Goal: Use online tool/utility: Utilize a website feature to perform a specific function

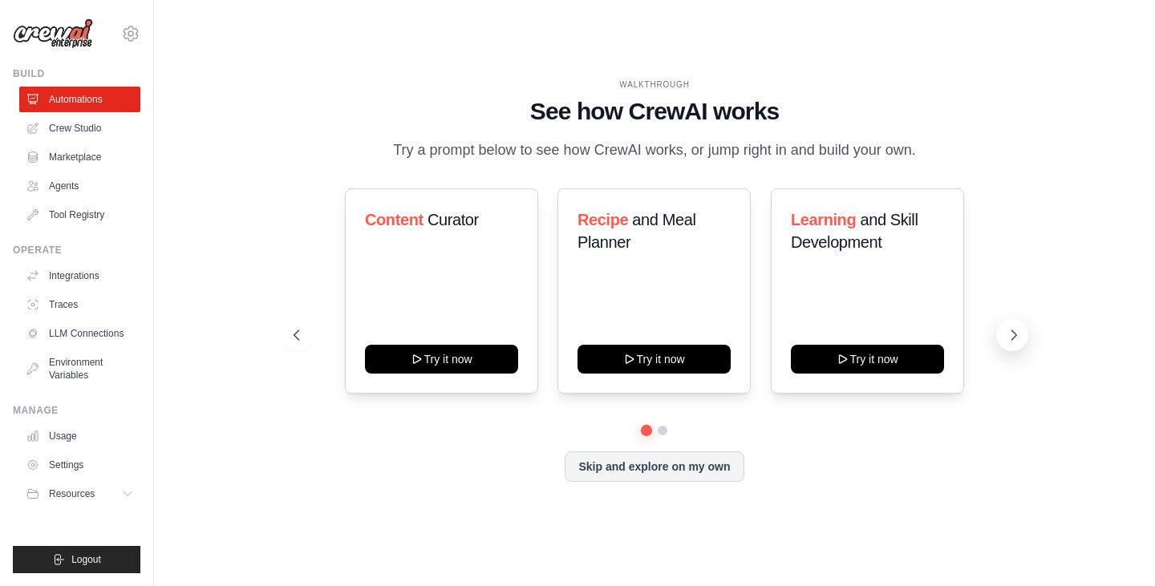
click at [1006, 337] on icon at bounding box center [1014, 335] width 16 height 16
click at [1014, 340] on icon at bounding box center [1014, 335] width 16 height 16
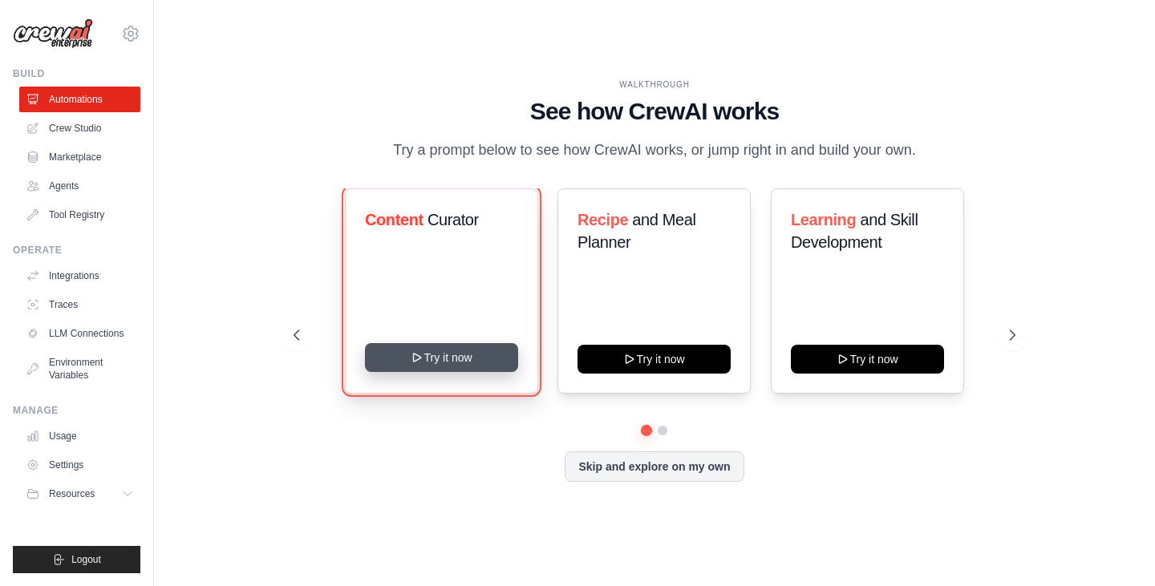
click at [441, 367] on button "Try it now" at bounding box center [441, 357] width 153 height 29
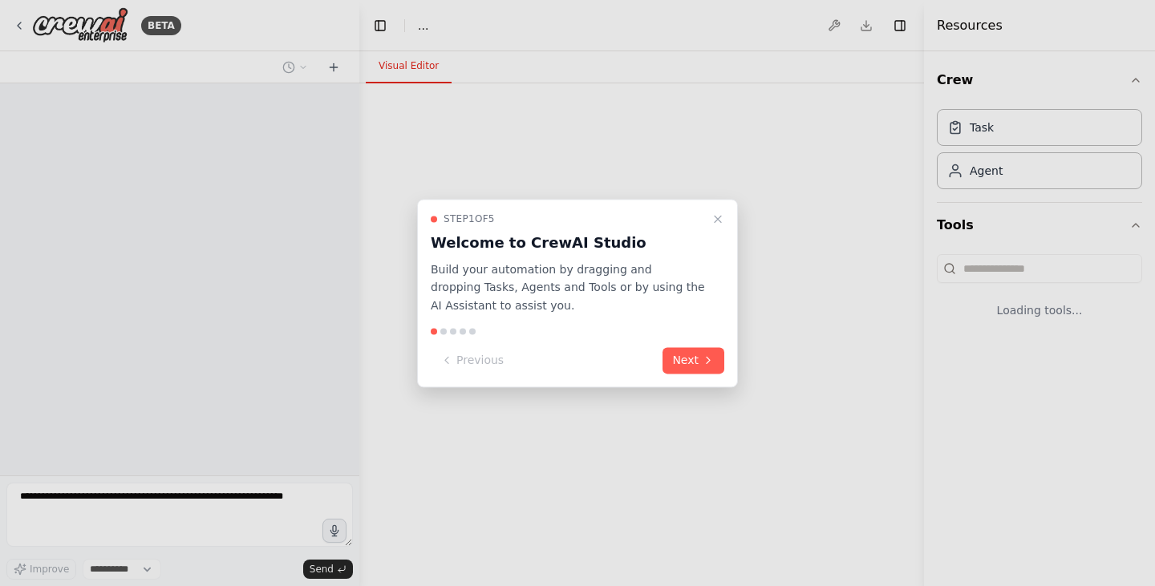
select select "****"
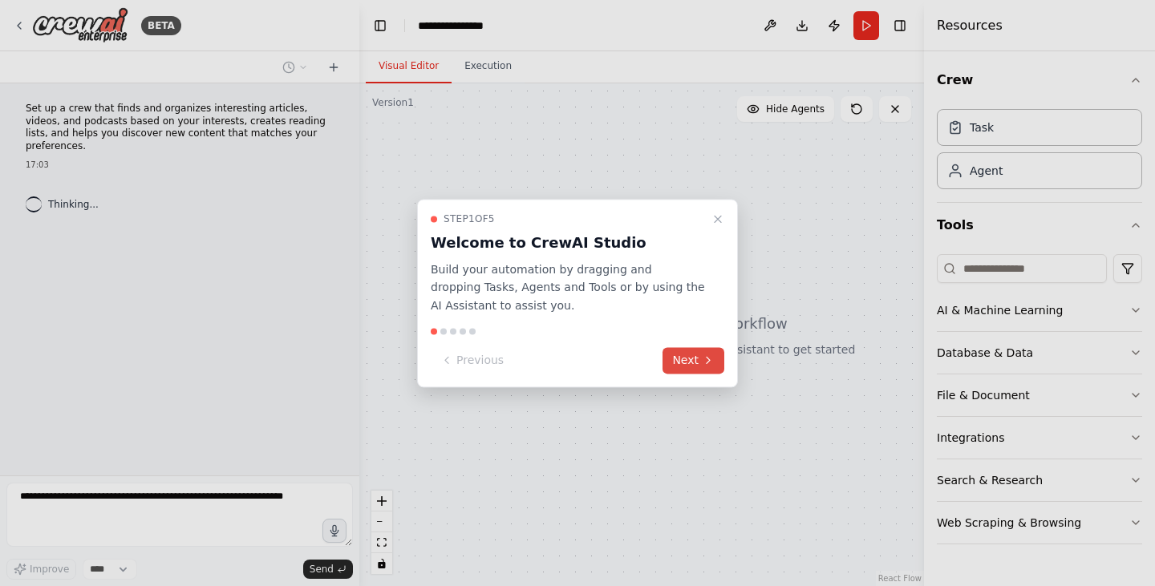
click at [707, 363] on icon at bounding box center [708, 361] width 3 height 6
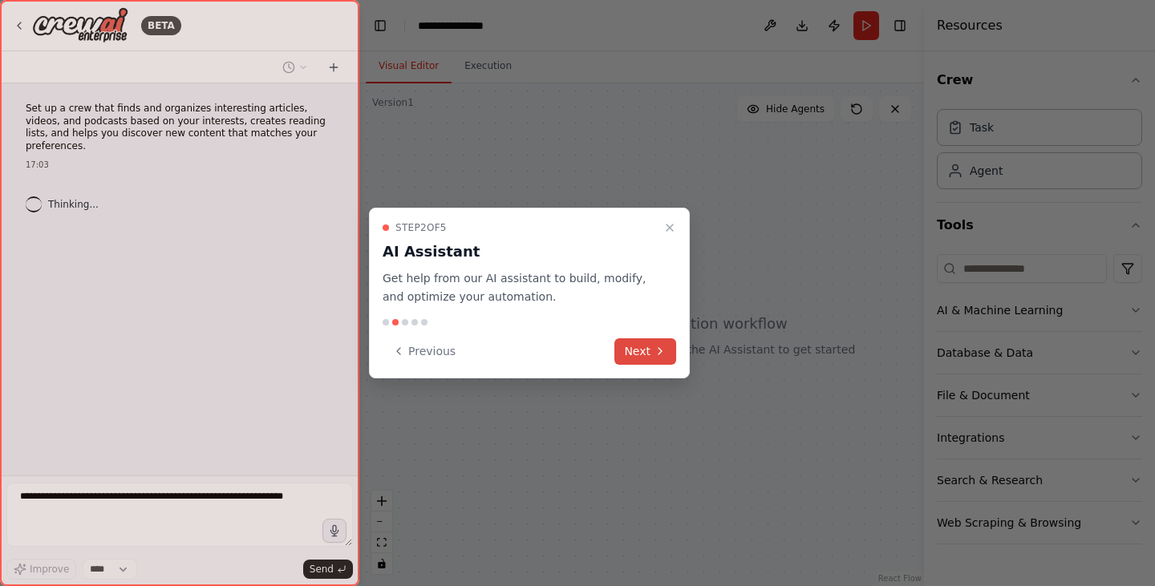
click at [653, 350] on button "Next" at bounding box center [645, 351] width 62 height 26
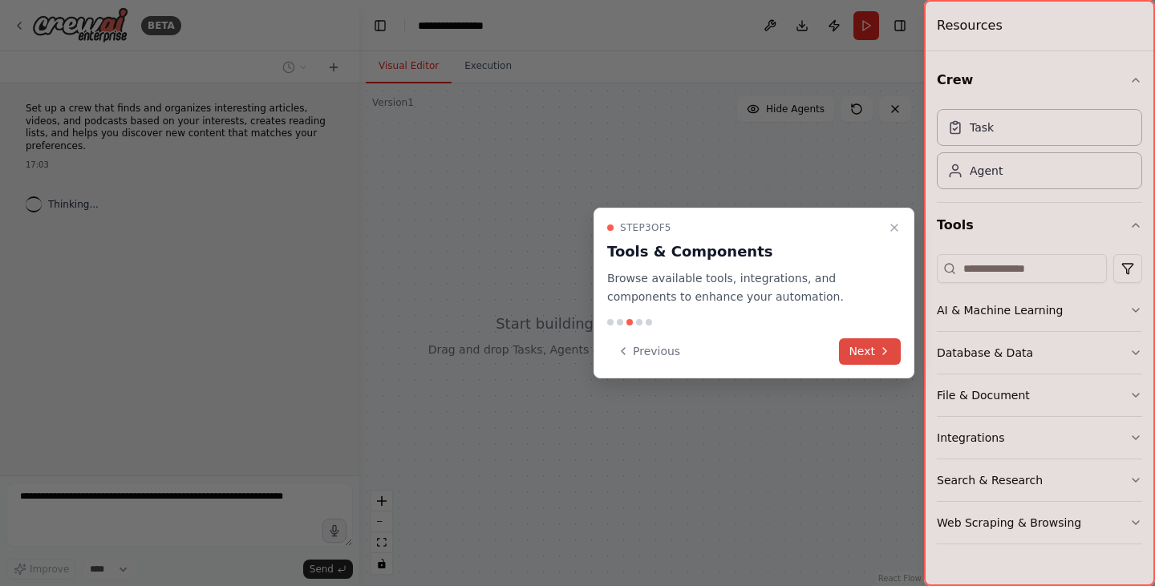
click at [884, 350] on icon at bounding box center [884, 351] width 13 height 13
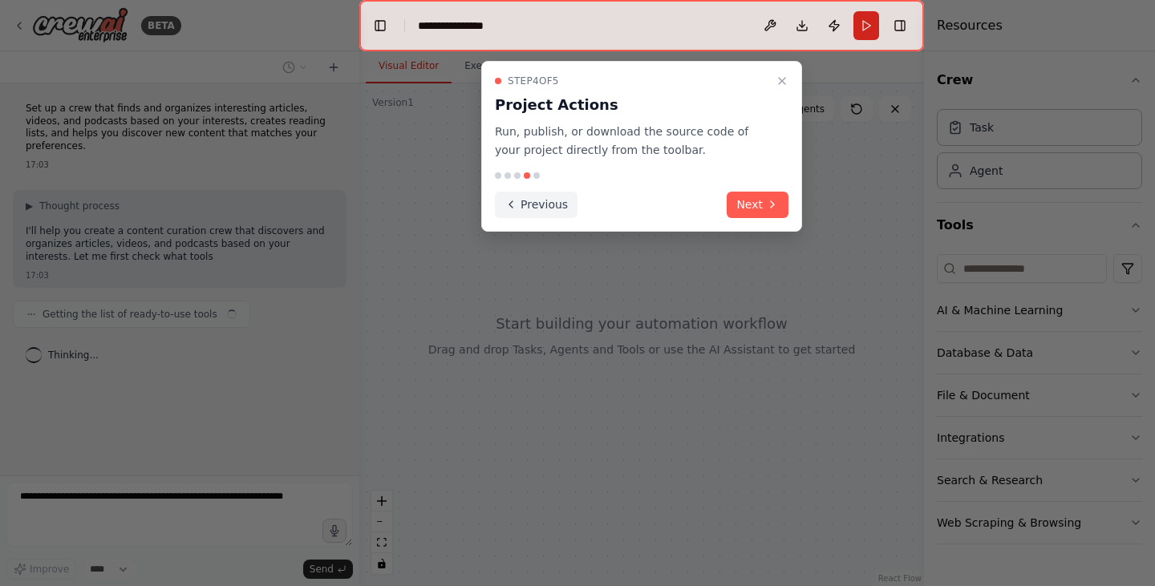
click at [545, 206] on button "Previous" at bounding box center [536, 205] width 83 height 26
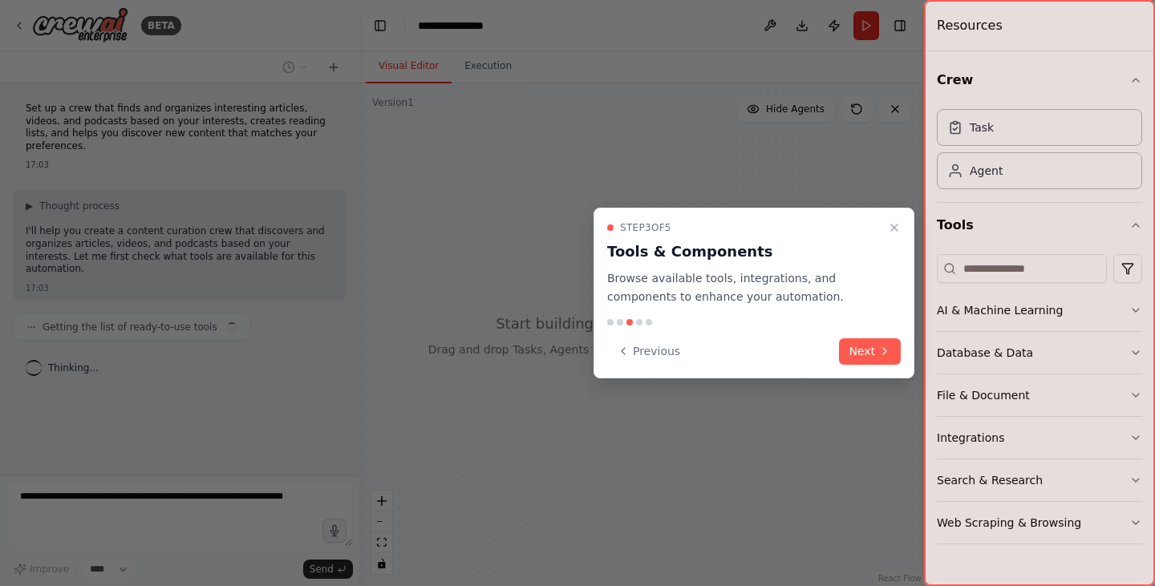
click at [545, 206] on div at bounding box center [577, 293] width 1155 height 586
click at [635, 353] on button "Previous" at bounding box center [648, 351] width 83 height 26
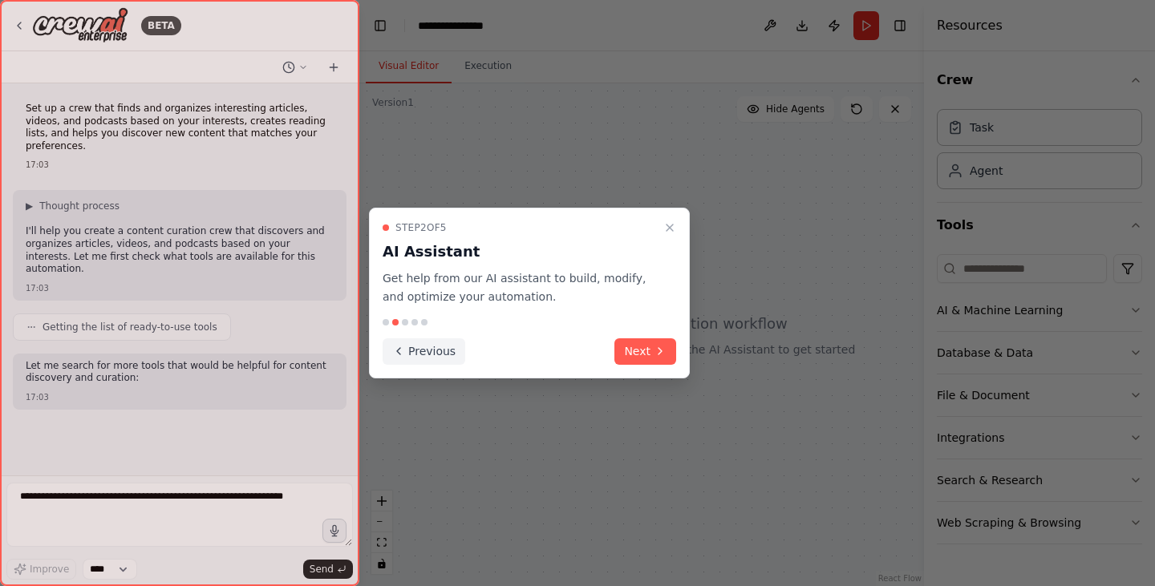
click at [420, 350] on button "Previous" at bounding box center [424, 351] width 83 height 26
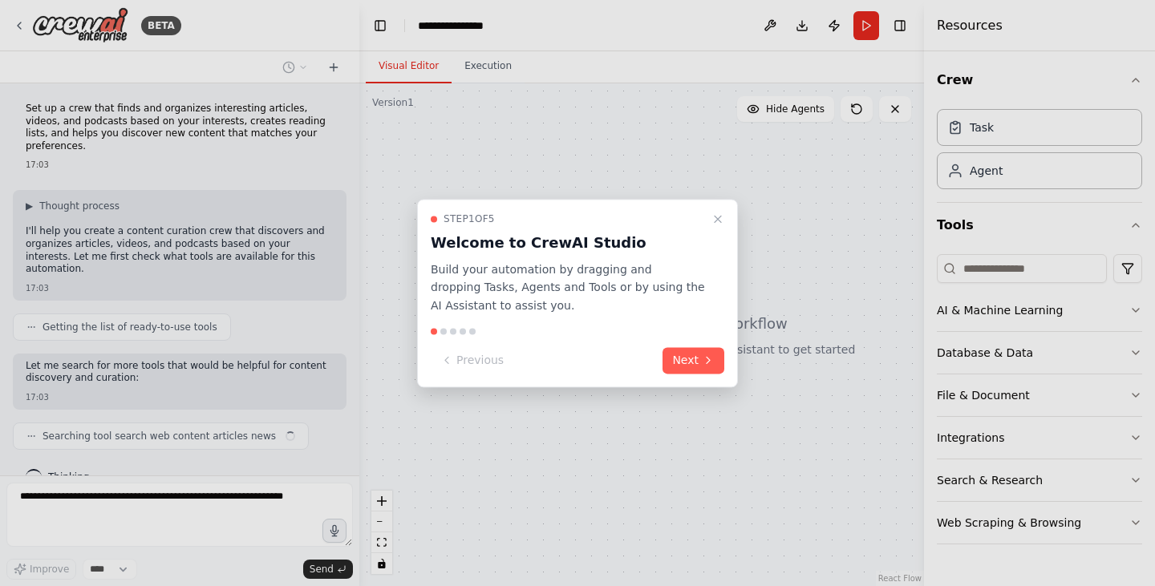
scroll to position [3, 0]
click at [713, 367] on icon at bounding box center [708, 361] width 13 height 13
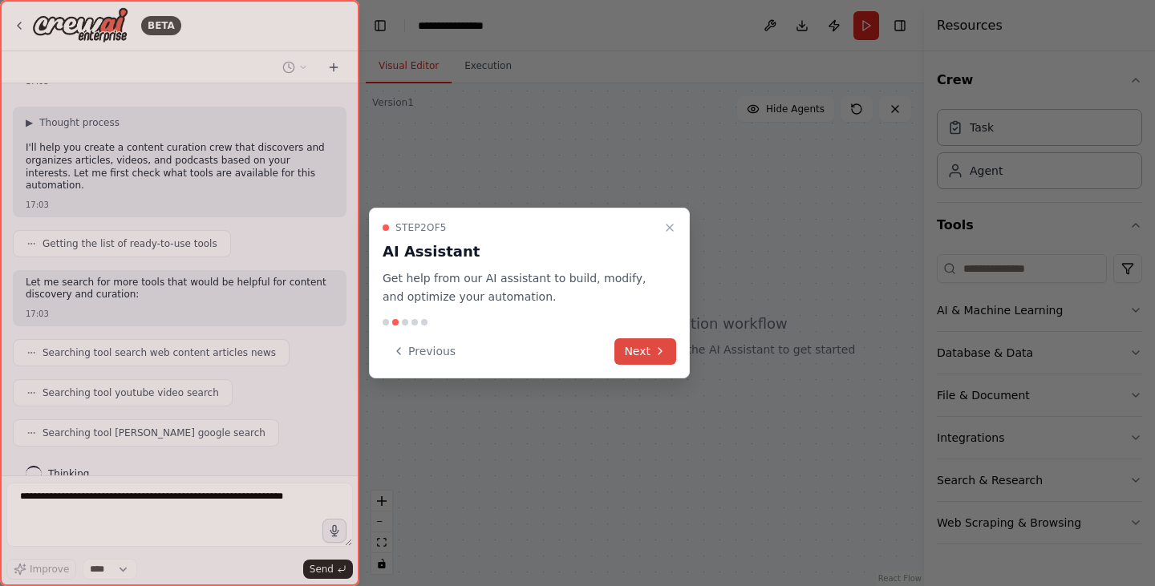
scroll to position [124, 0]
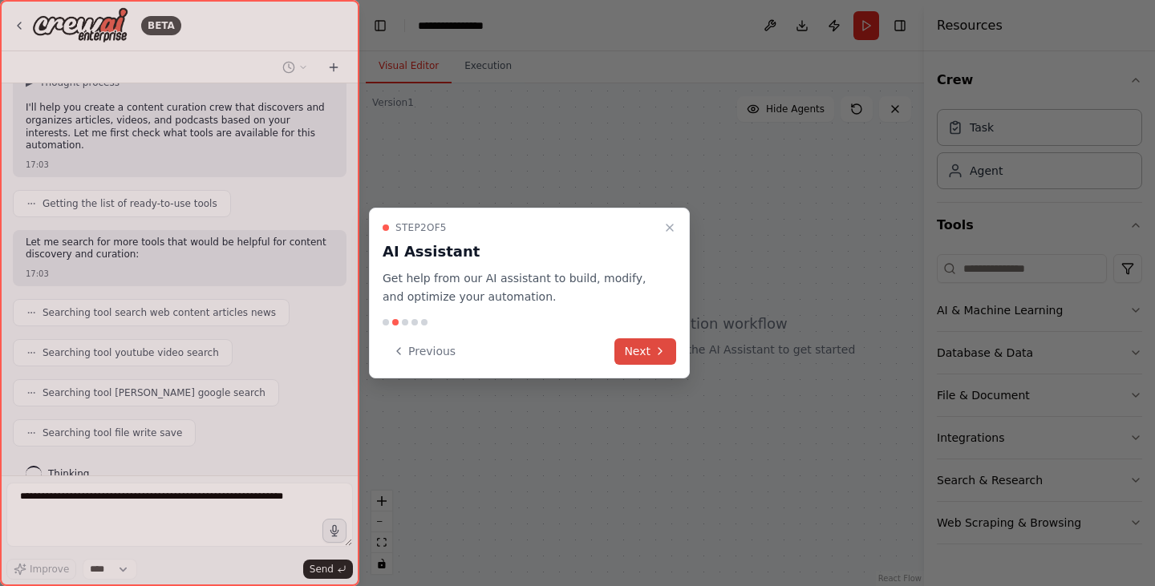
click at [655, 355] on icon at bounding box center [660, 351] width 13 height 13
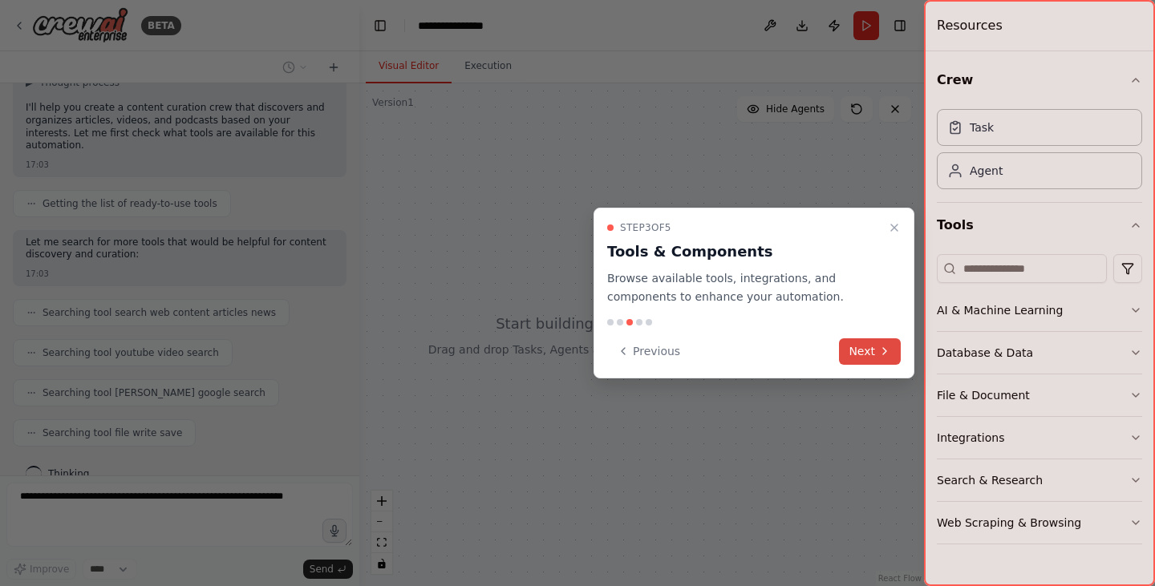
click at [866, 355] on button "Next" at bounding box center [870, 351] width 62 height 26
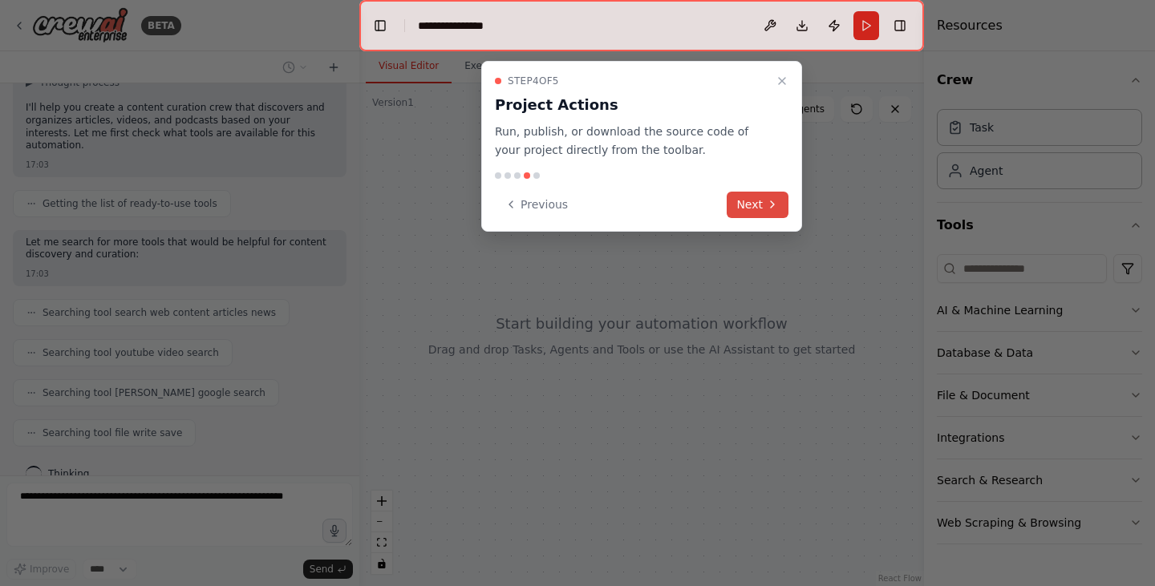
click at [772, 212] on button "Next" at bounding box center [758, 205] width 62 height 26
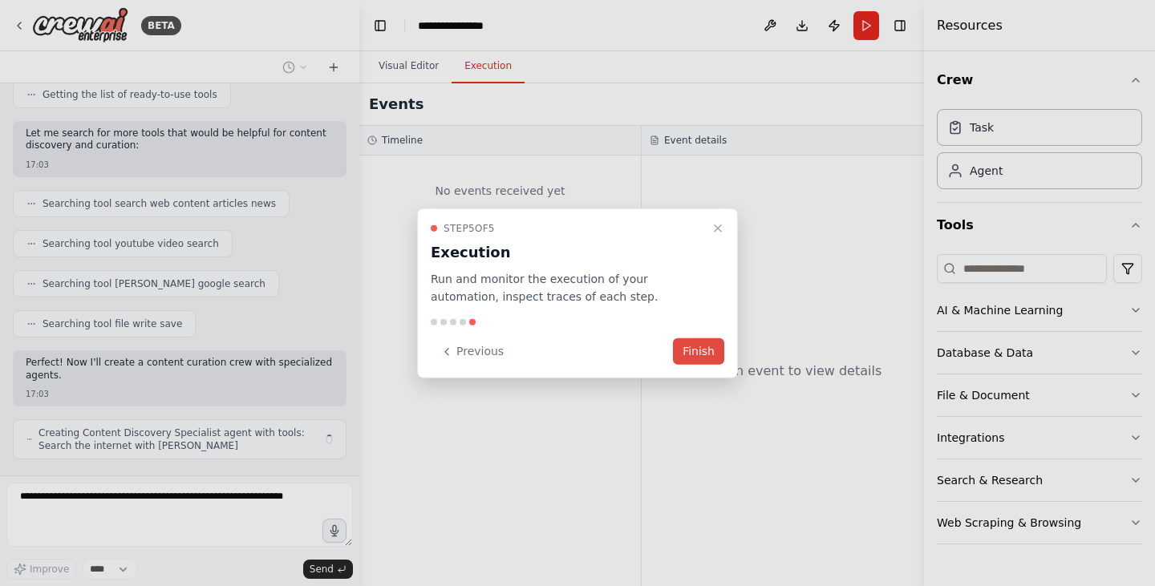
scroll to position [245, 0]
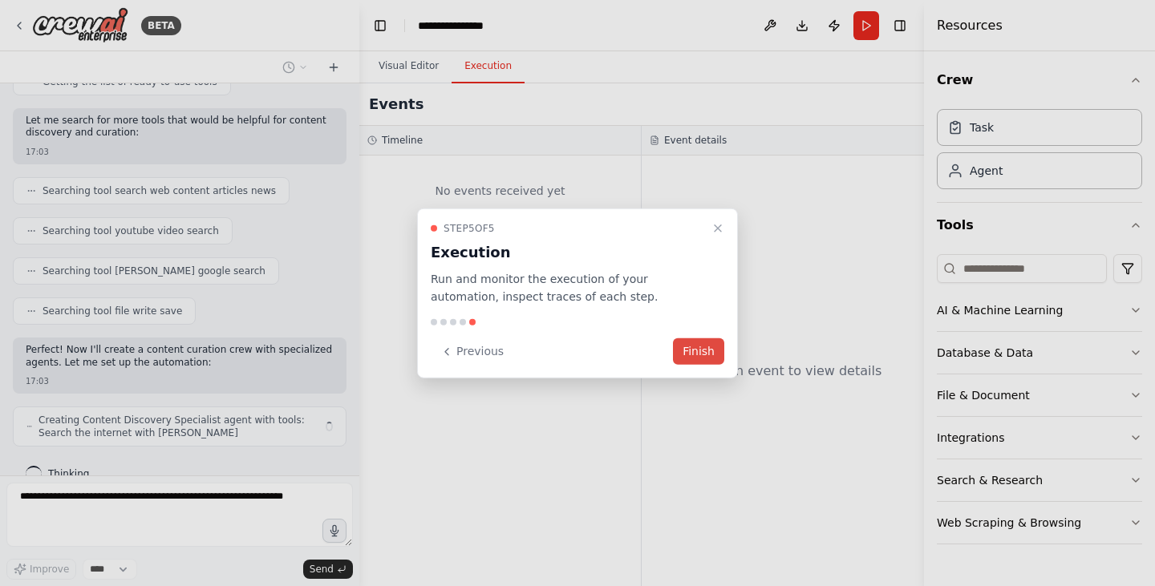
click at [716, 353] on button "Finish" at bounding box center [698, 351] width 51 height 26
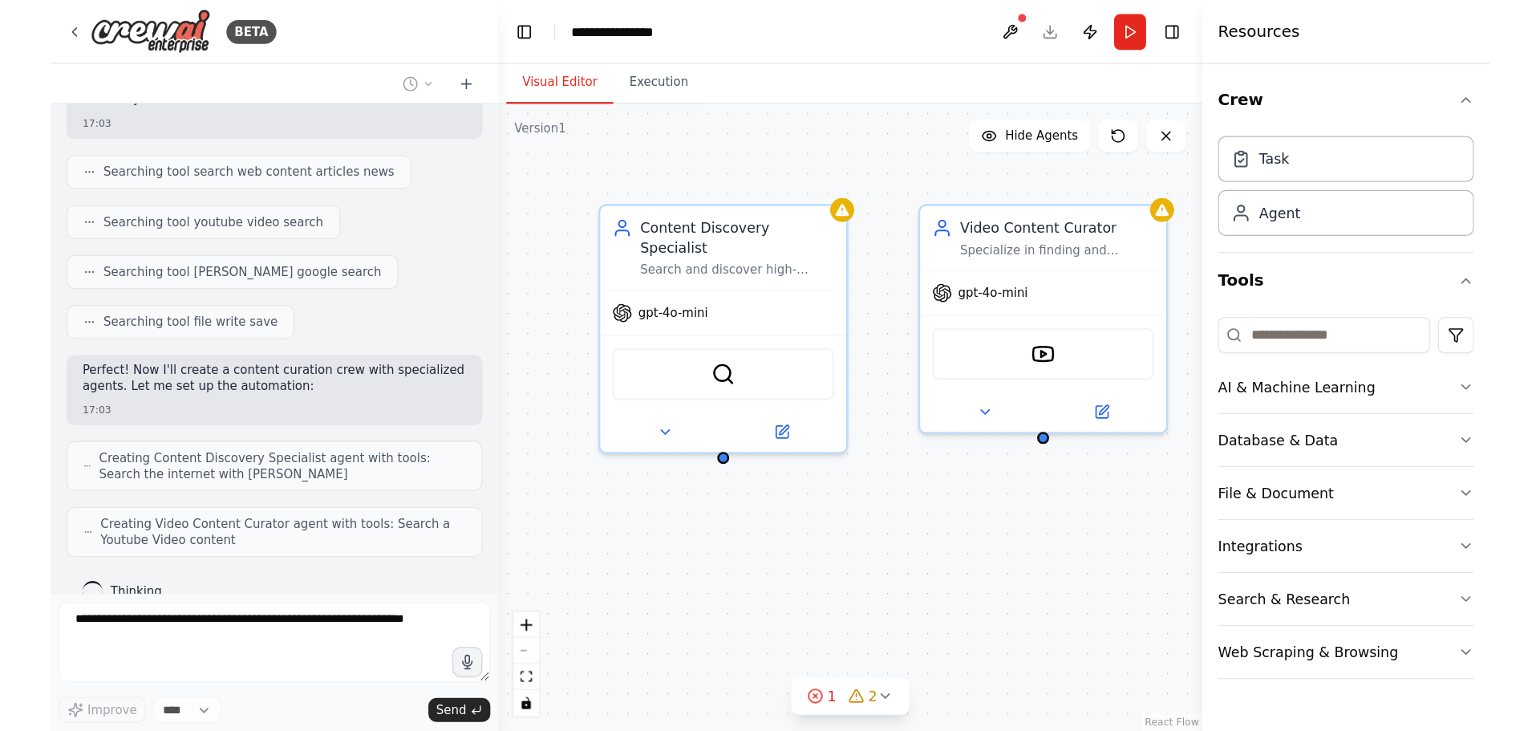
scroll to position [5, 0]
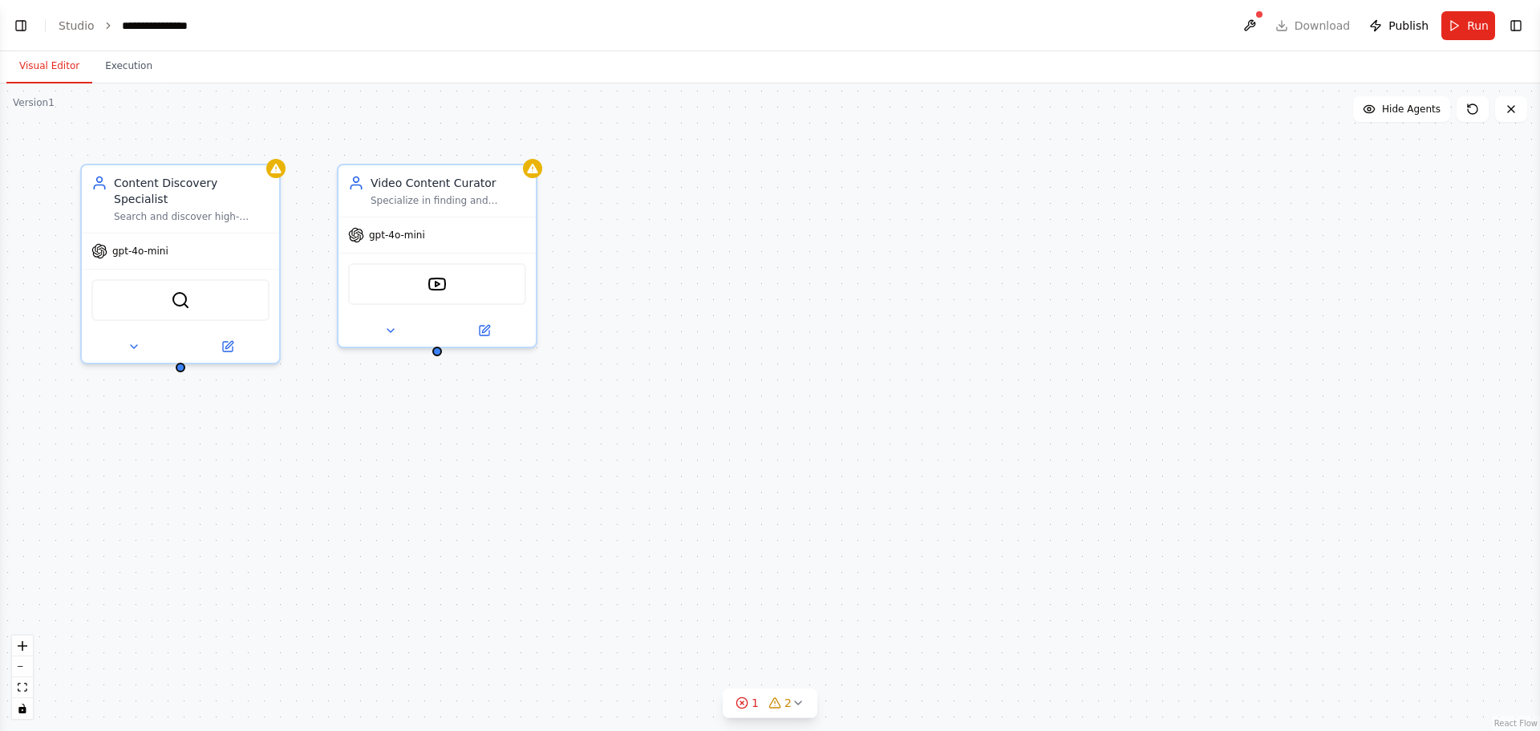
select select "****"
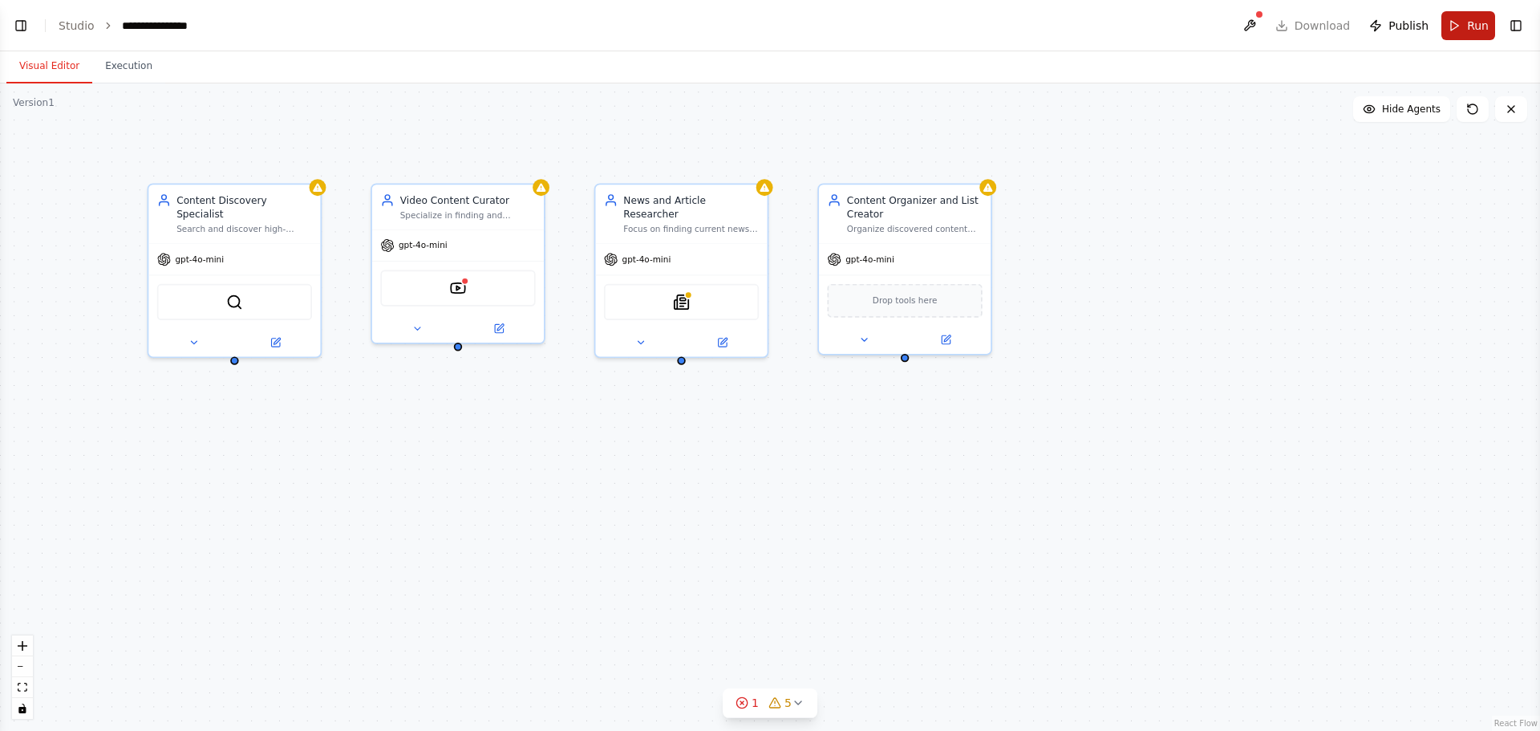
scroll to position [344, 0]
drag, startPoint x: 793, startPoint y: 634, endPoint x: 792, endPoint y: 681, distance: 46.5
click at [796, 585] on div ".deletable-edge-delete-btn { width: 20px; height: 20px; border: 0px solid #ffff…" at bounding box center [770, 406] width 1540 height 647
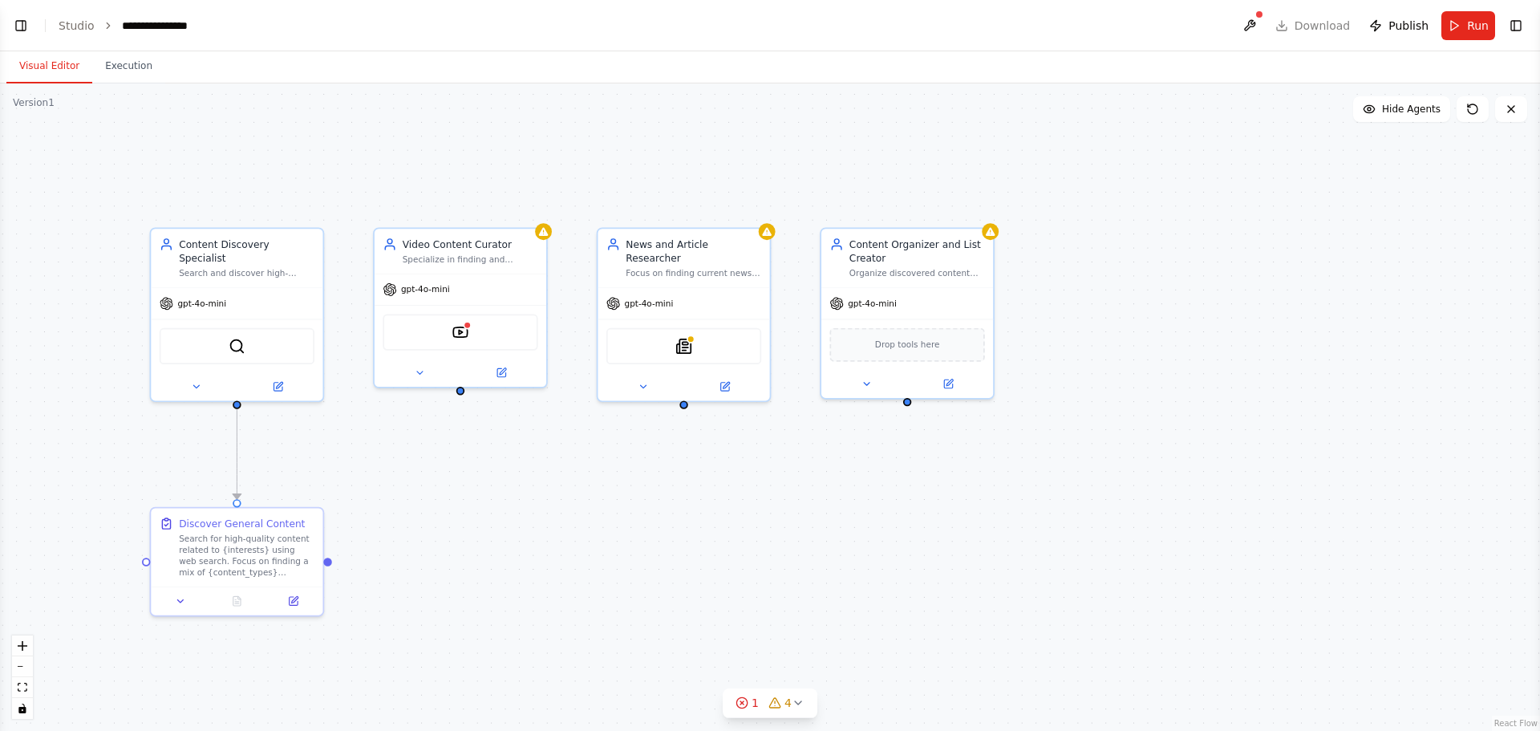
scroll to position [384, 0]
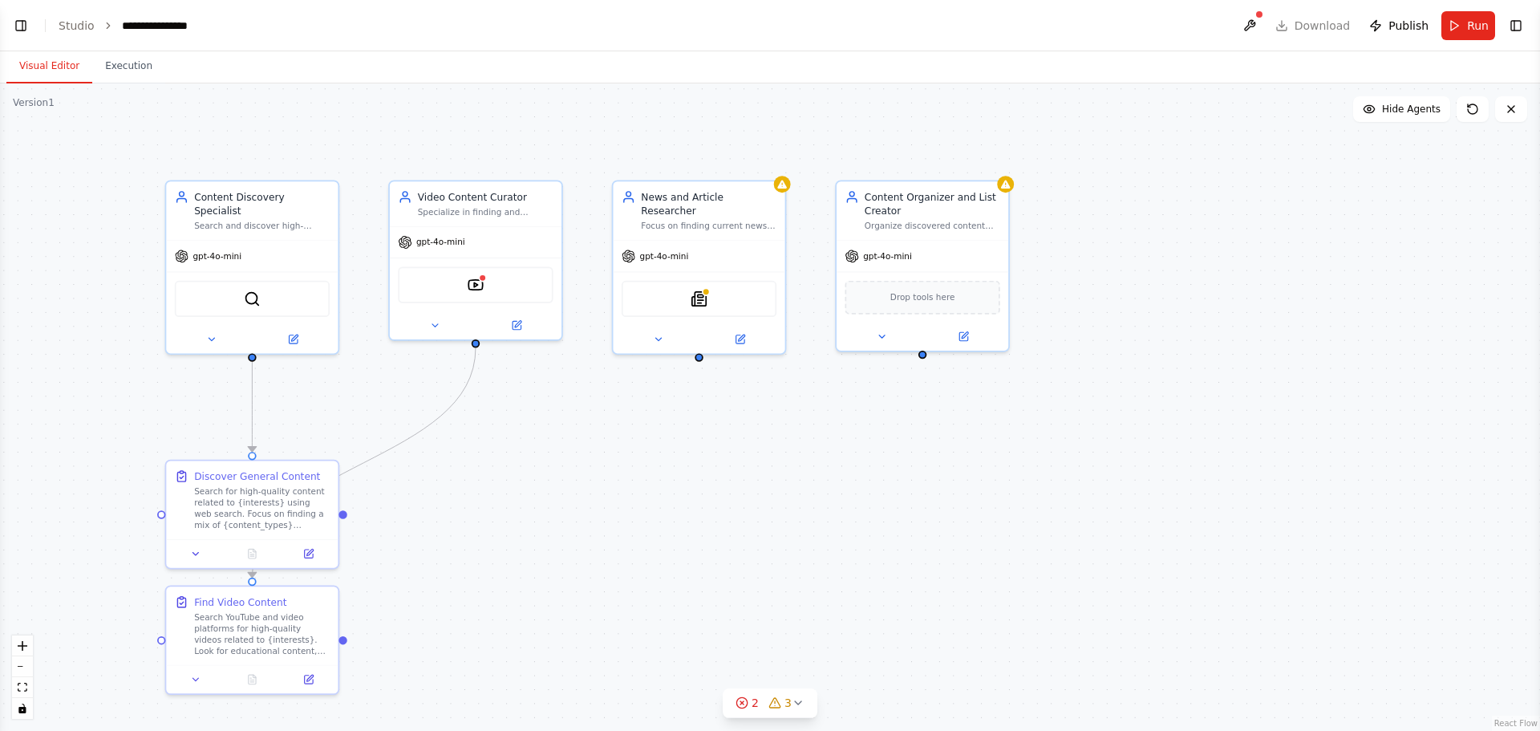
drag, startPoint x: 564, startPoint y: 532, endPoint x: 579, endPoint y: 484, distance: 49.7
click at [579, 484] on div ".deletable-edge-delete-btn { width: 20px; height: 20px; border: 0px solid #ffff…" at bounding box center [770, 406] width 1540 height 647
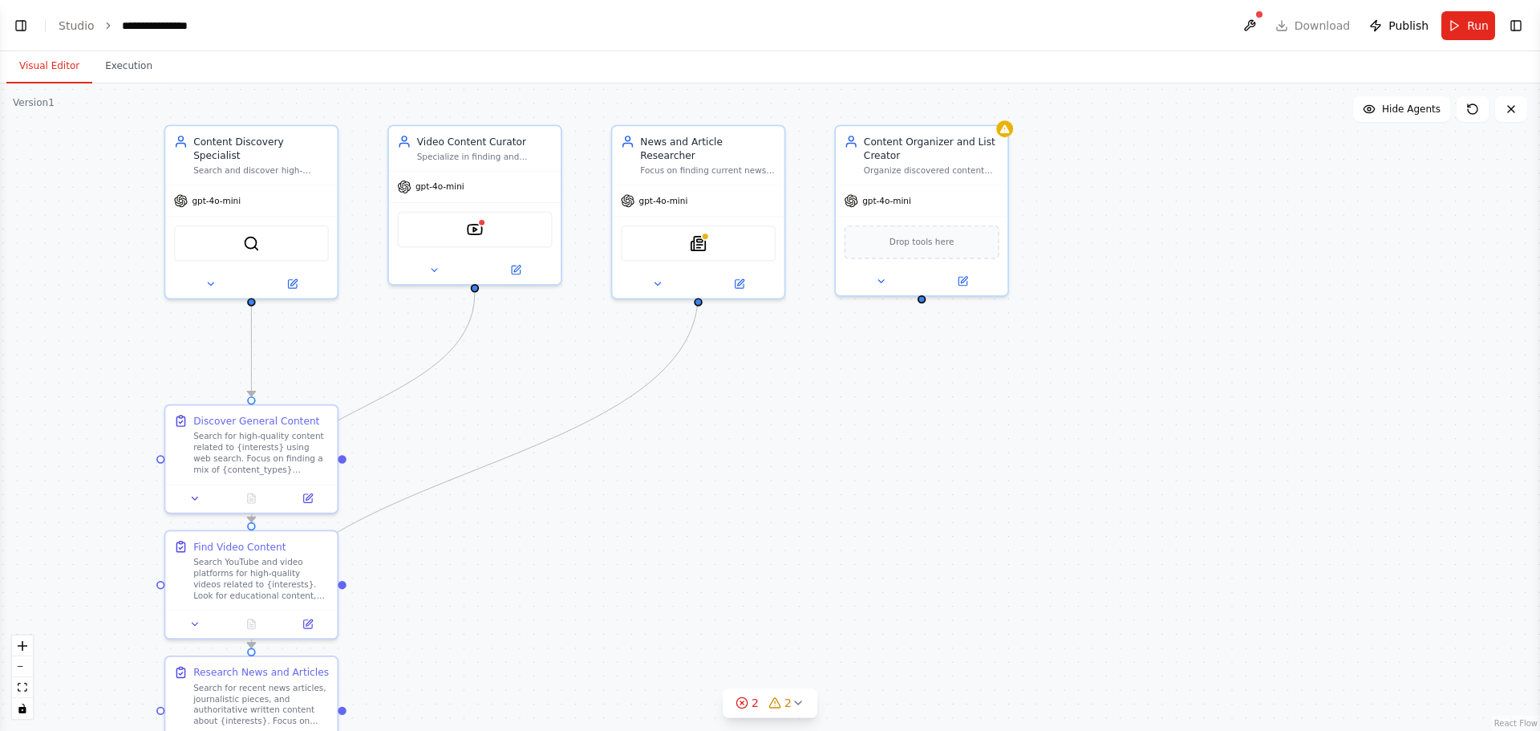
drag, startPoint x: 710, startPoint y: 517, endPoint x: 708, endPoint y: 479, distance: 37.7
click at [708, 479] on div ".deletable-edge-delete-btn { width: 20px; height: 20px; border: 0px solid #ffff…" at bounding box center [770, 406] width 1540 height 647
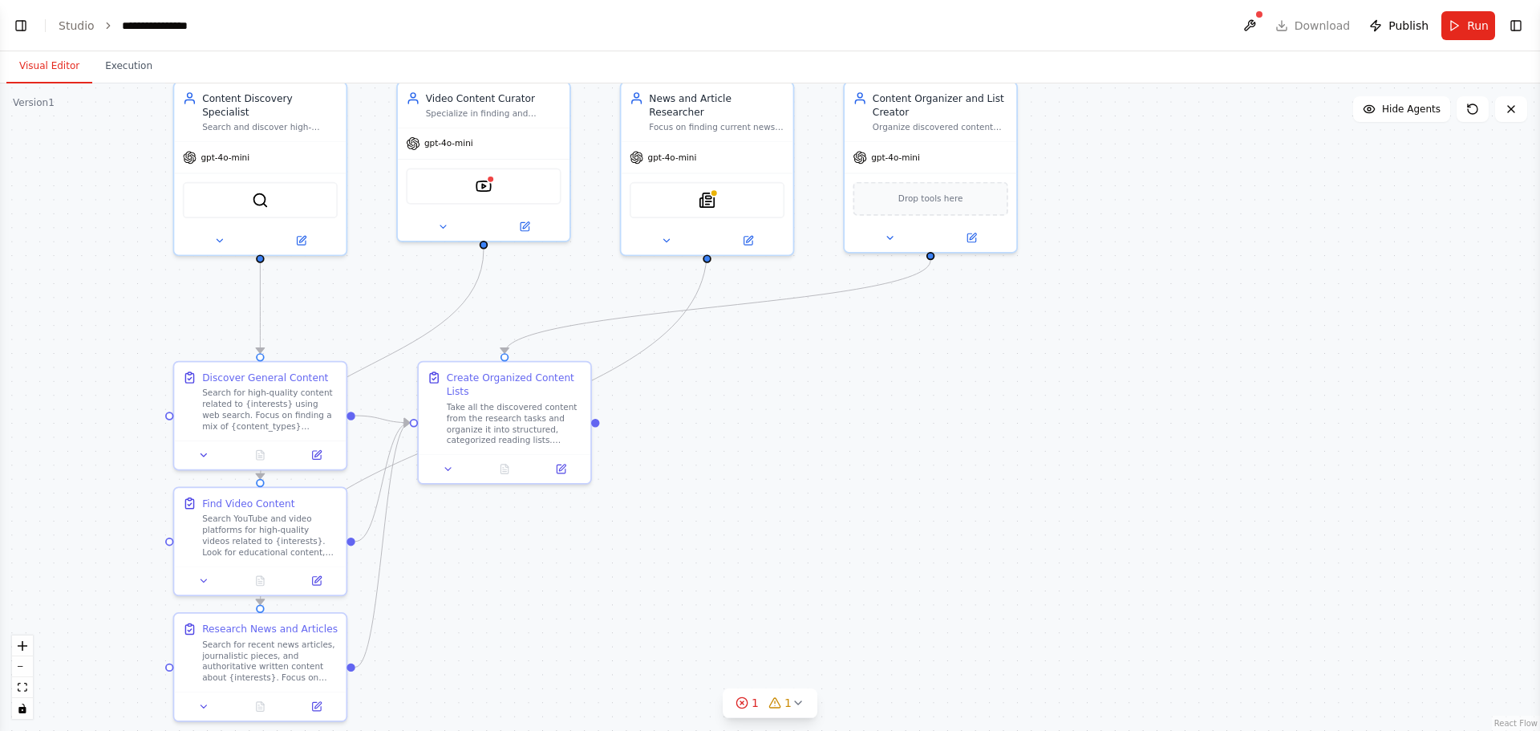
drag, startPoint x: 643, startPoint y: 602, endPoint x: 654, endPoint y: 561, distance: 43.0
click at [654, 561] on div ".deletable-edge-delete-btn { width: 20px; height: 20px; border: 0px solid #ffff…" at bounding box center [770, 406] width 1540 height 647
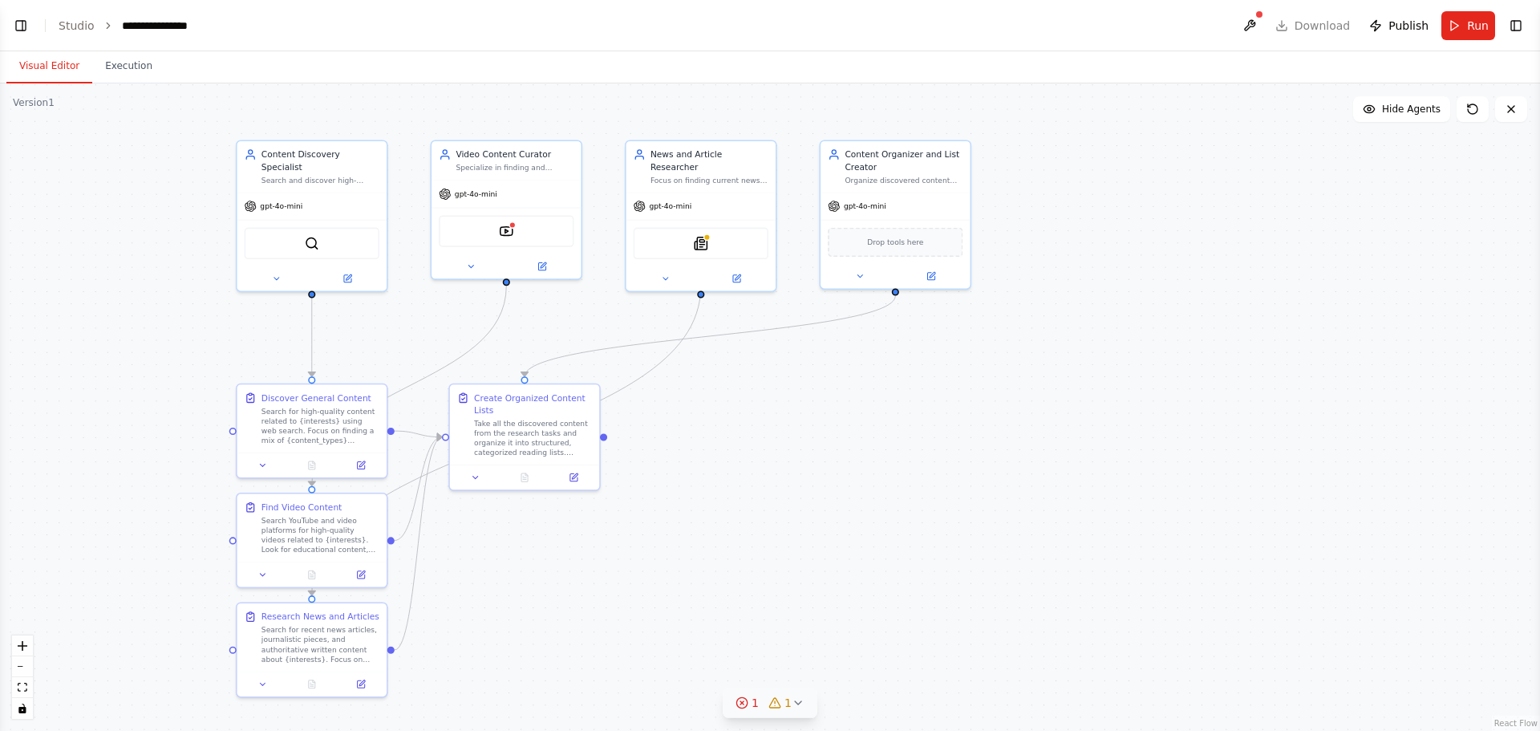
click at [748, 585] on icon at bounding box center [741, 702] width 13 height 13
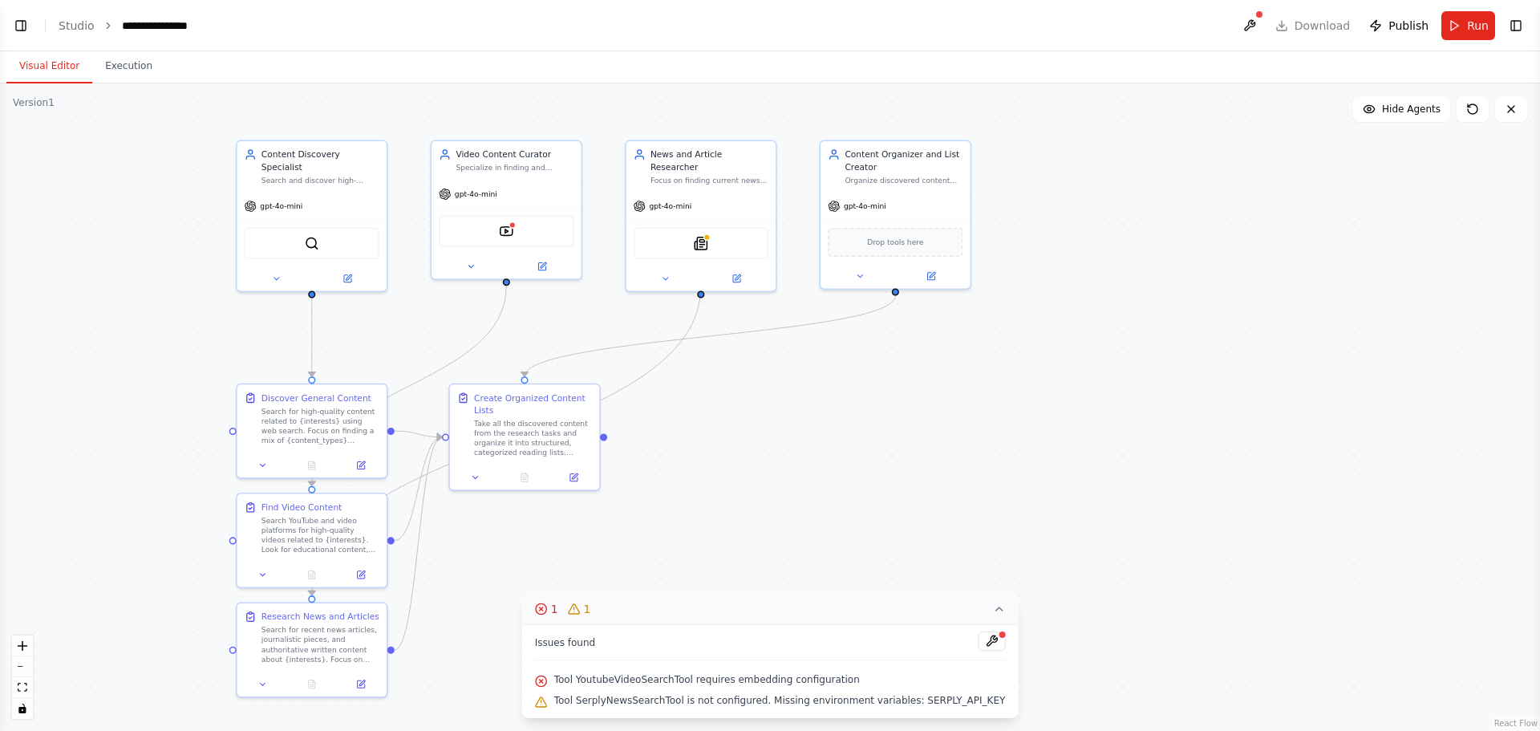
scroll to position [727, 0]
click at [513, 234] on img at bounding box center [506, 228] width 14 height 14
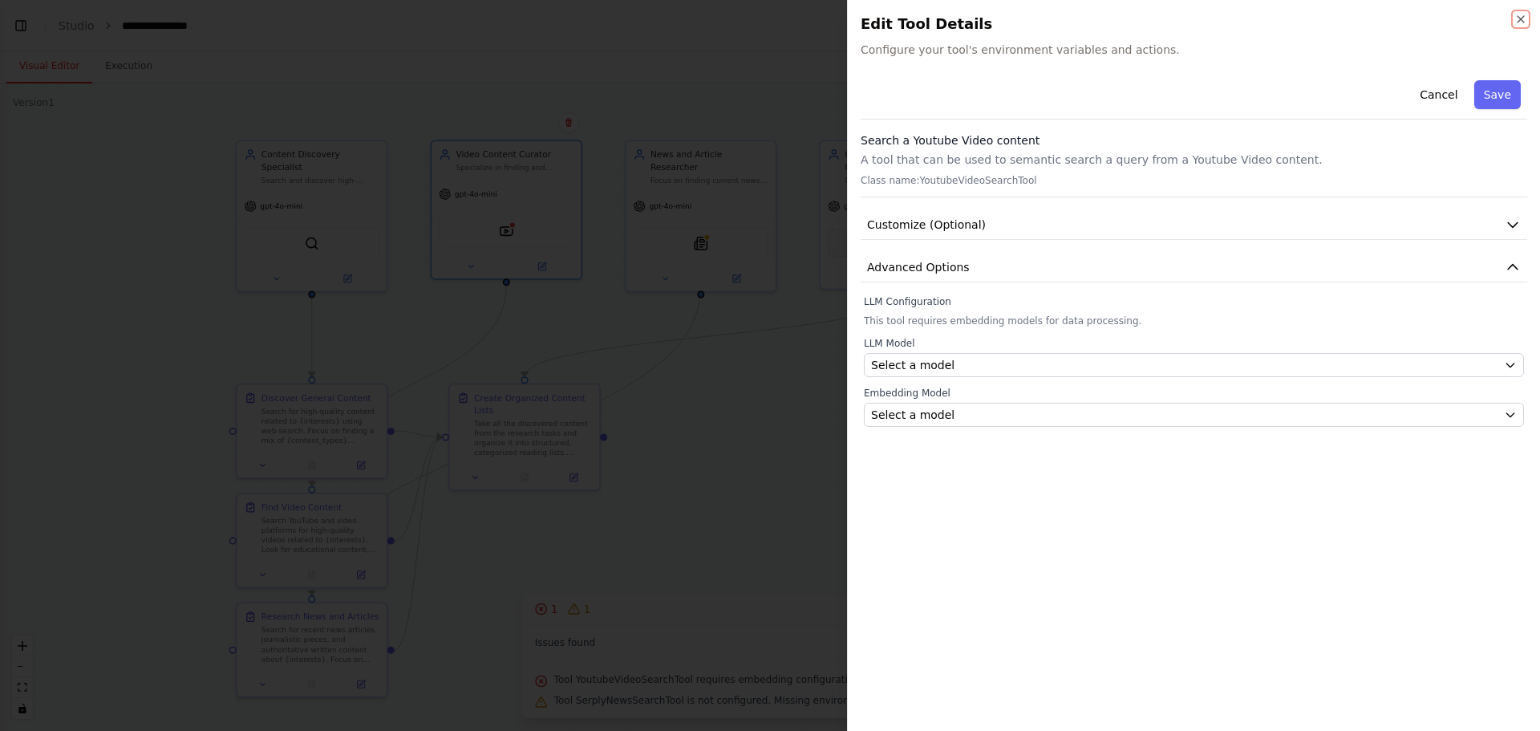
scroll to position [837, 0]
click at [1154, 18] on icon "button" at bounding box center [1520, 19] width 13 height 13
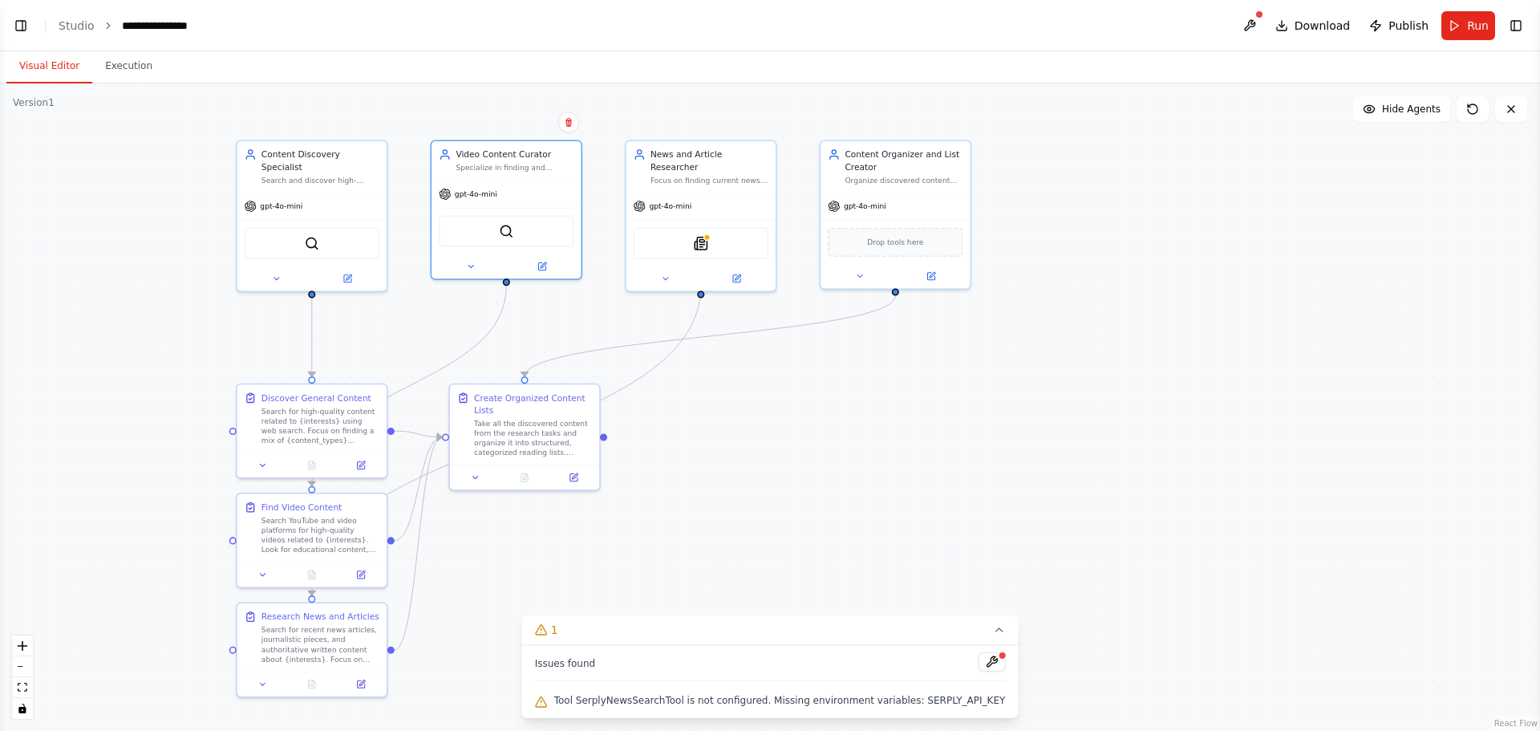
click at [1039, 454] on div ".deletable-edge-delete-btn { width: 20px; height: 20px; border: 0px solid #ffff…" at bounding box center [770, 406] width 1540 height 647
click at [977, 585] on button "1" at bounding box center [770, 630] width 496 height 30
click at [1154, 27] on button "Run" at bounding box center [1468, 25] width 54 height 29
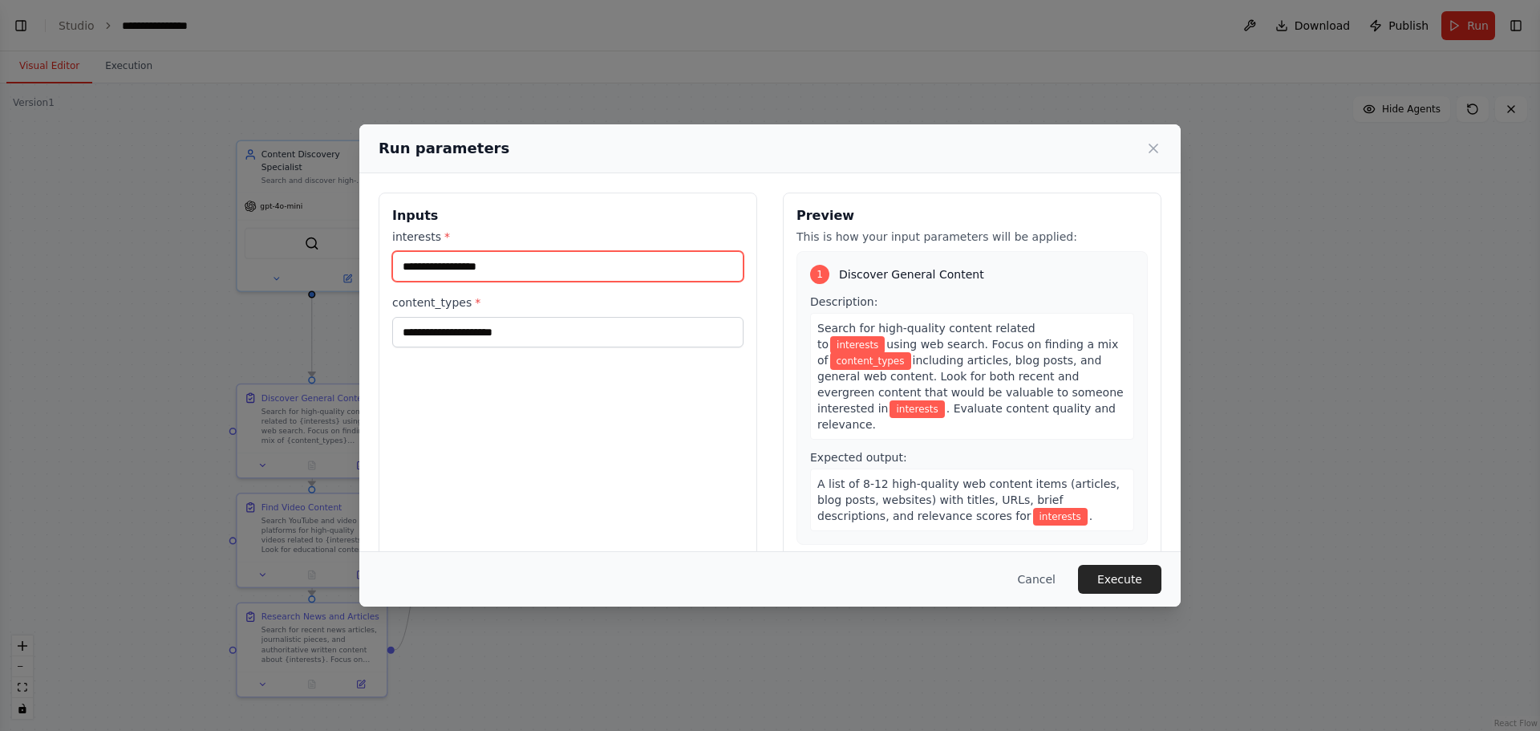
click at [540, 266] on input "interests *" at bounding box center [567, 266] width 351 height 30
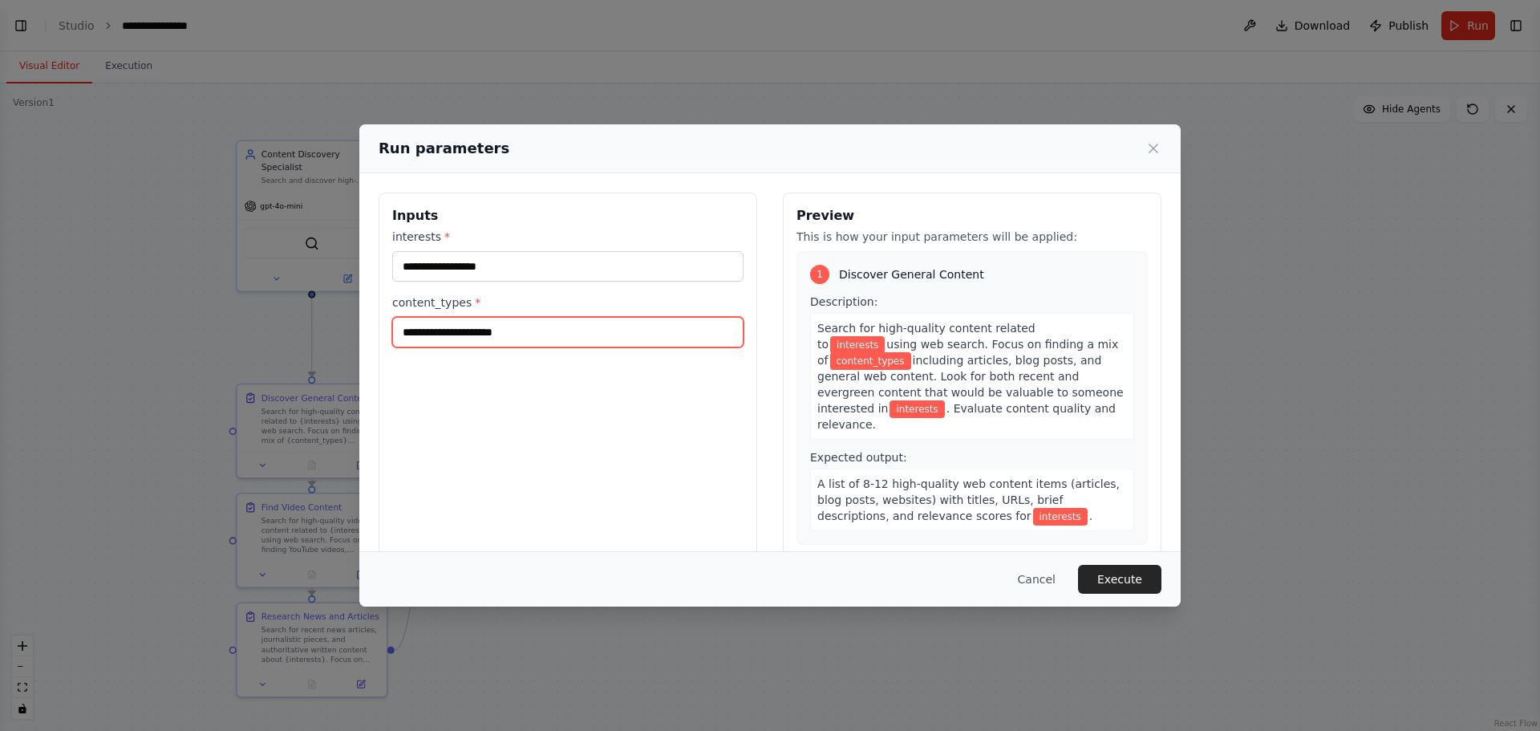
click at [541, 330] on input "content_types *" at bounding box center [567, 332] width 351 height 30
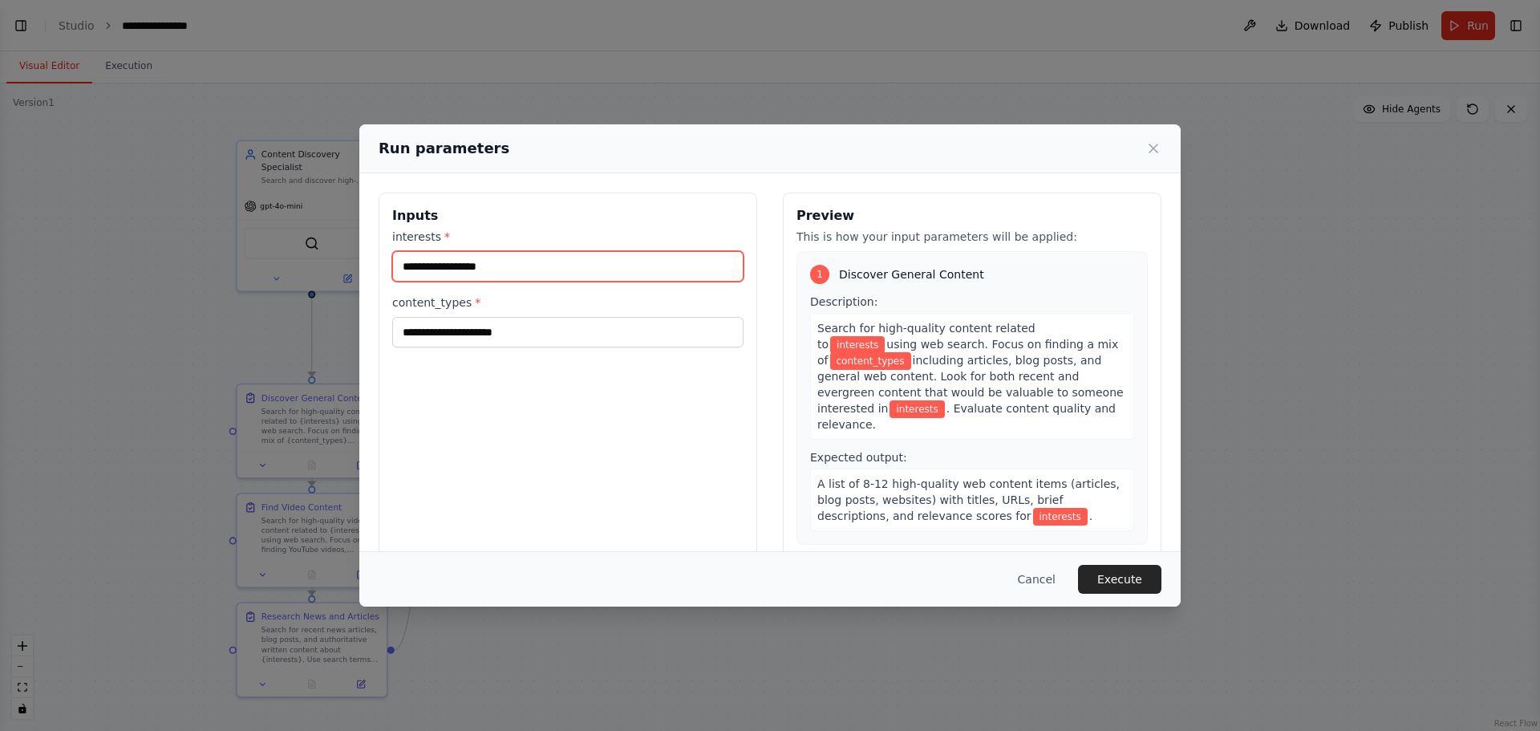
click at [542, 274] on input "interests *" at bounding box center [567, 266] width 351 height 30
type input "**"
type input "*"
type input "***"
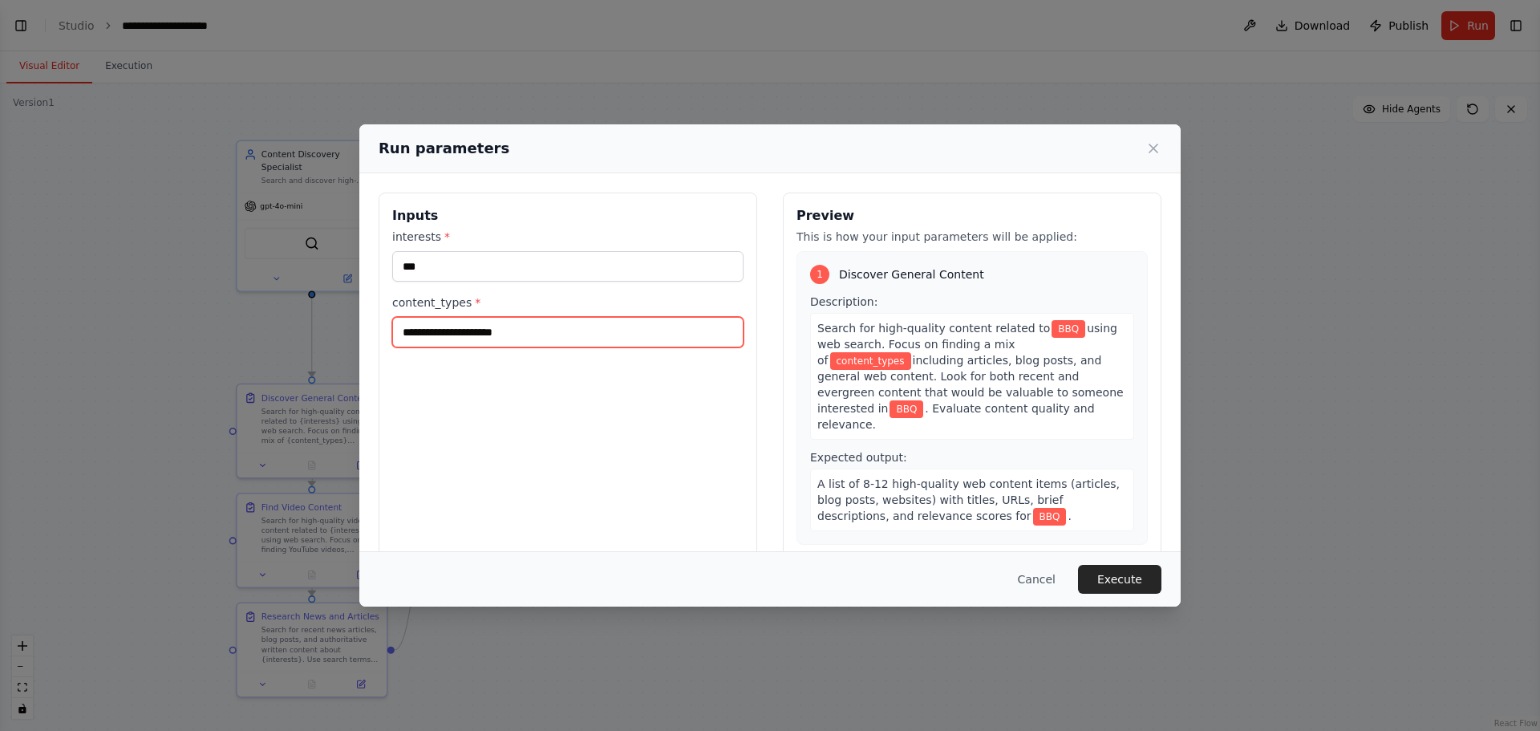
click at [544, 319] on input "content_types *" at bounding box center [567, 332] width 351 height 30
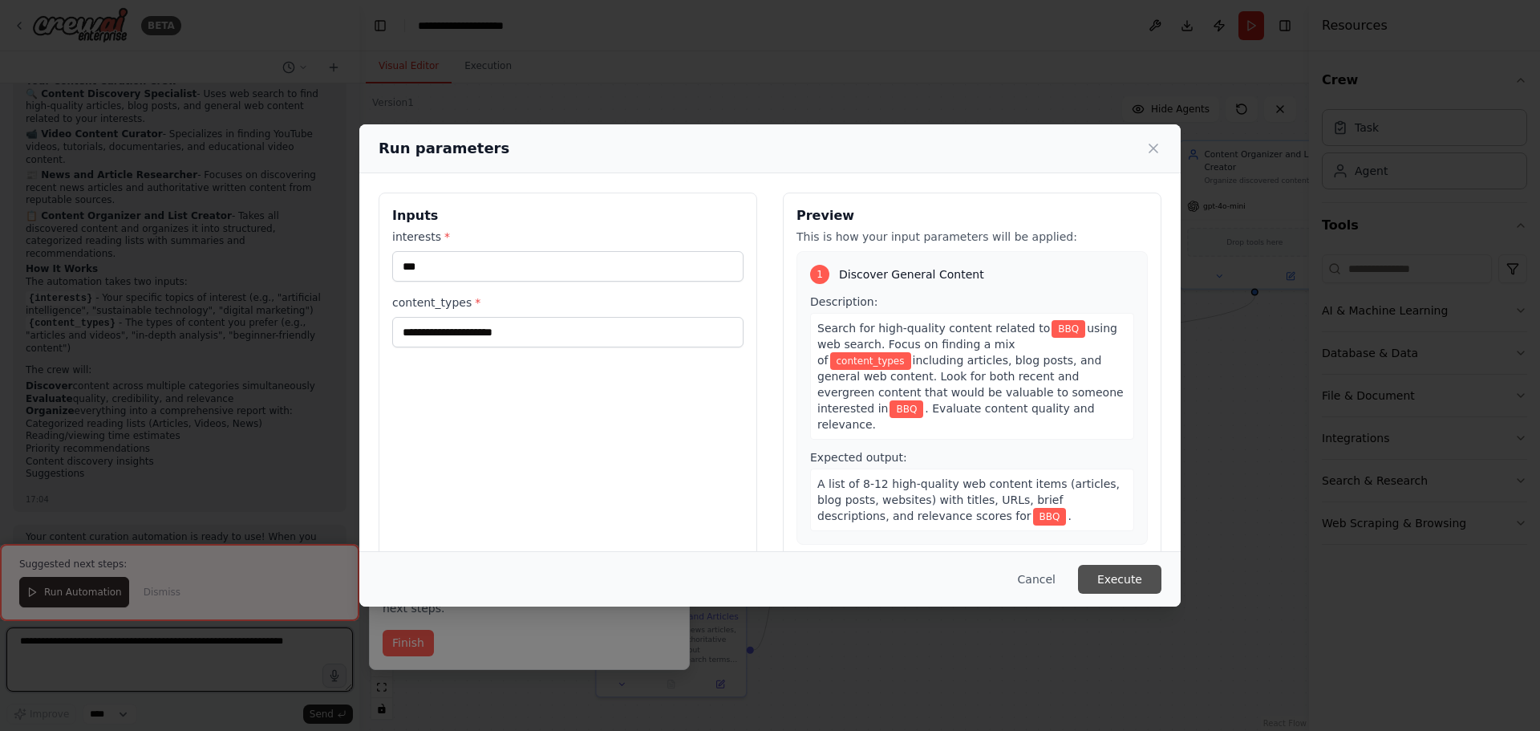
scroll to position [1751, 0]
click at [573, 334] on input "content_types *" at bounding box center [567, 332] width 351 height 30
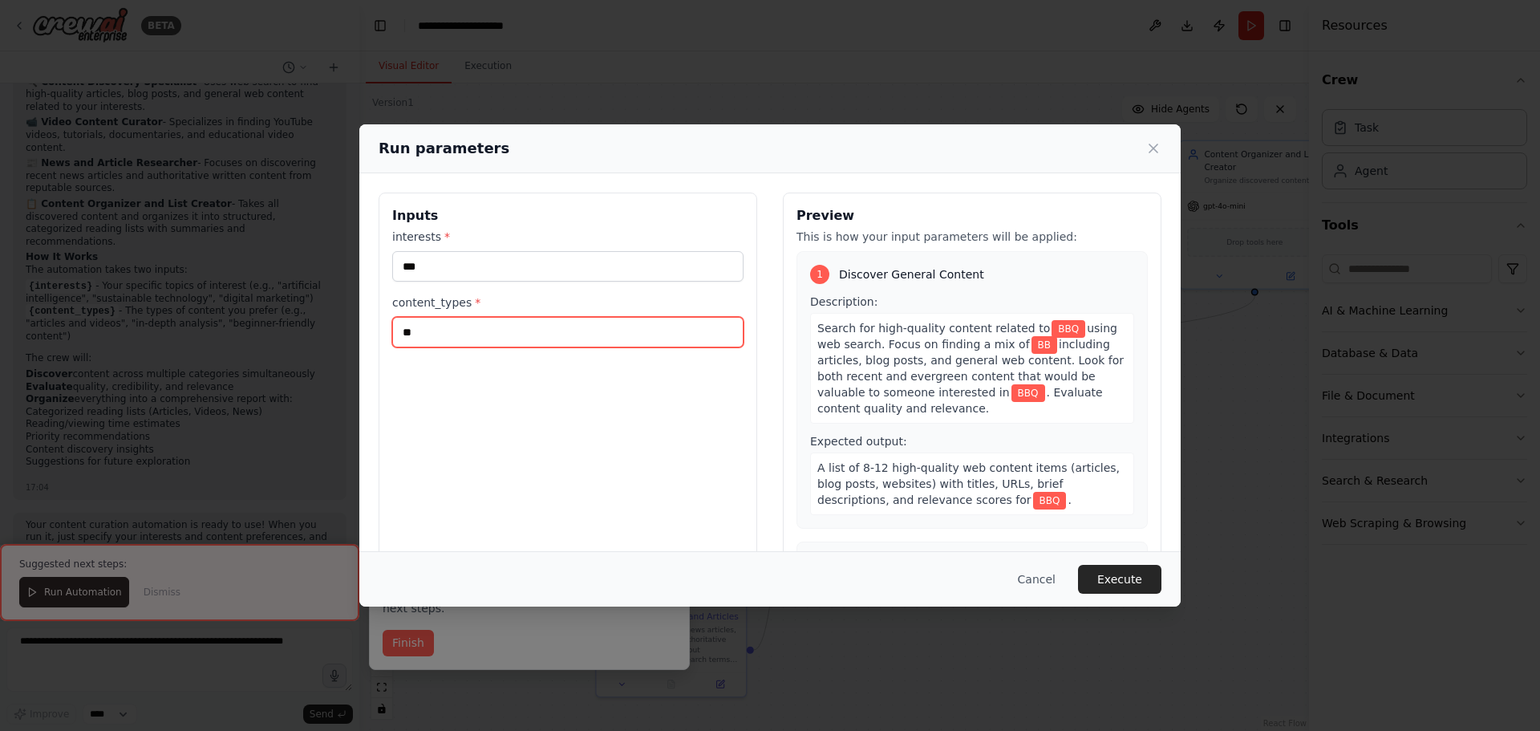
type input "***"
drag, startPoint x: 491, startPoint y: 329, endPoint x: 318, endPoint y: 325, distance: 172.5
click at [318, 325] on div "Run parameters Inputs interests * *** content_types * *** Preview This is how y…" at bounding box center [770, 365] width 1540 height 731
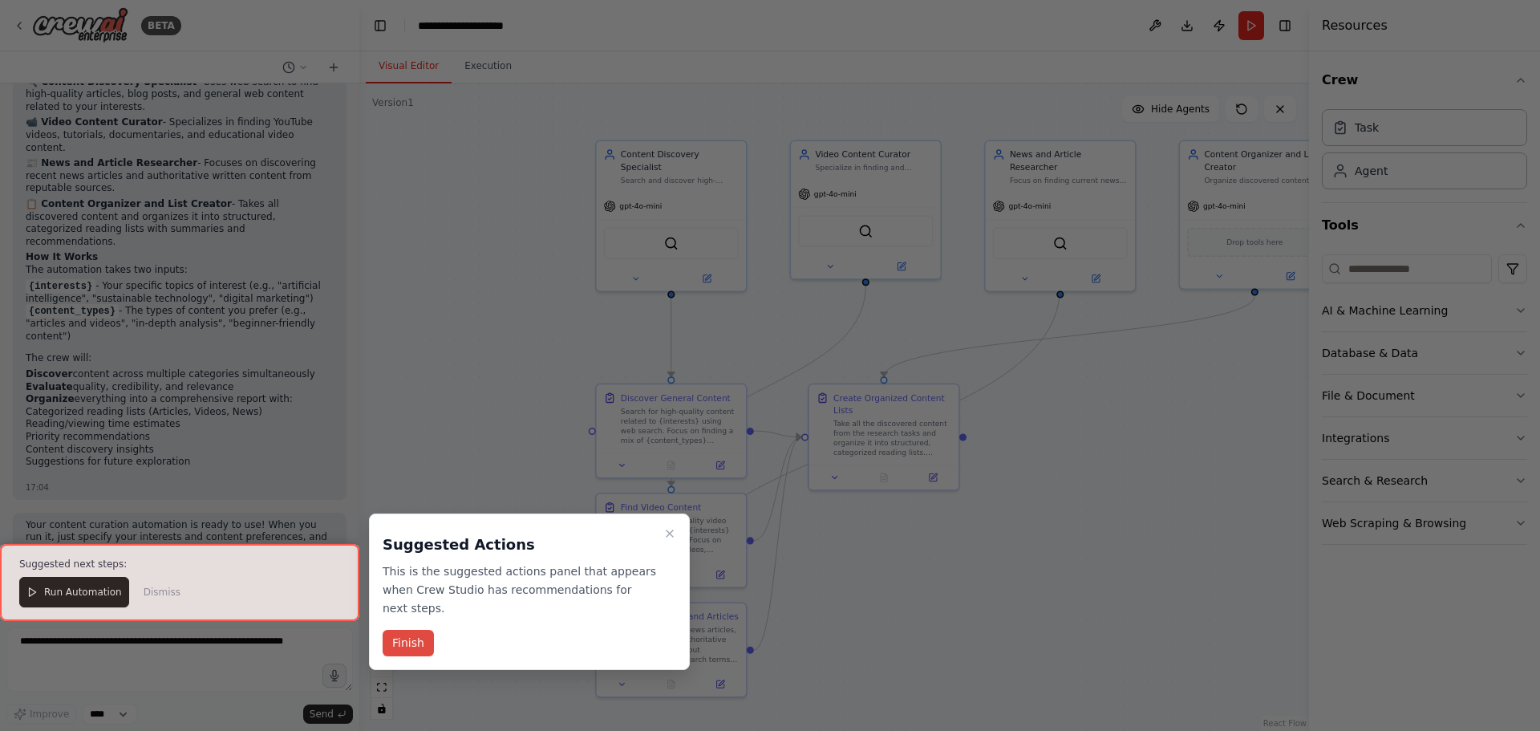
click at [420, 585] on button "Finish" at bounding box center [408, 643] width 51 height 26
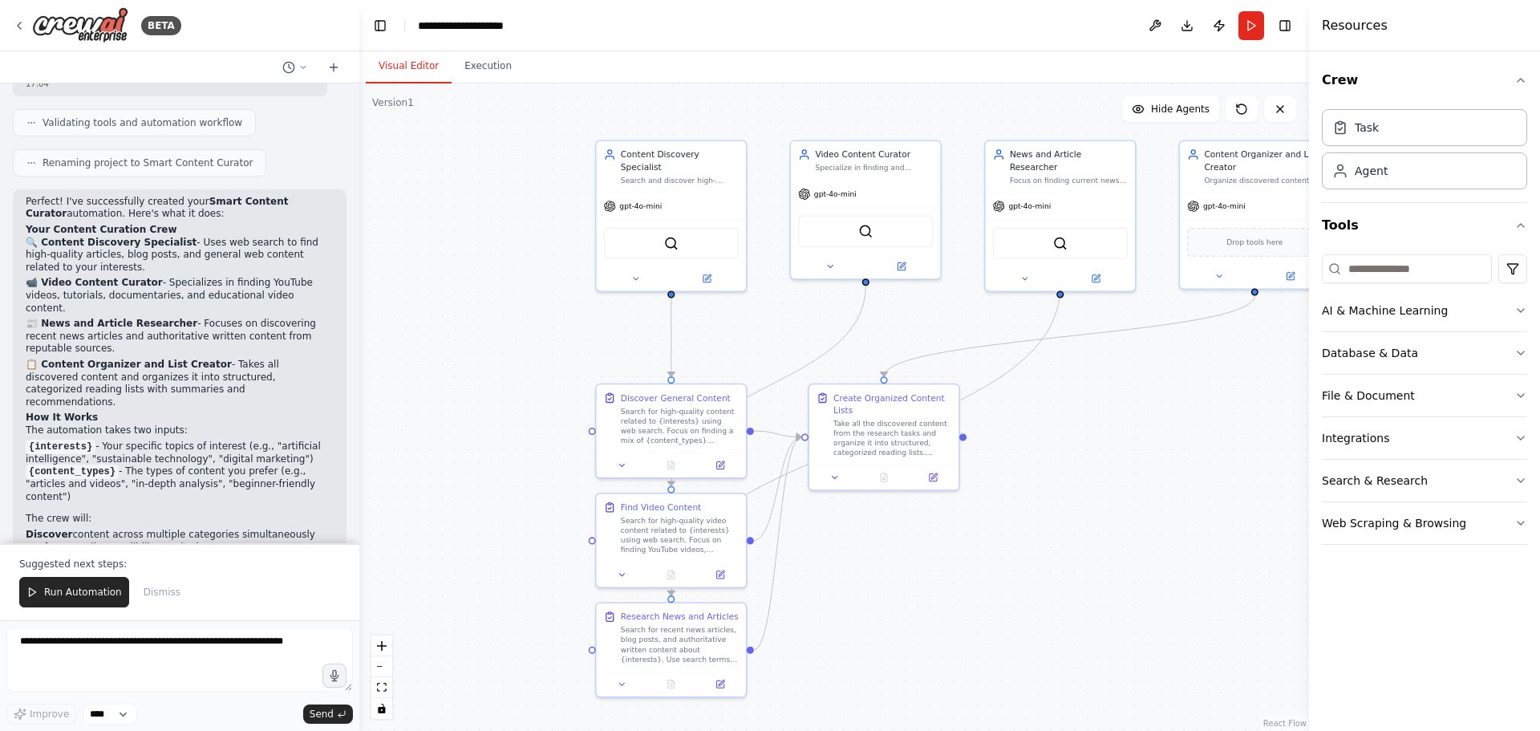
scroll to position [1671, 0]
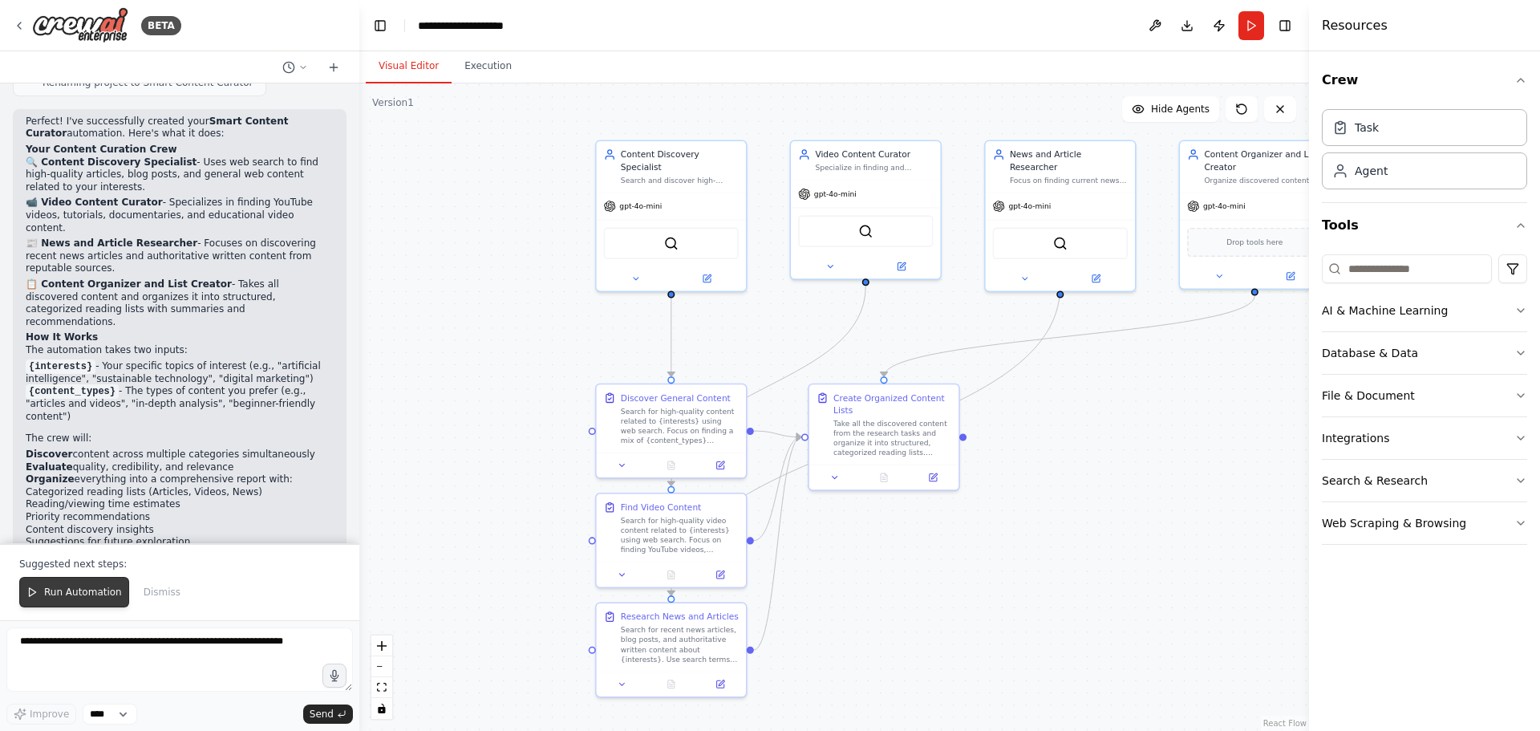
click at [82, 585] on span "Run Automation" at bounding box center [83, 591] width 78 height 13
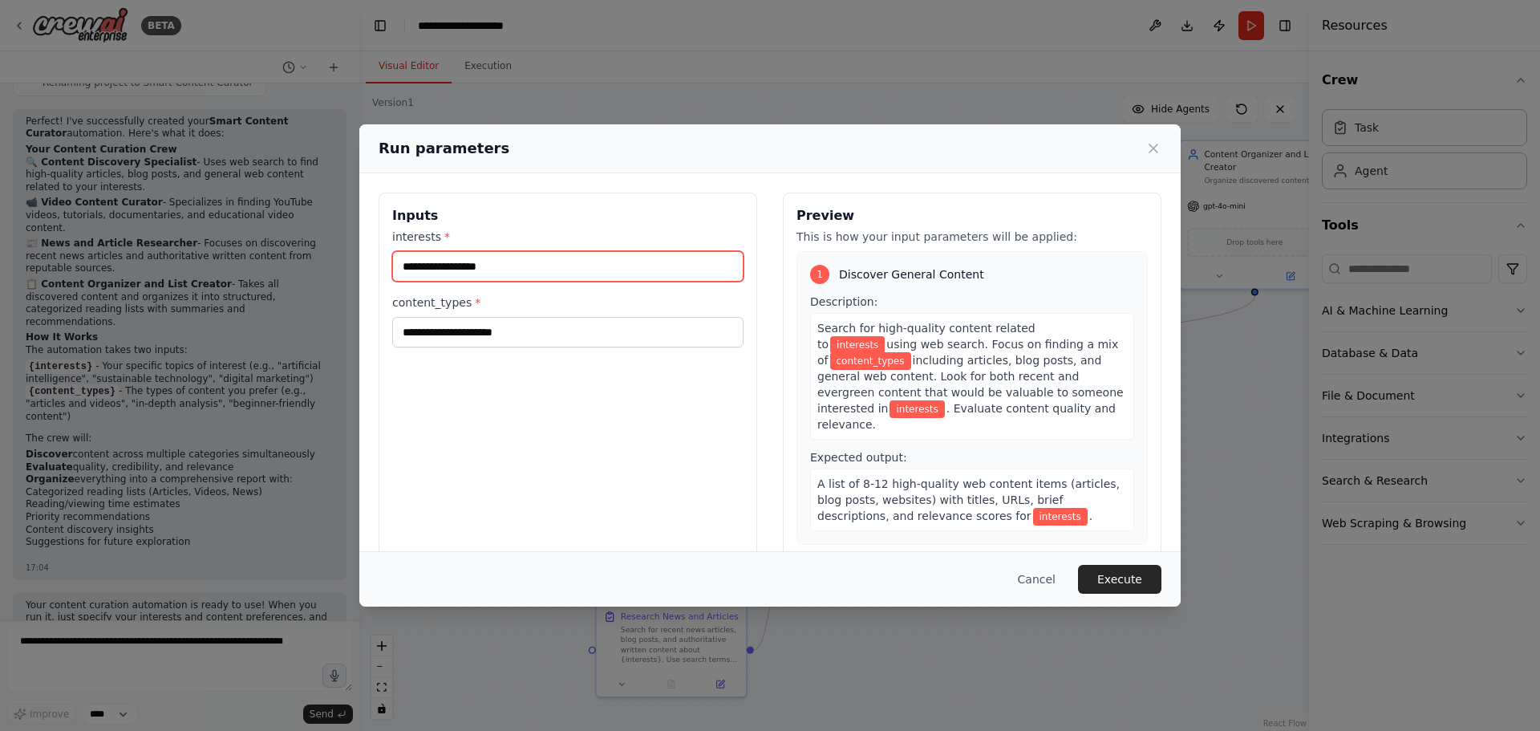
click at [453, 269] on input "interests *" at bounding box center [567, 266] width 351 height 30
type input "***"
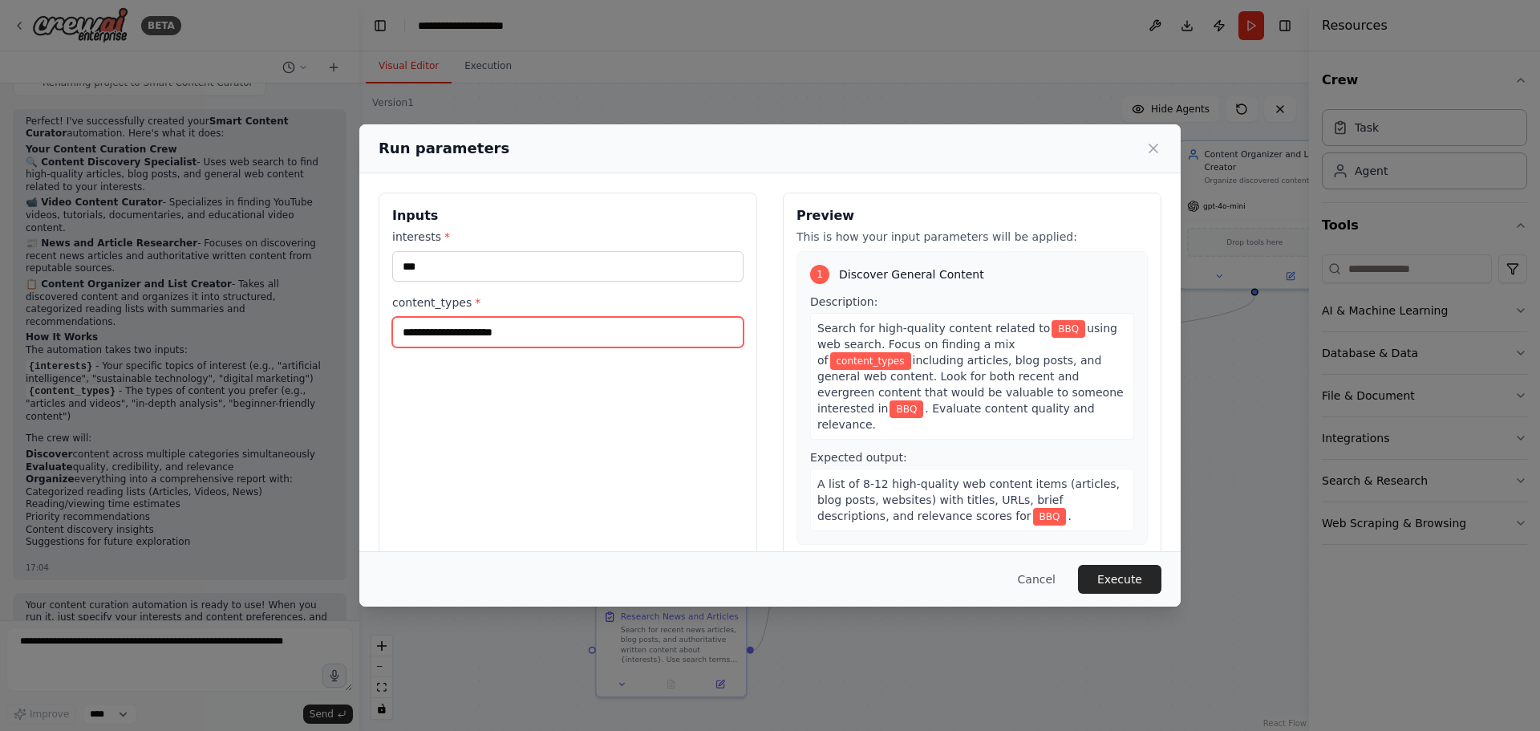
click at [557, 321] on input "content_types *" at bounding box center [567, 332] width 351 height 30
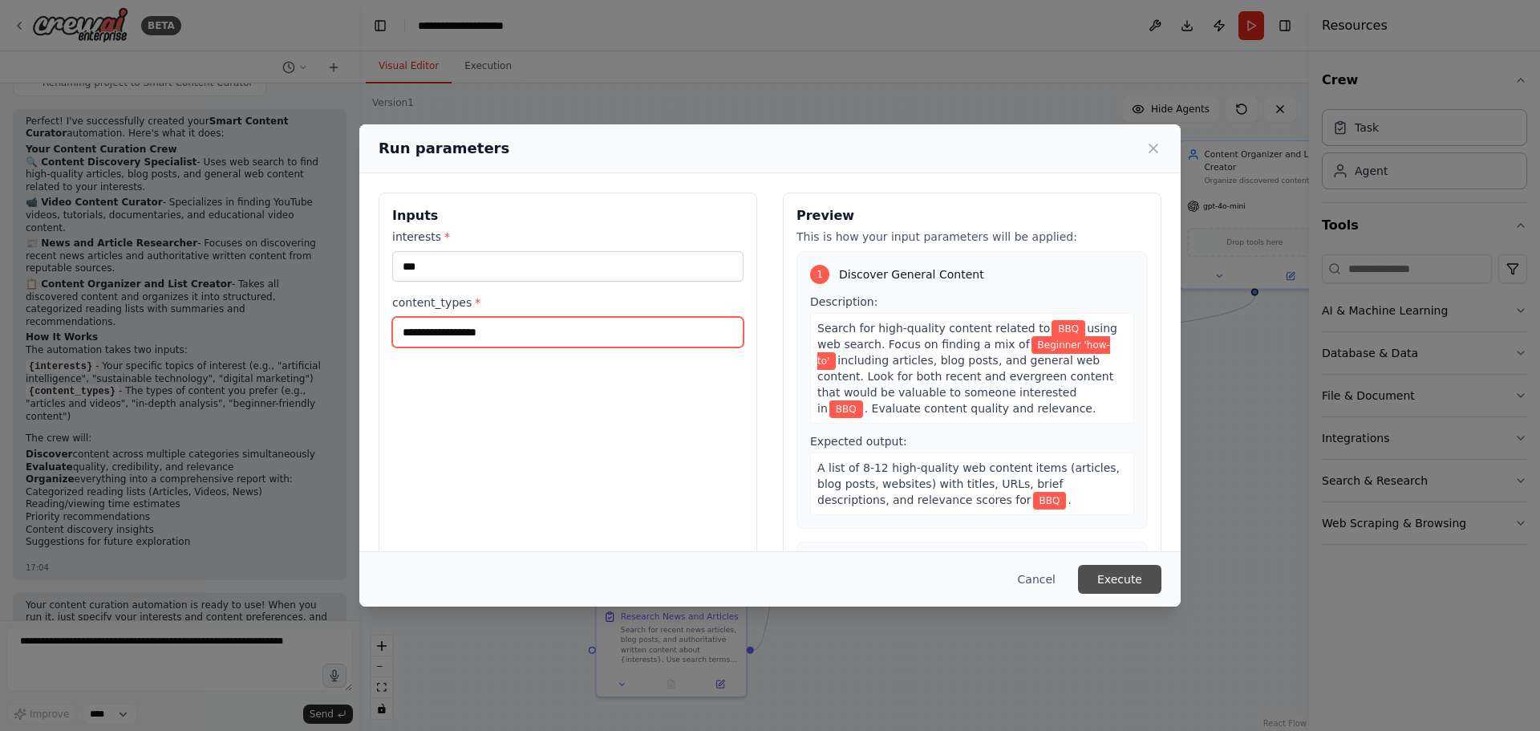
type input "**********"
click at [1154, 585] on button "Execute" at bounding box center [1119, 579] width 83 height 29
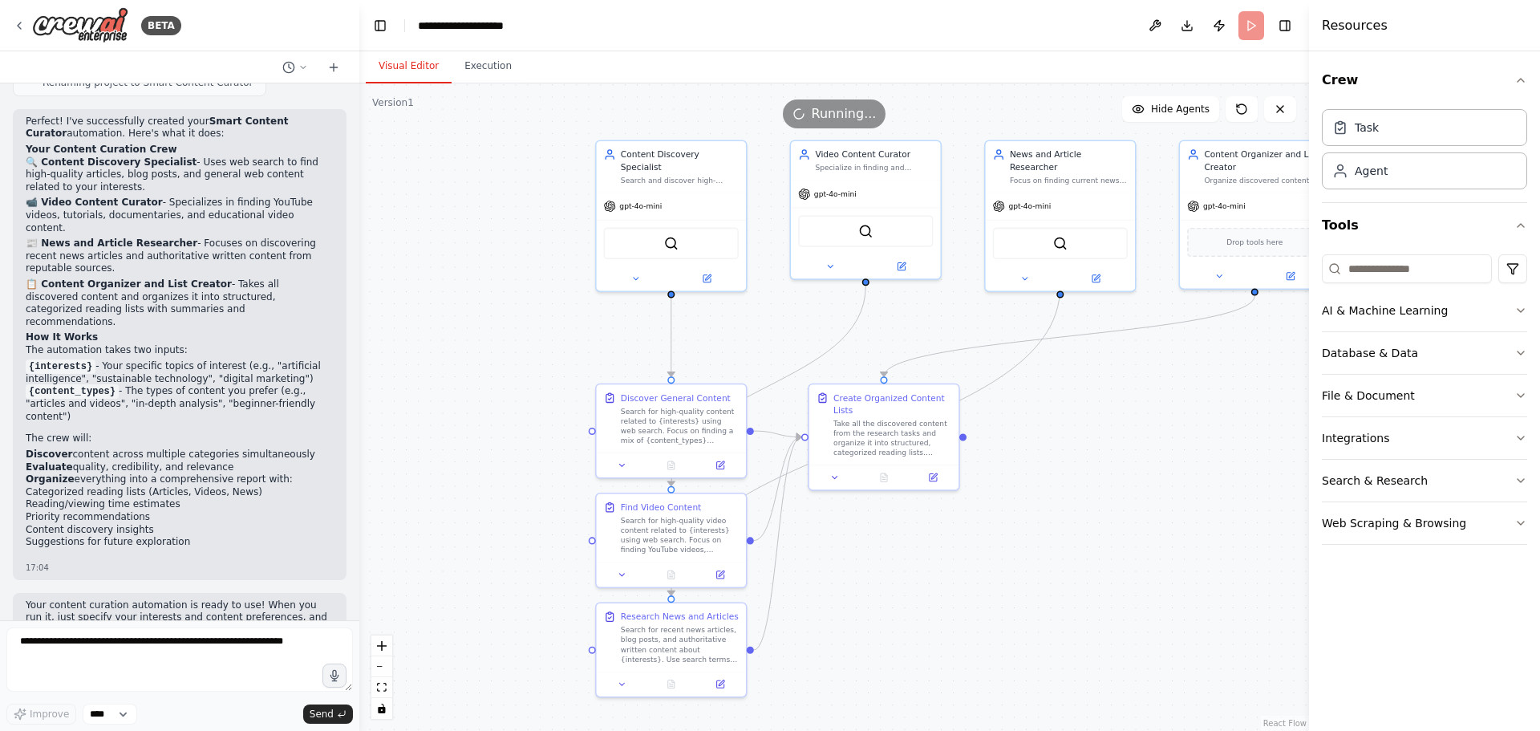
scroll to position [1674, 0]
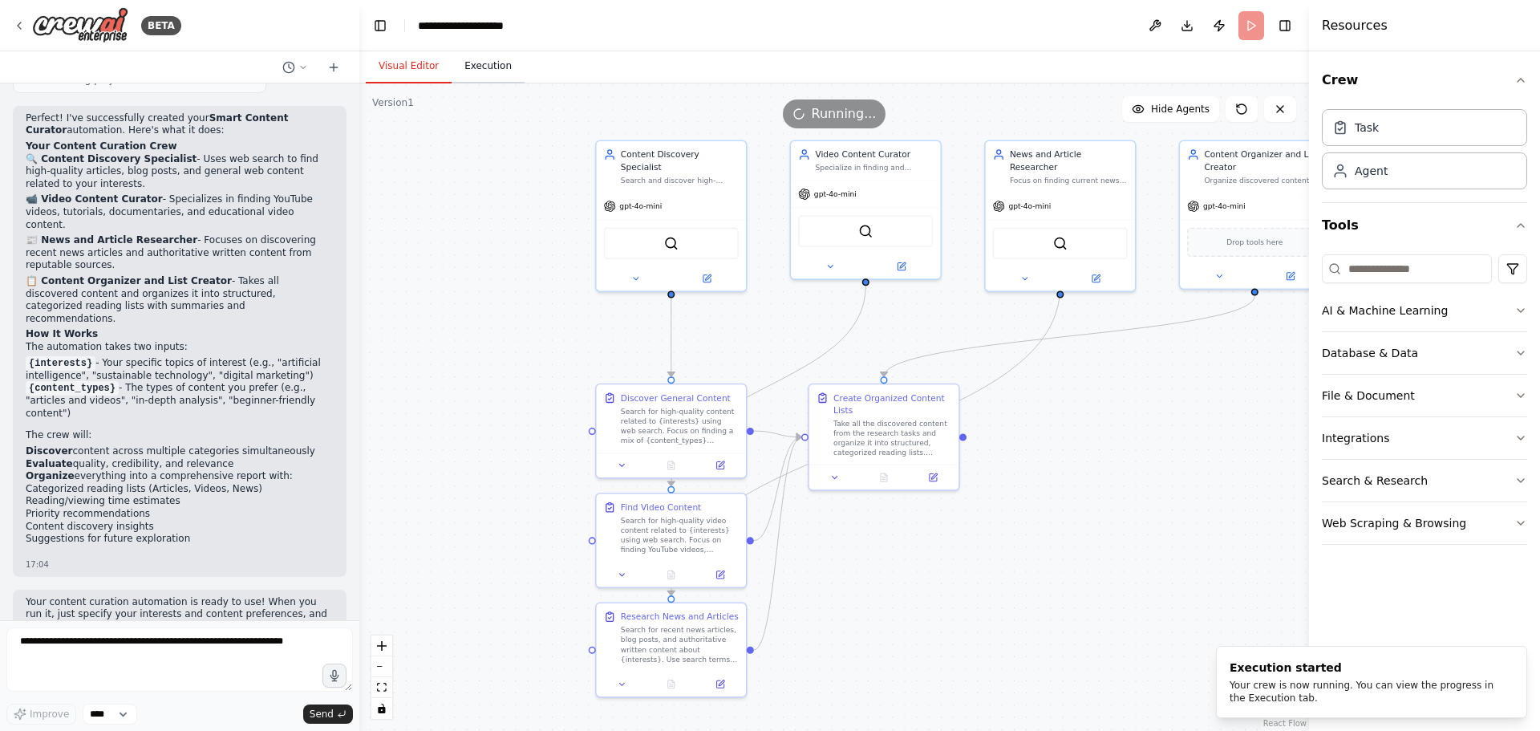
click at [477, 62] on button "Execution" at bounding box center [488, 67] width 73 height 34
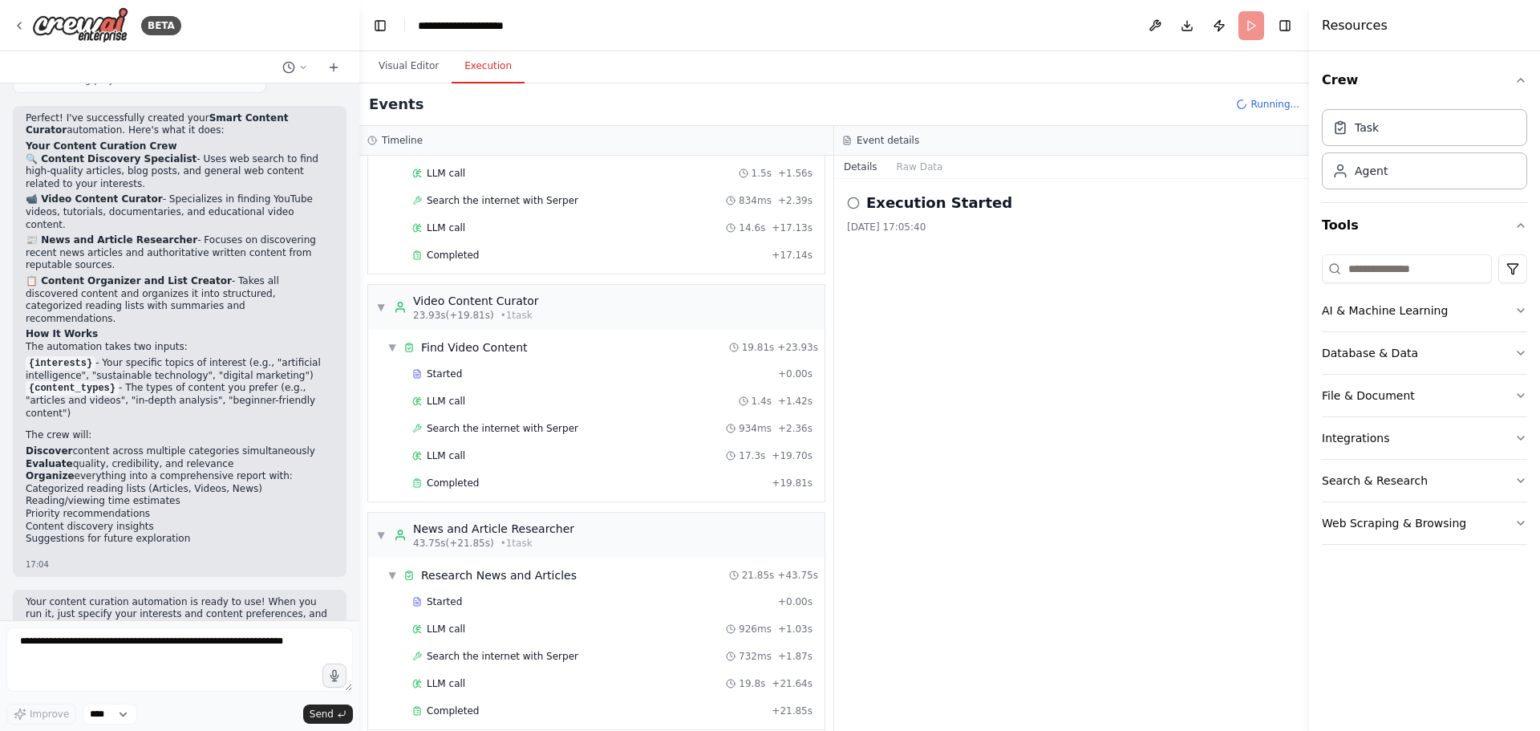
scroll to position [0, 0]
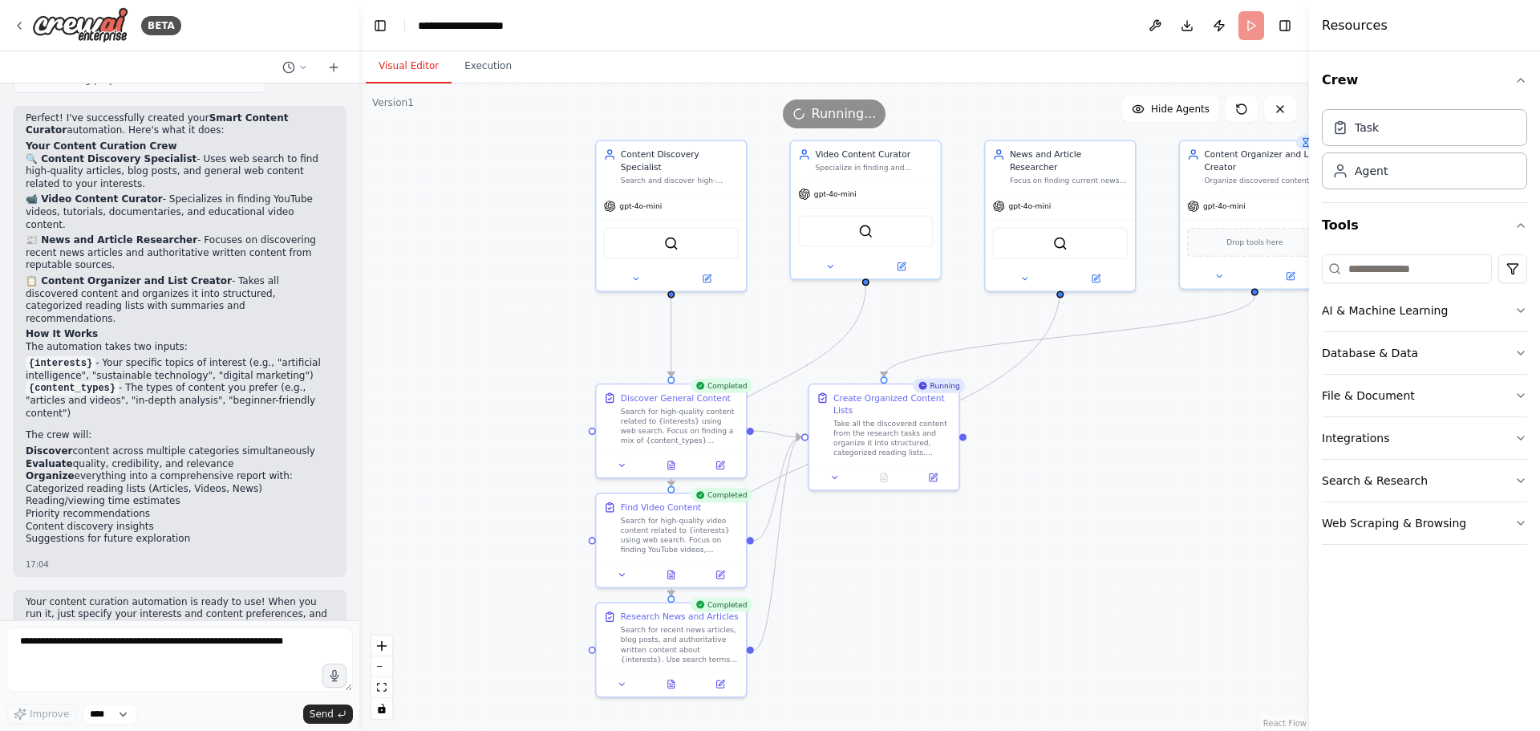
click at [407, 73] on button "Visual Editor" at bounding box center [409, 67] width 86 height 34
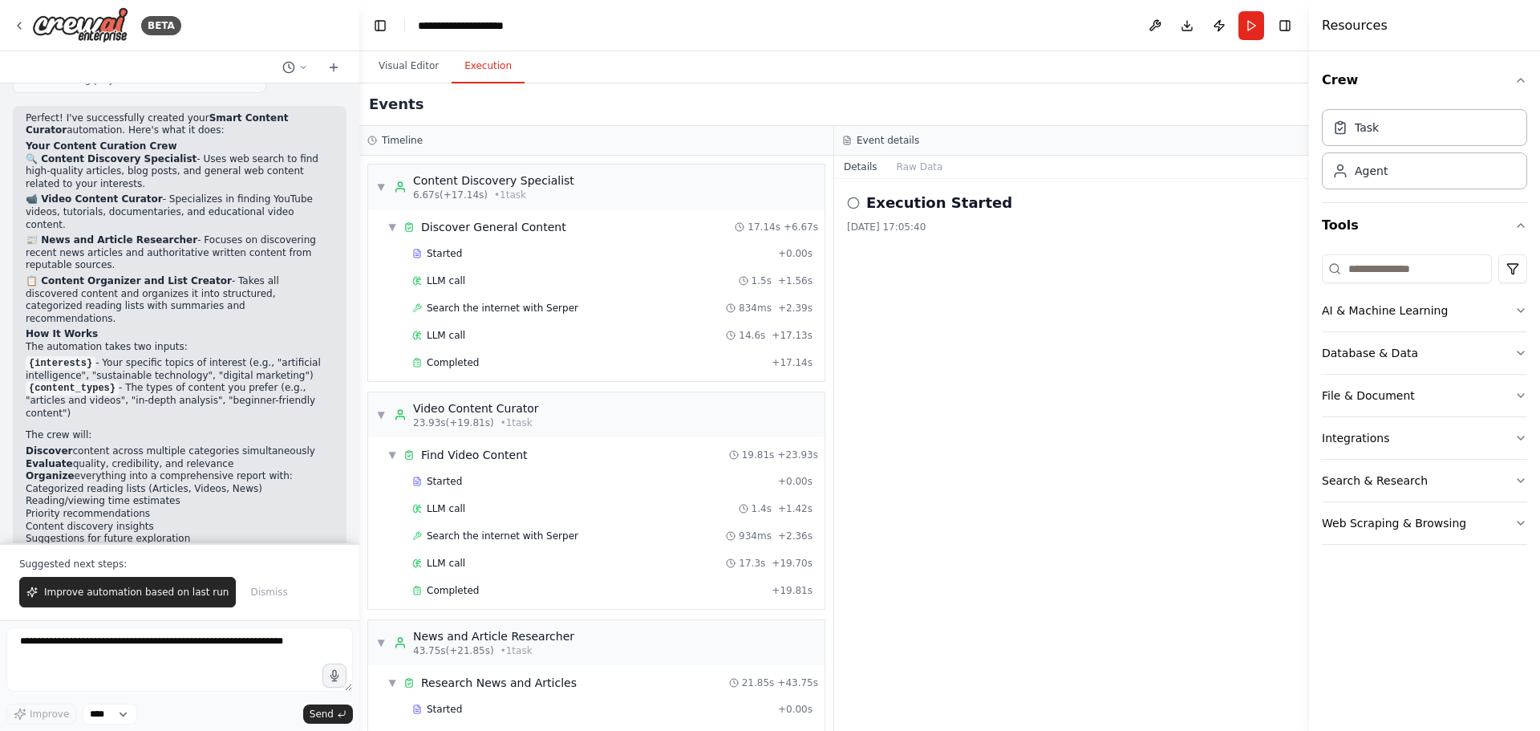
click at [498, 76] on button "Execution" at bounding box center [488, 67] width 73 height 34
click at [417, 73] on button "Visual Editor" at bounding box center [409, 67] width 86 height 34
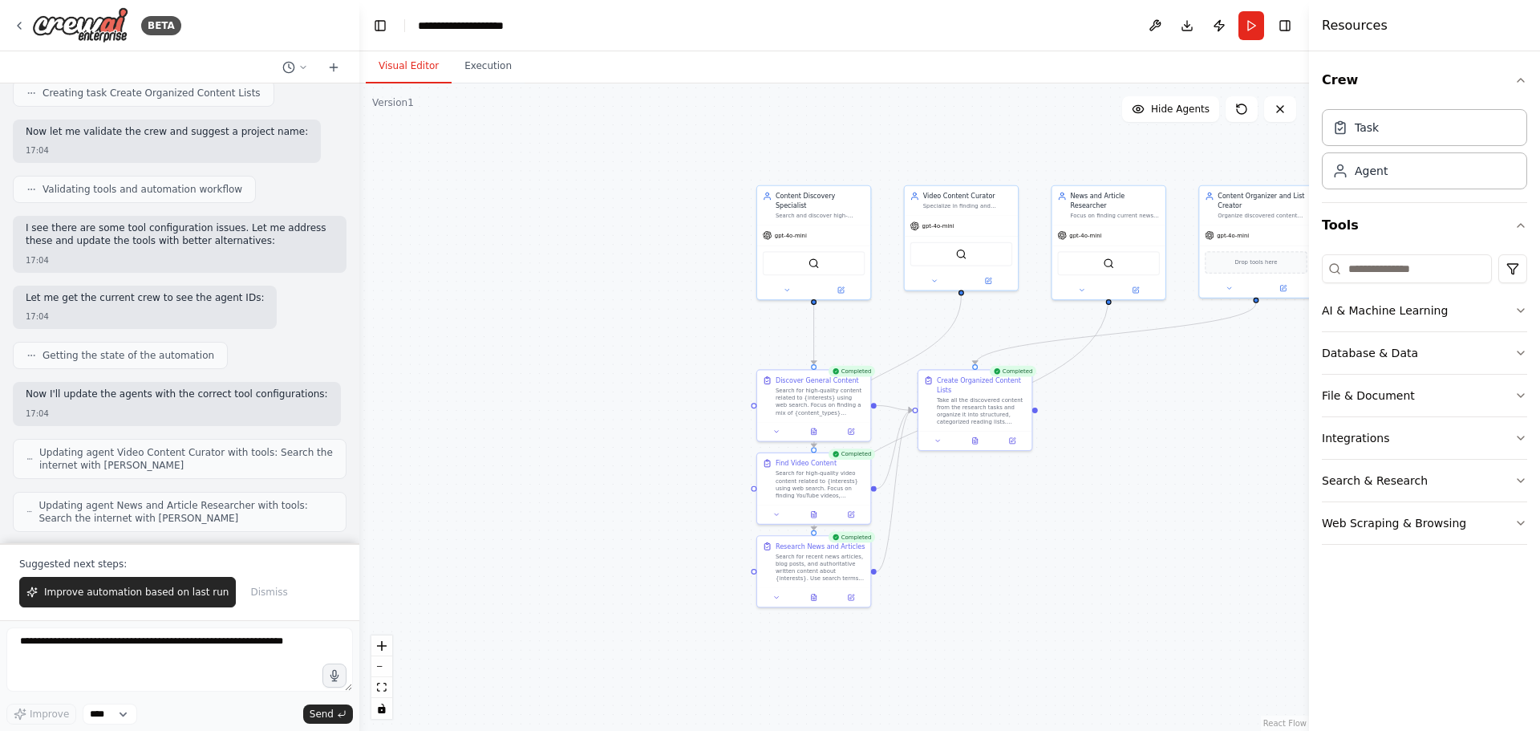
scroll to position [1751, 0]
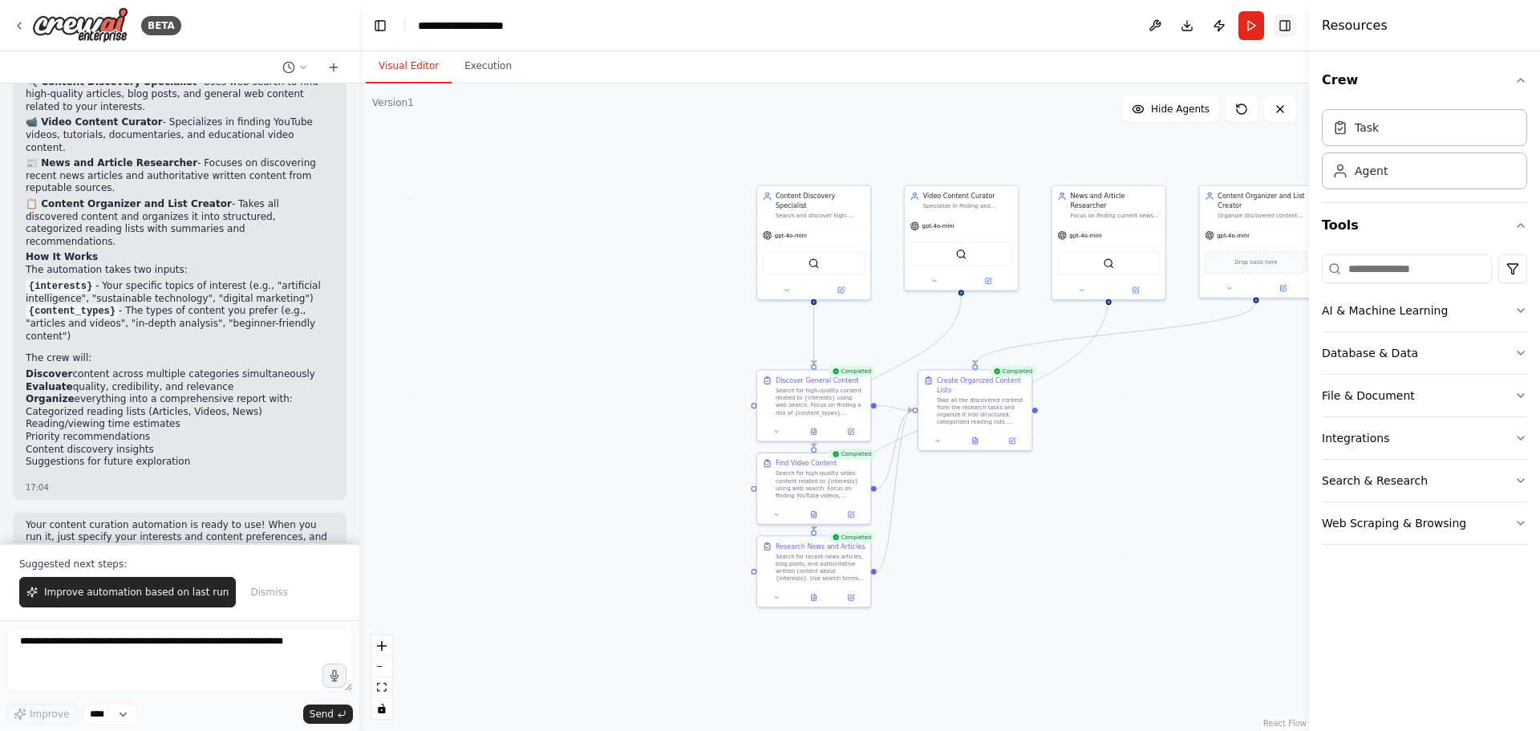
click at [1154, 28] on button "Toggle Right Sidebar" at bounding box center [1285, 25] width 22 height 22
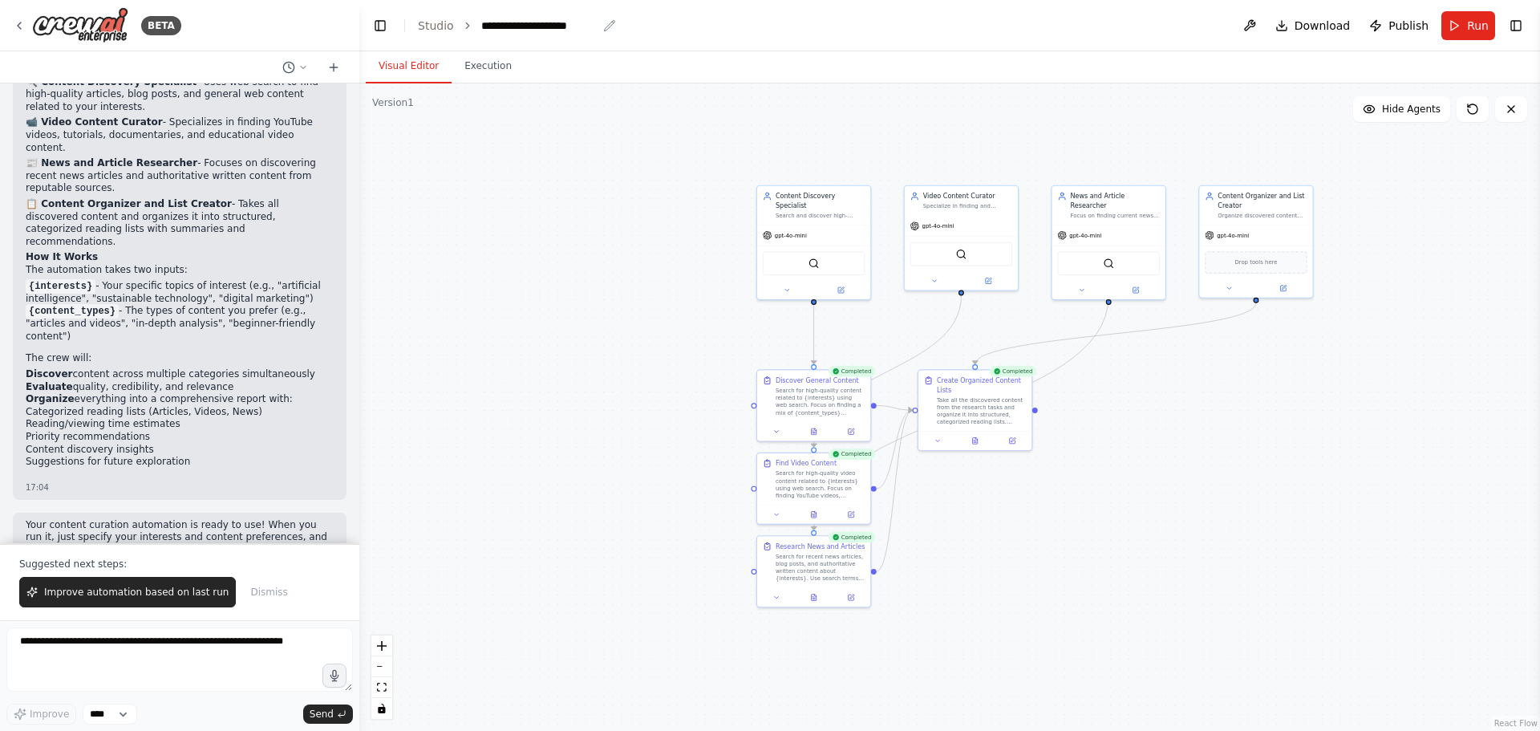
click at [509, 26] on div "**********" at bounding box center [538, 26] width 115 height 16
click at [1154, 122] on div ".deletable-edge-delete-btn { width: 20px; height: 20px; border: 0px solid #ffff…" at bounding box center [949, 406] width 1181 height 647
click at [1154, 111] on span "Hide Agents" at bounding box center [1411, 109] width 59 height 13
click at [1154, 111] on span "Show Agents" at bounding box center [1409, 109] width 63 height 13
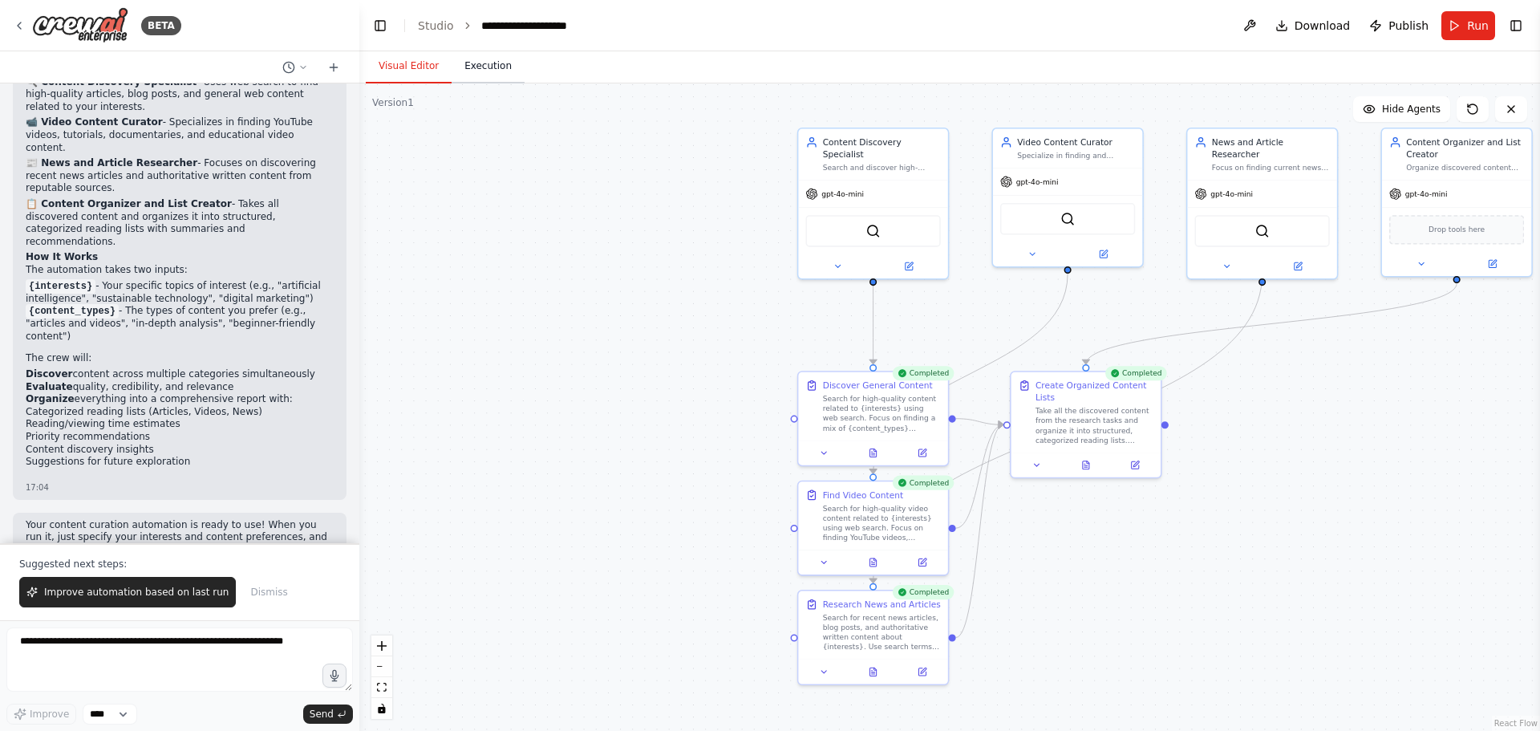
click at [513, 67] on button "Execution" at bounding box center [488, 67] width 73 height 34
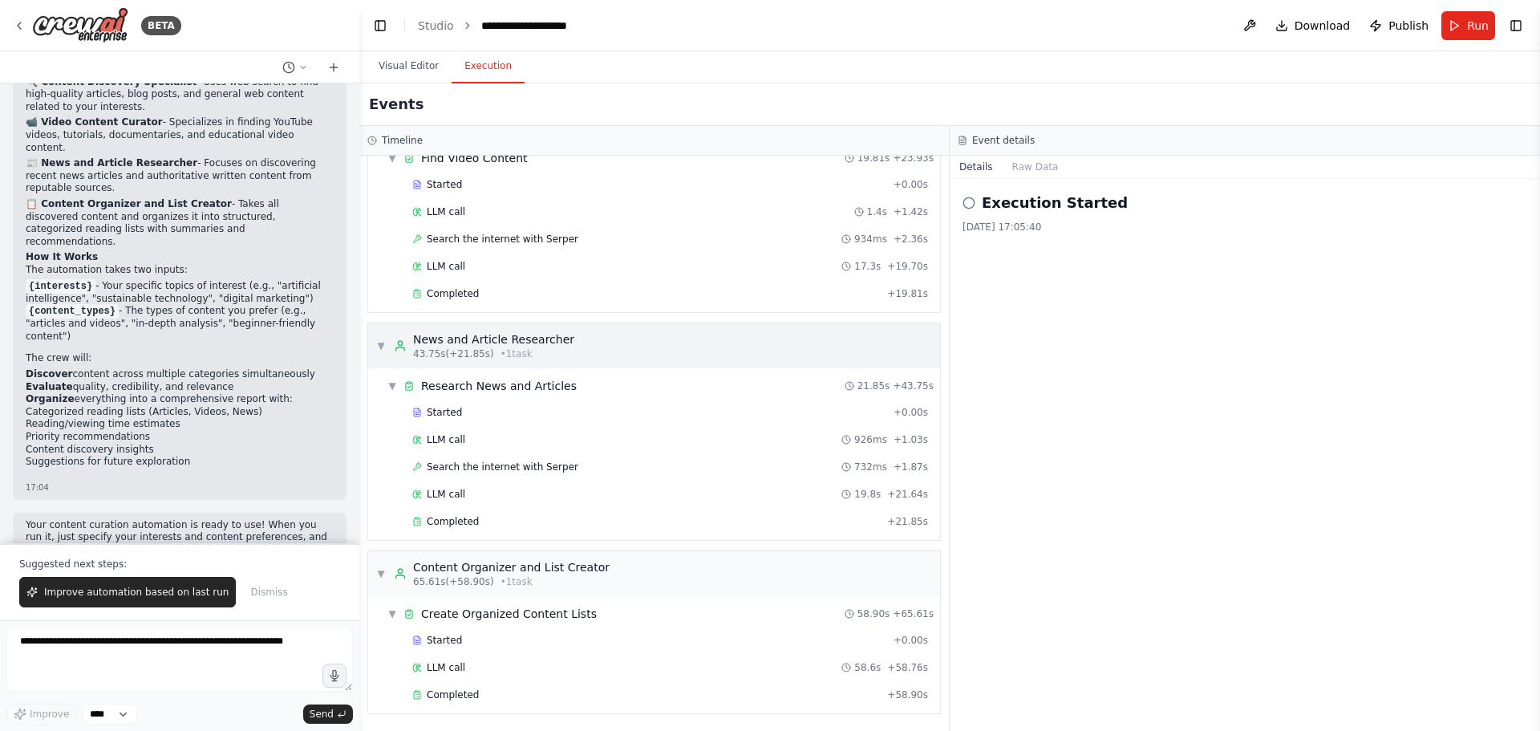
scroll to position [298, 0]
click at [1046, 163] on button "Raw Data" at bounding box center [1036, 167] width 66 height 22
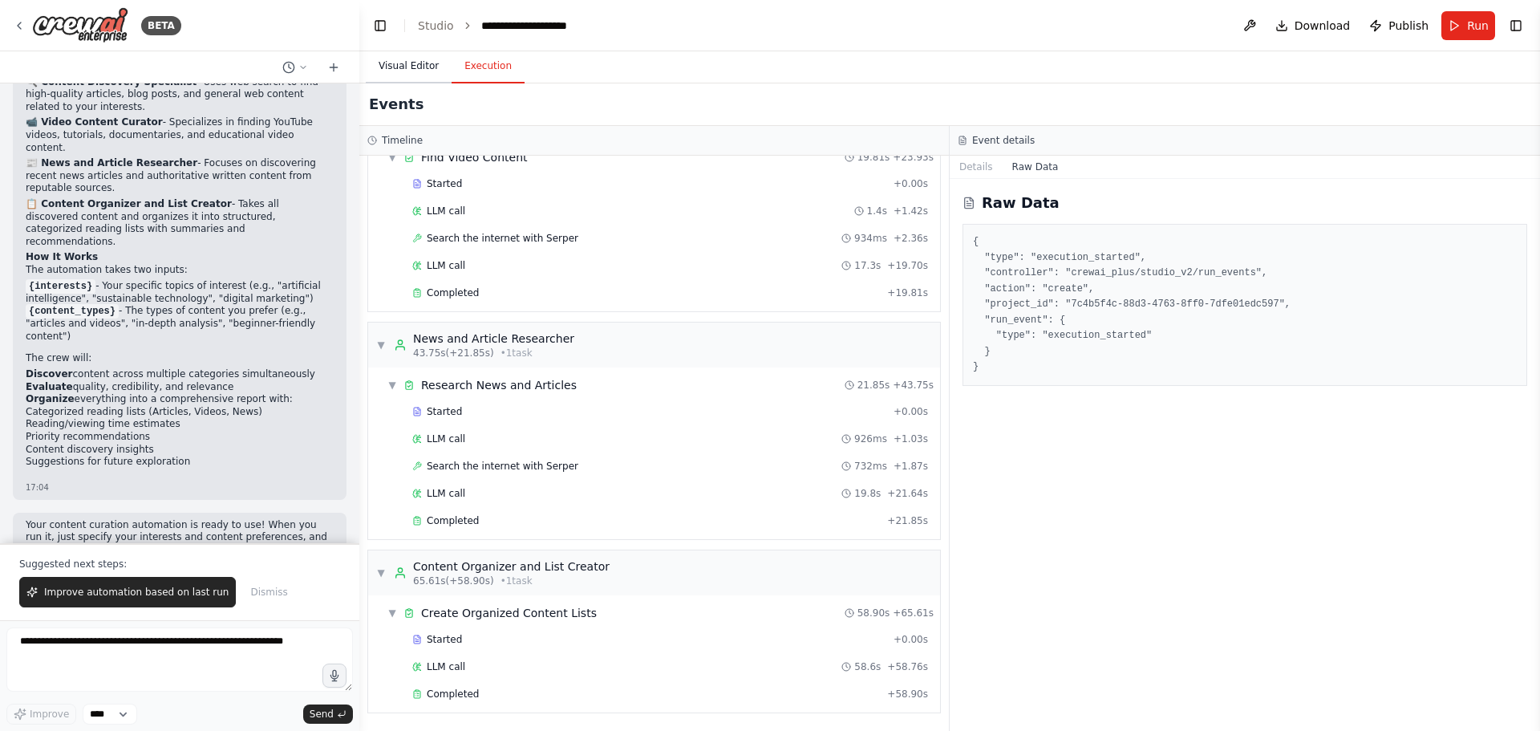
click at [416, 68] on button "Visual Editor" at bounding box center [409, 67] width 86 height 34
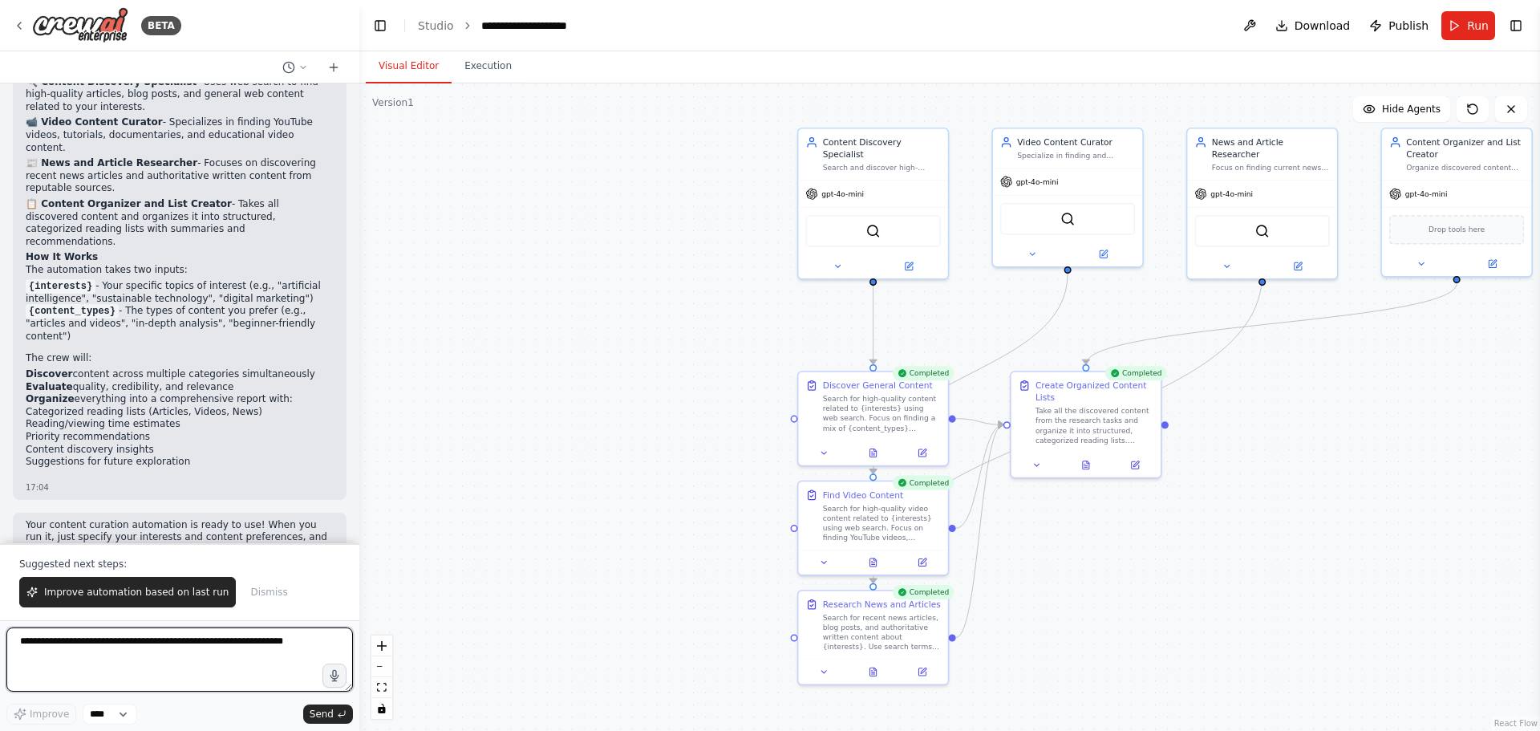
click at [257, 585] on textarea at bounding box center [179, 659] width 346 height 64
type textarea "**********"
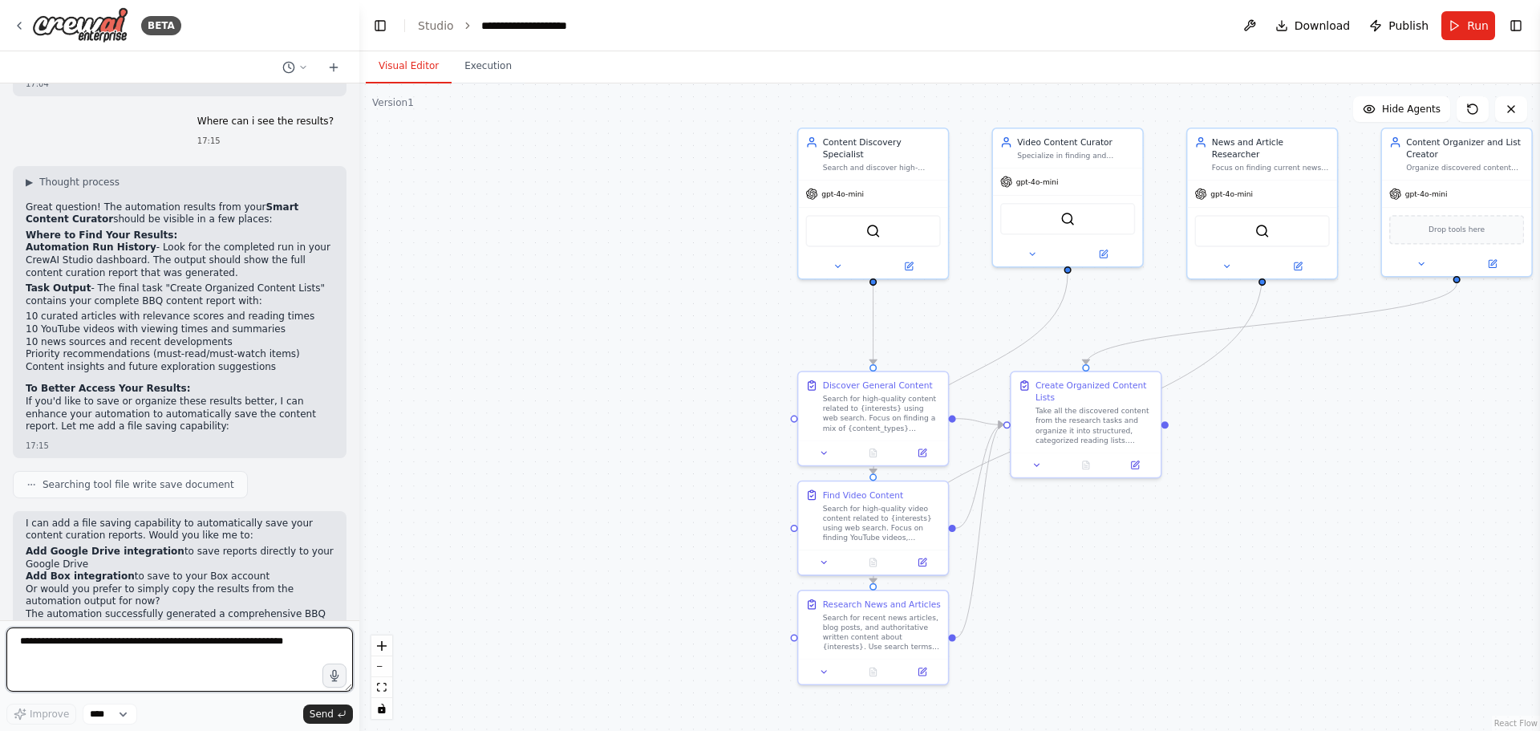
scroll to position [2260, 0]
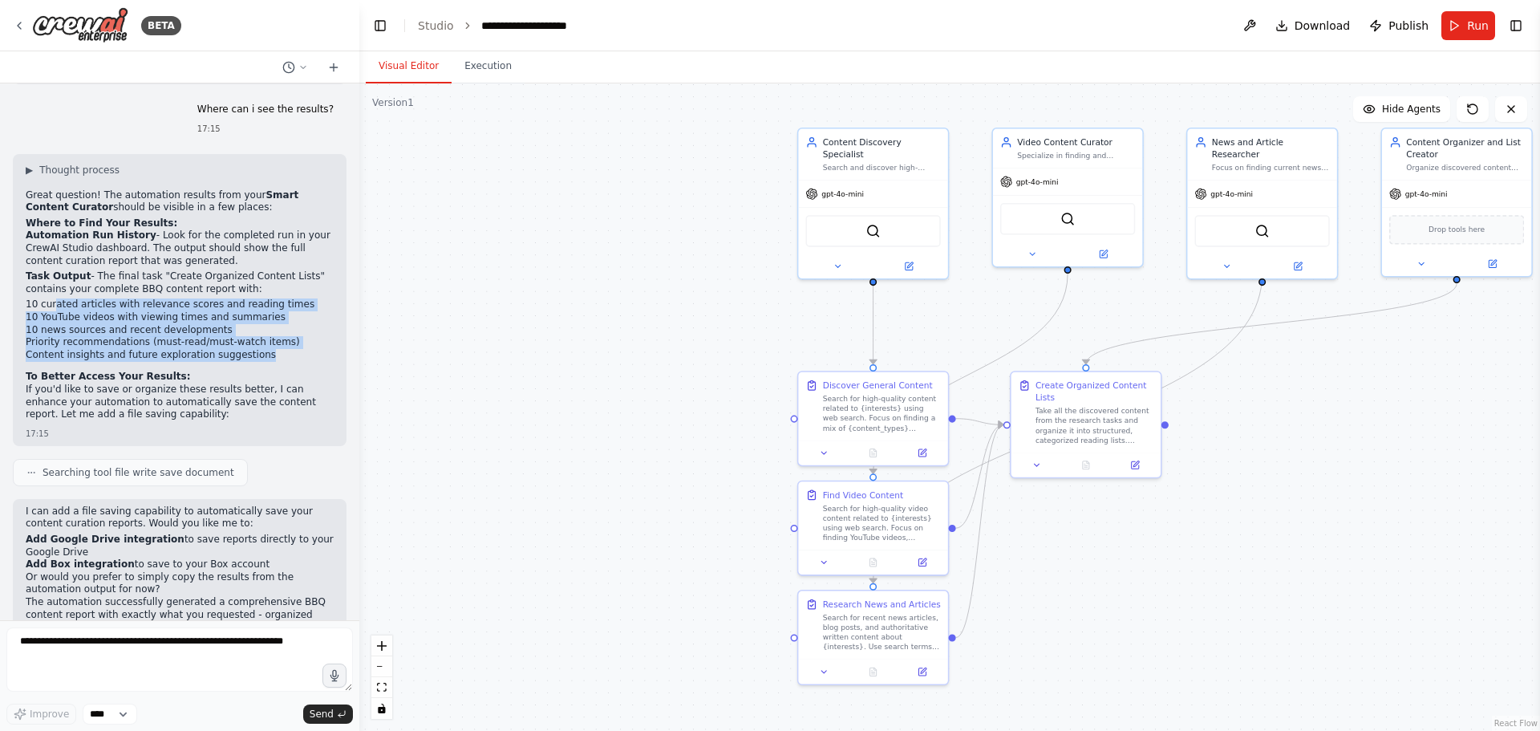
drag, startPoint x: 51, startPoint y: 245, endPoint x: 260, endPoint y: 292, distance: 214.6
click at [260, 298] on ul "10 curated articles with relevance scores and reading times 10 YouTube videos w…" at bounding box center [180, 329] width 308 height 63
click at [1154, 27] on span "Publish" at bounding box center [1408, 26] width 40 height 16
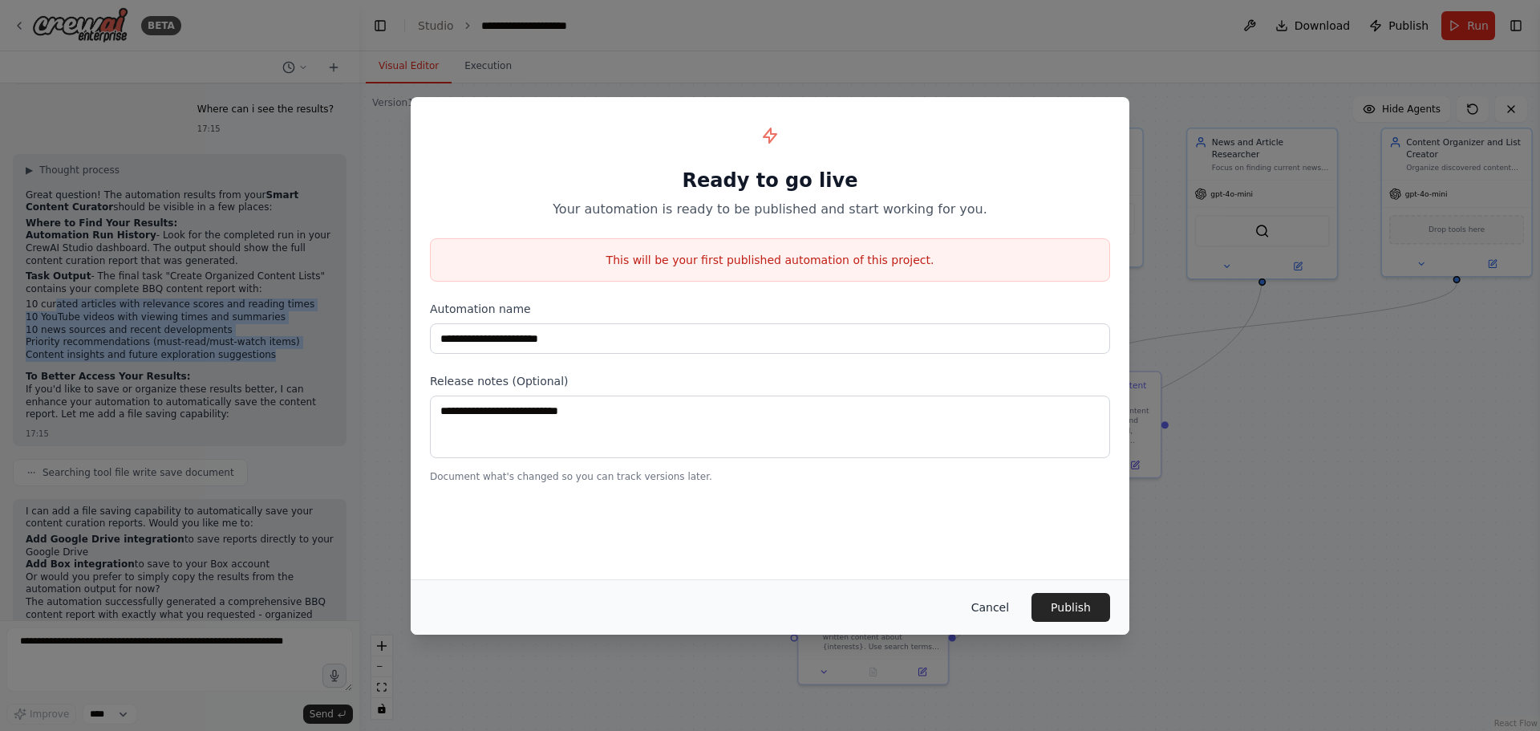
click at [1016, 585] on button "Cancel" at bounding box center [989, 607] width 63 height 29
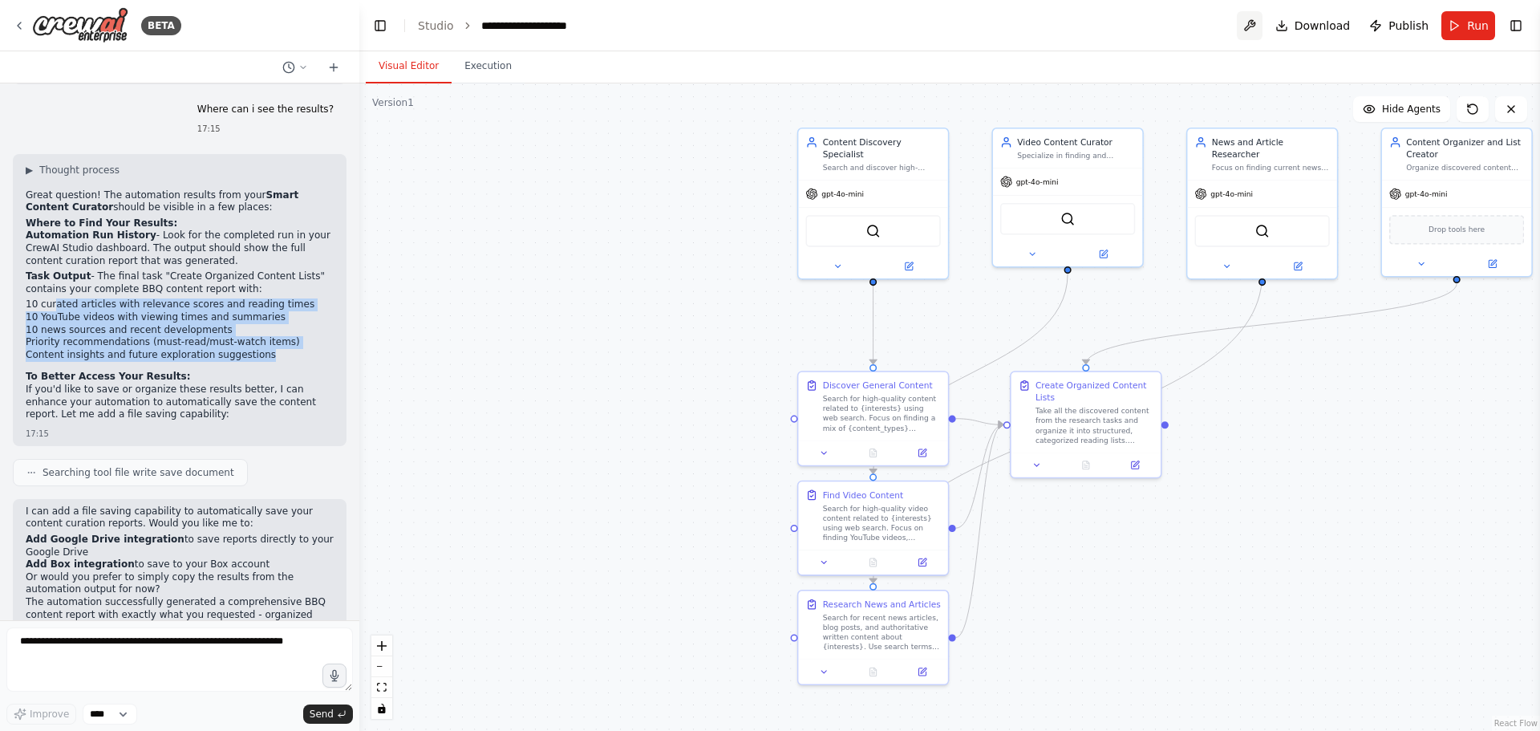
click at [1154, 23] on button at bounding box center [1250, 25] width 26 height 29
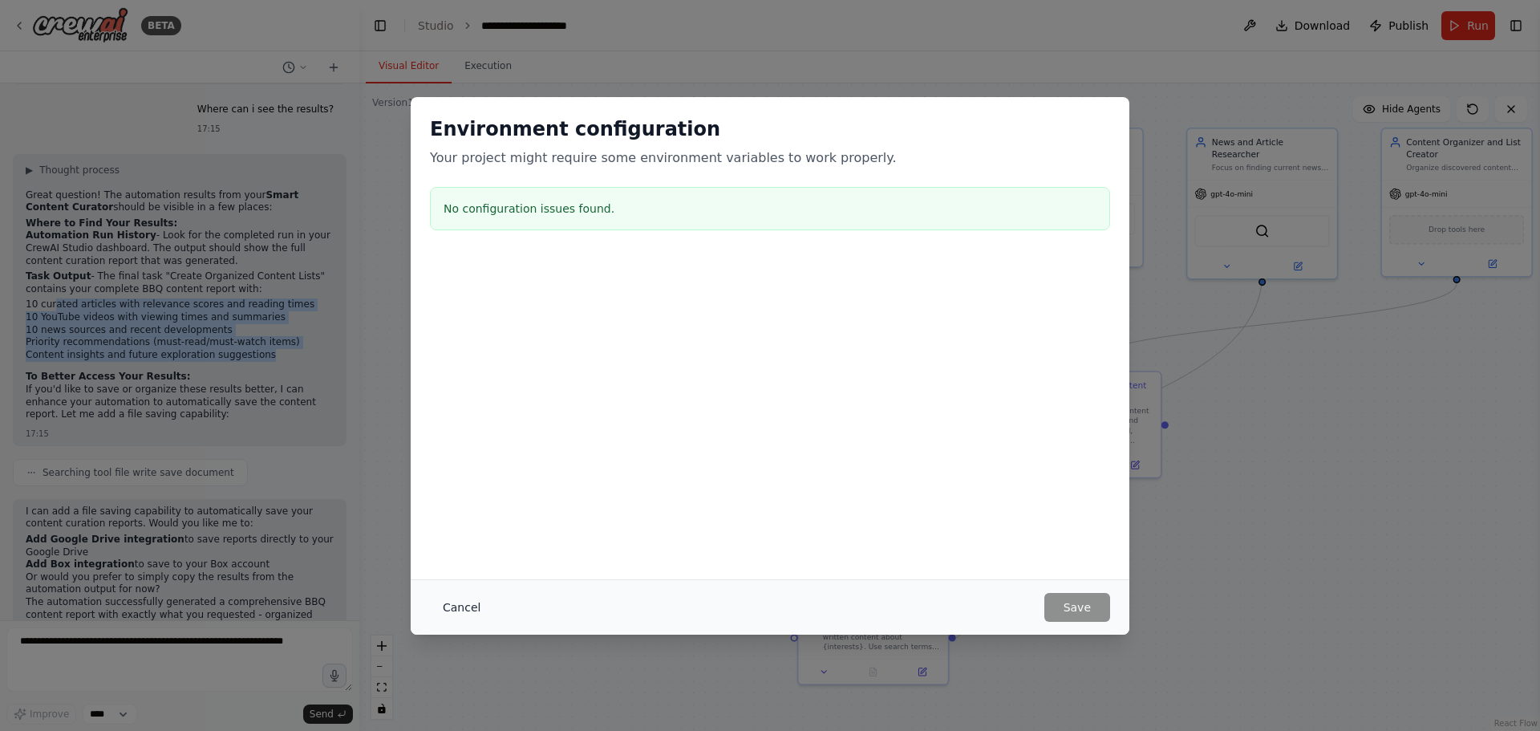
click at [468, 585] on button "Cancel" at bounding box center [461, 607] width 63 height 29
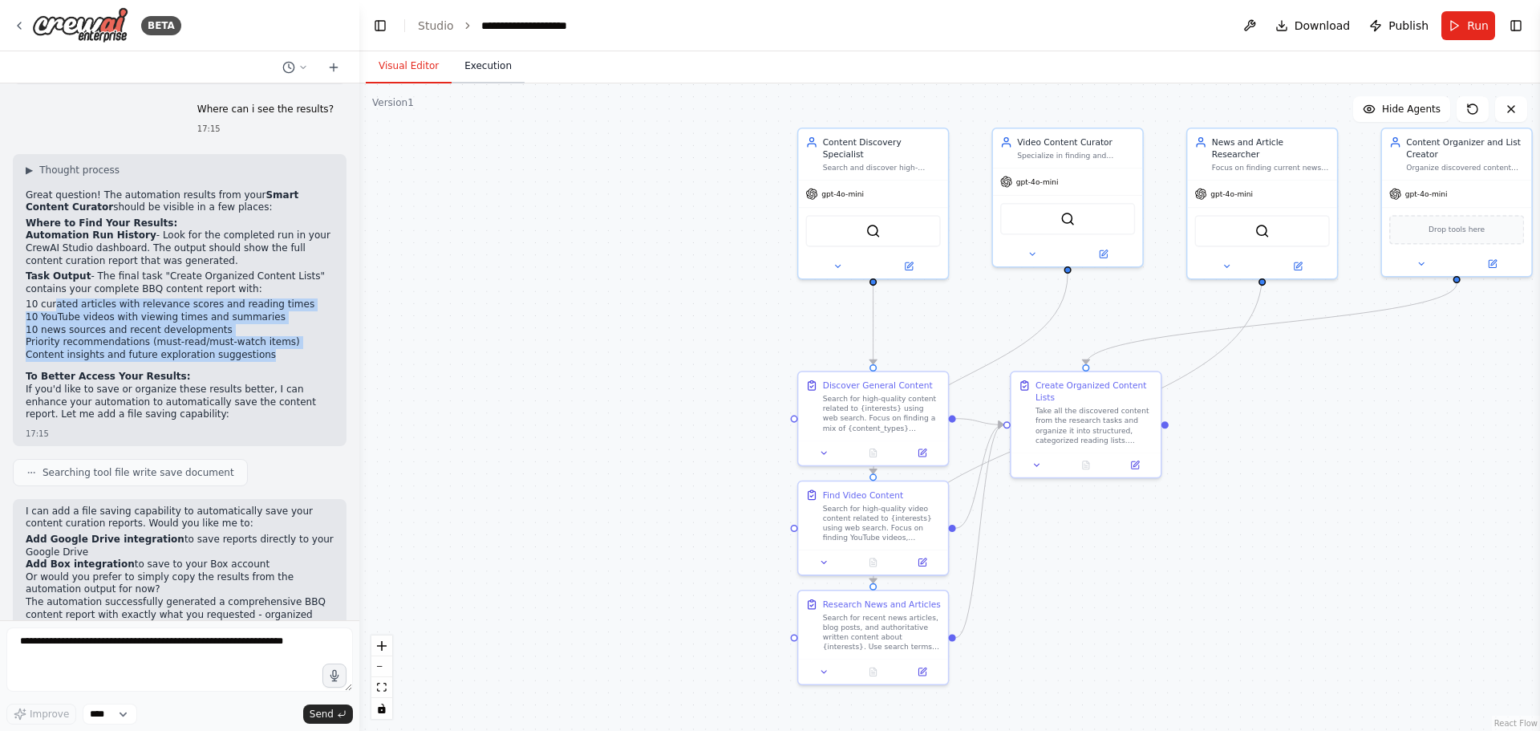
click at [484, 83] on button "Execution" at bounding box center [488, 67] width 73 height 34
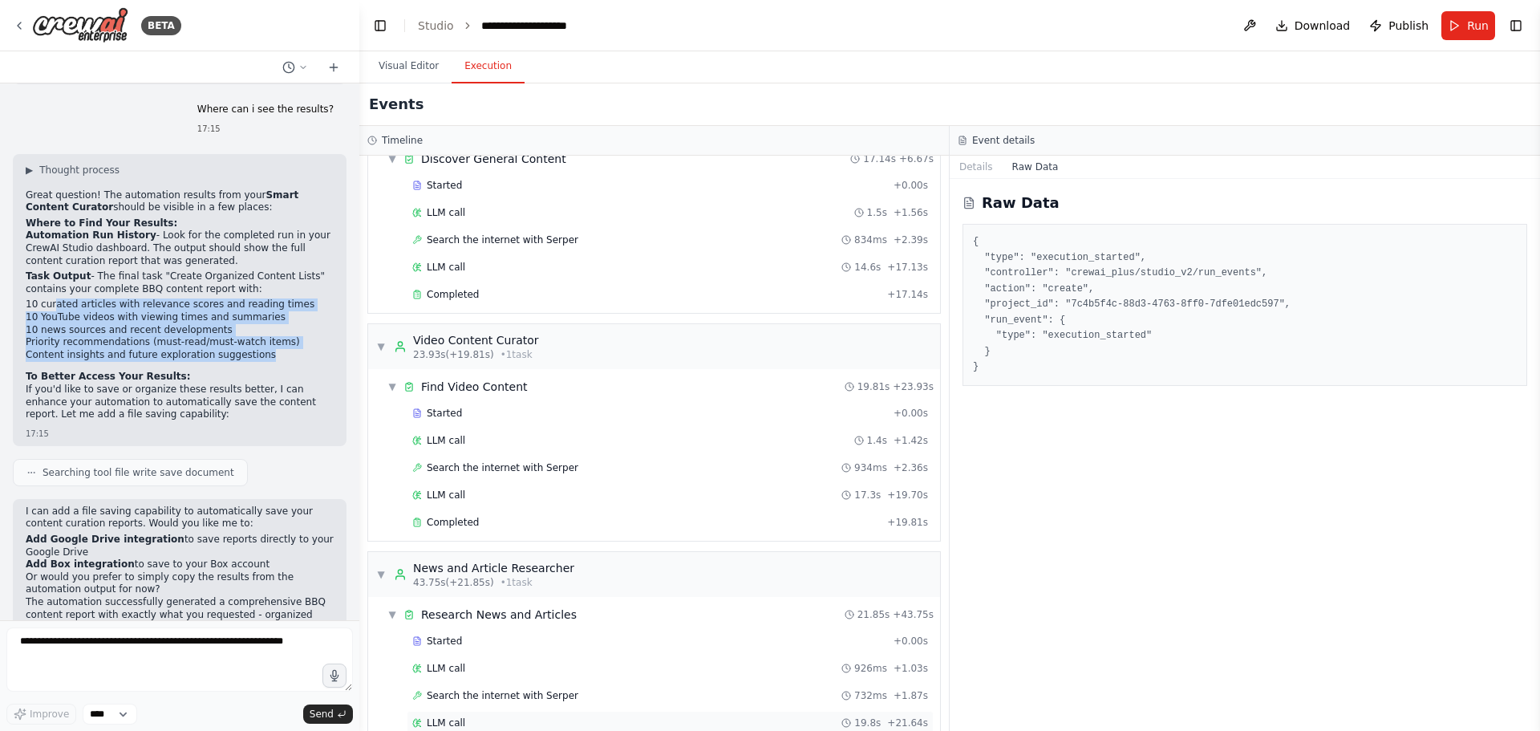
scroll to position [298, 0]
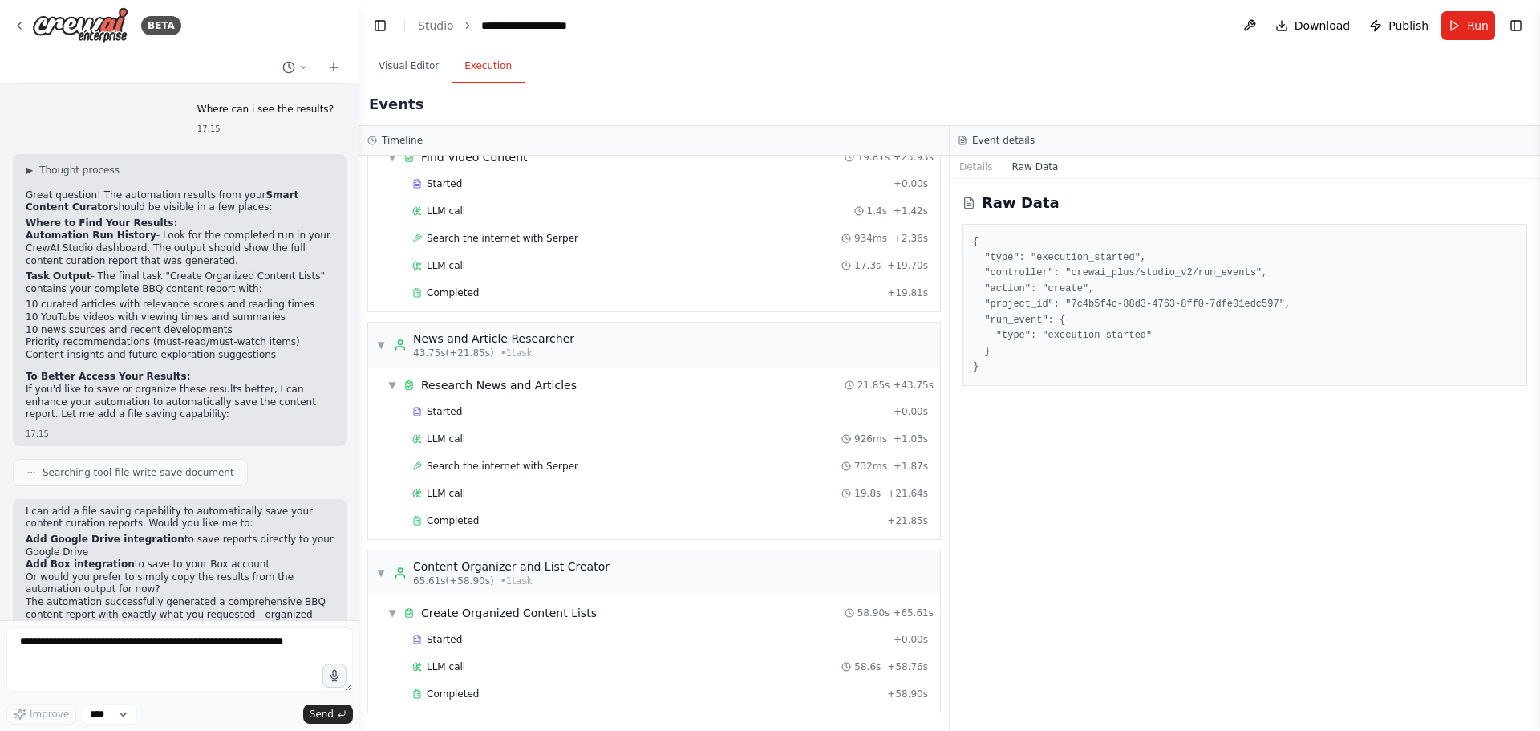
click at [563, 585] on div "Started + 0.00s LLM call 58.6s + 58.76s Completed + 58.90s" at bounding box center [660, 668] width 559 height 82
click at [554, 585] on div "Completed + 58.90s" at bounding box center [670, 694] width 527 height 24
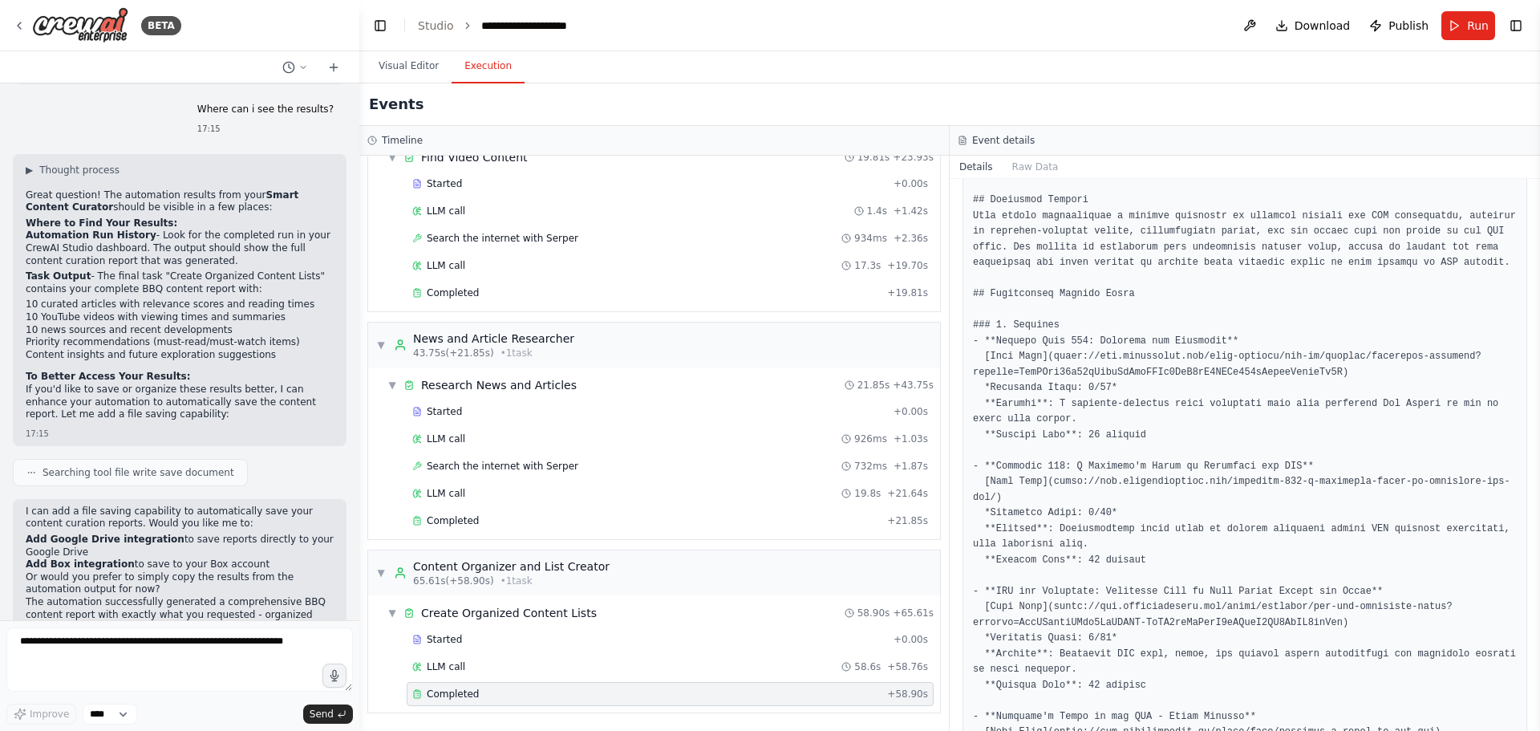
scroll to position [241, 0]
click at [853, 585] on circle at bounding box center [849, 613] width 8 height 8
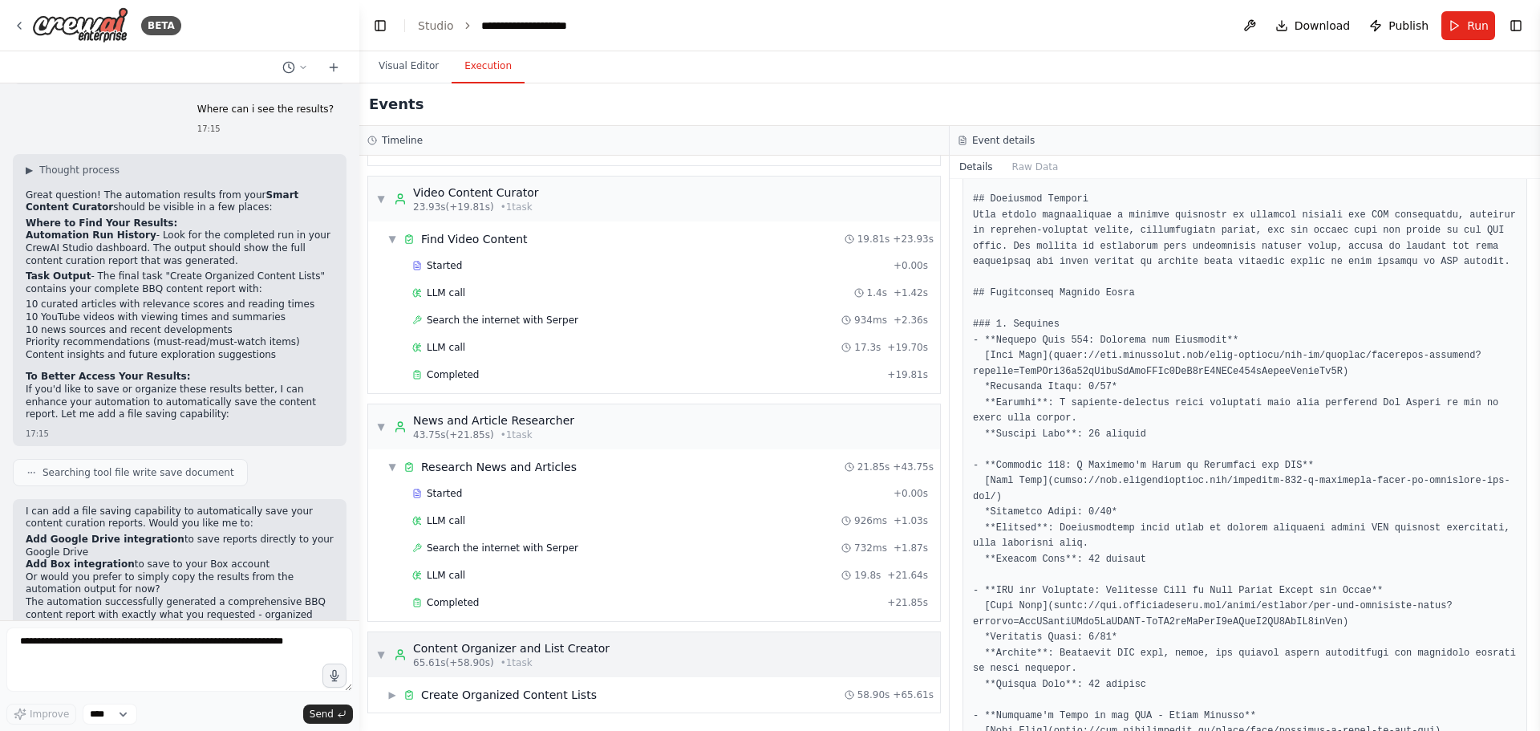
click at [719, 585] on div "▼ Content Organizer and List Creator 65.61s (+58.90s) • 1 task" at bounding box center [654, 654] width 572 height 45
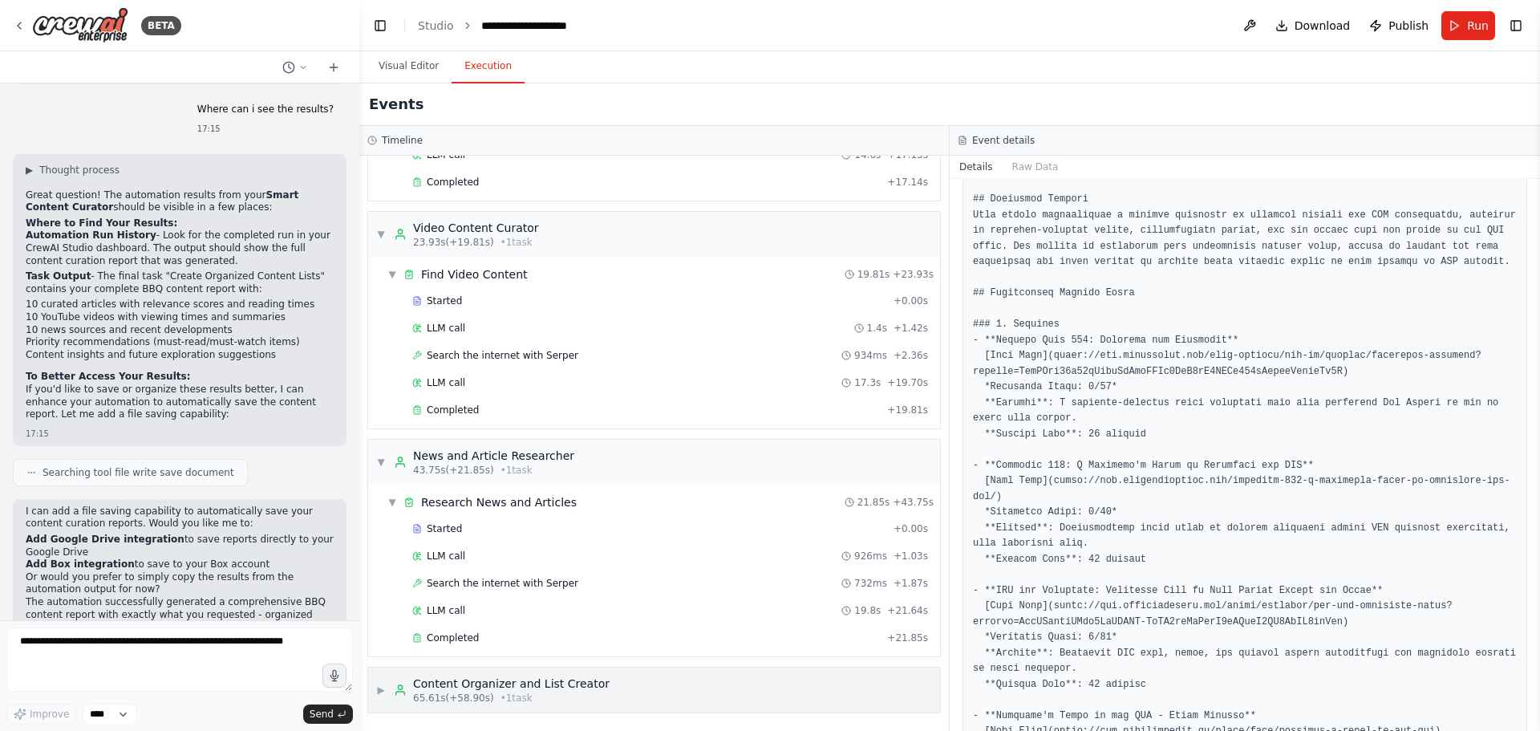
scroll to position [180, 0]
click at [615, 585] on div "▶ Content Organizer and List Creator 65.61s (+58.90s) • 1 task" at bounding box center [654, 689] width 572 height 45
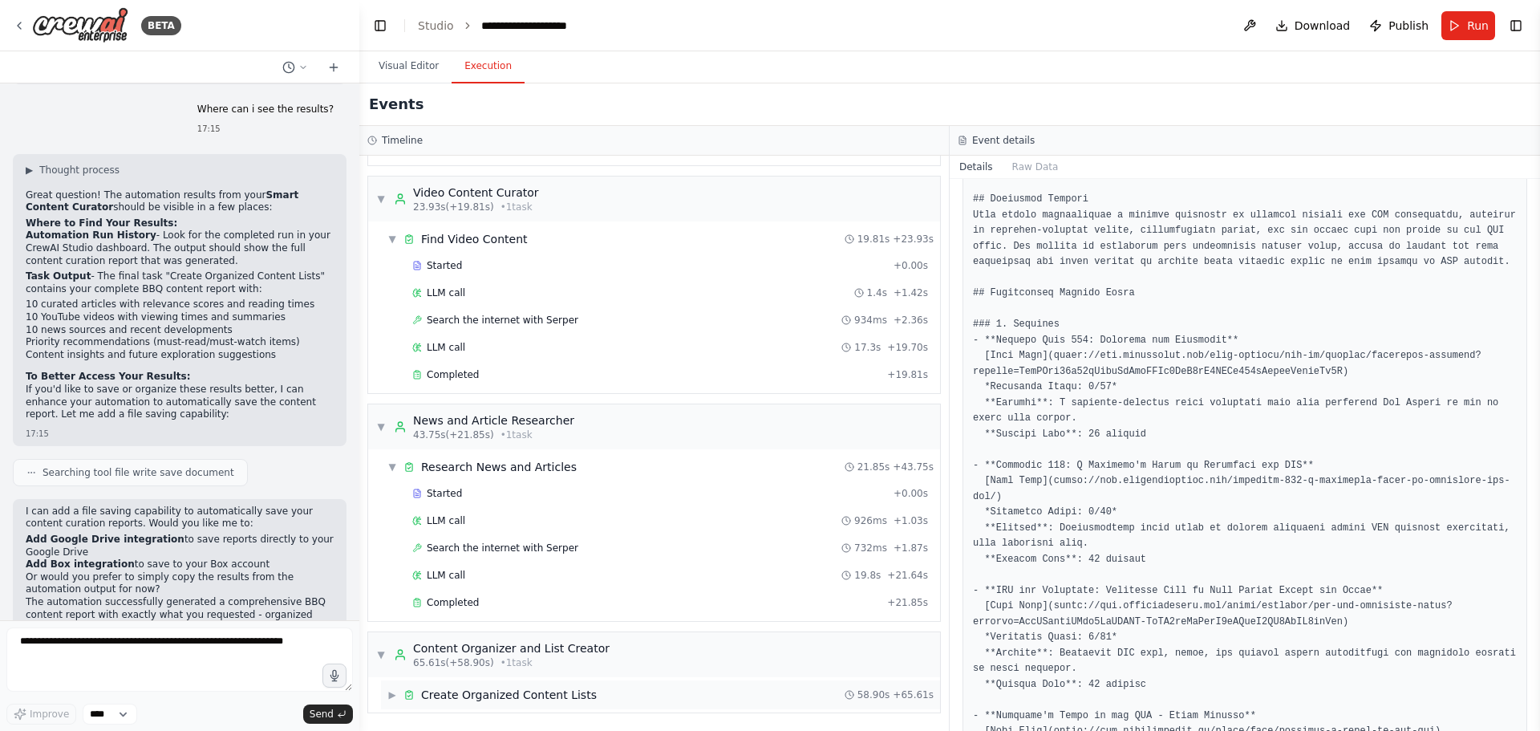
click at [468, 585] on div "Create Organized Content Lists" at bounding box center [509, 695] width 176 height 16
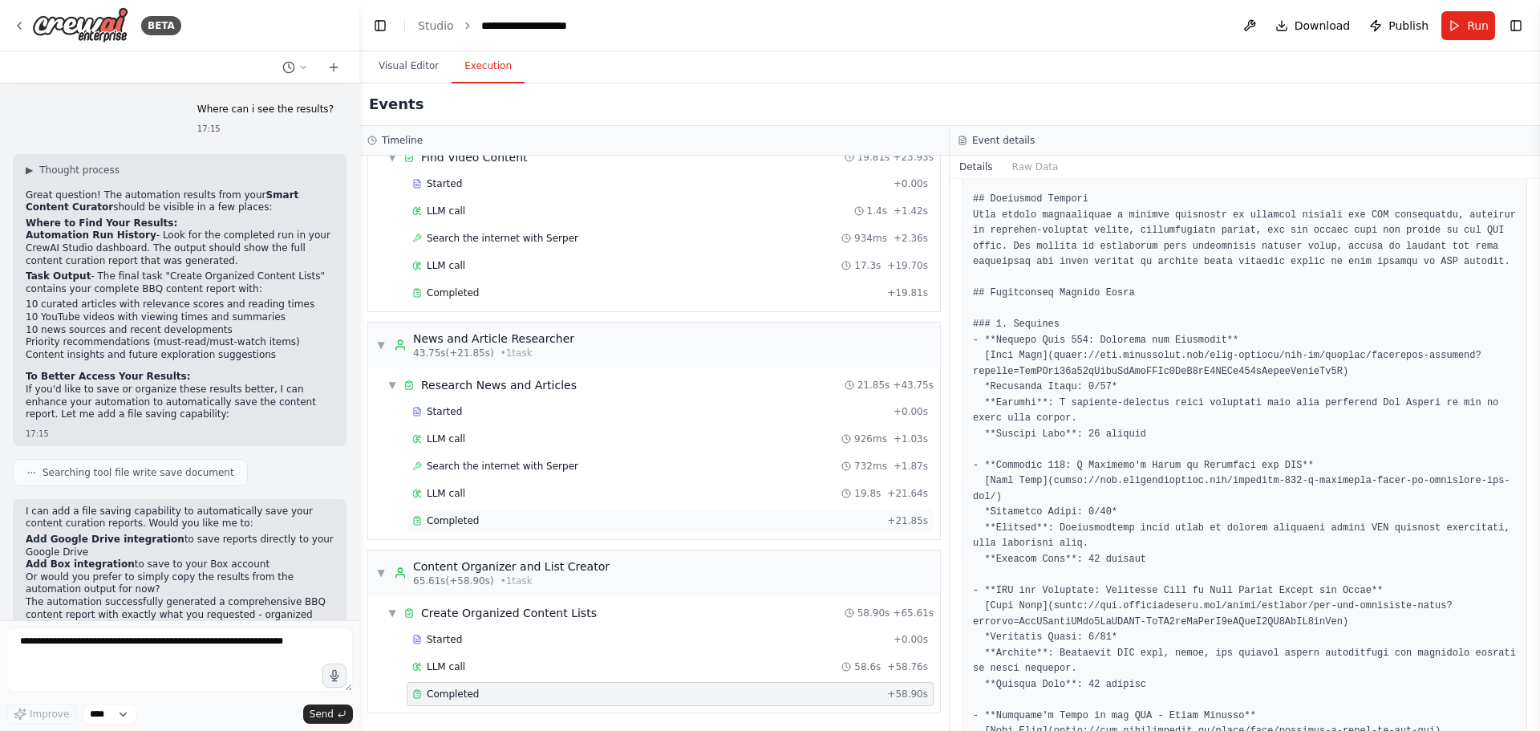
click at [484, 516] on div "Completed" at bounding box center [646, 520] width 468 height 13
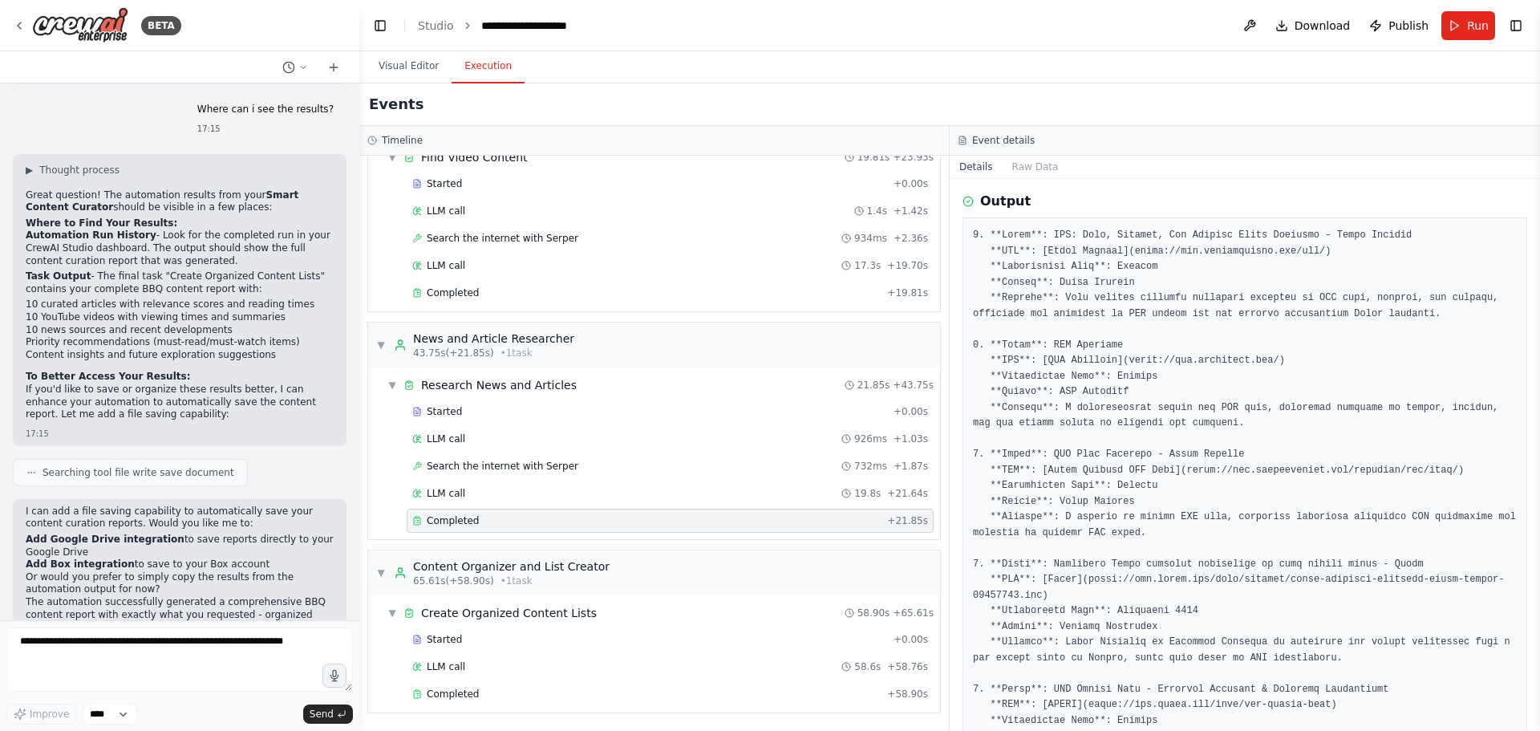
scroll to position [80, 0]
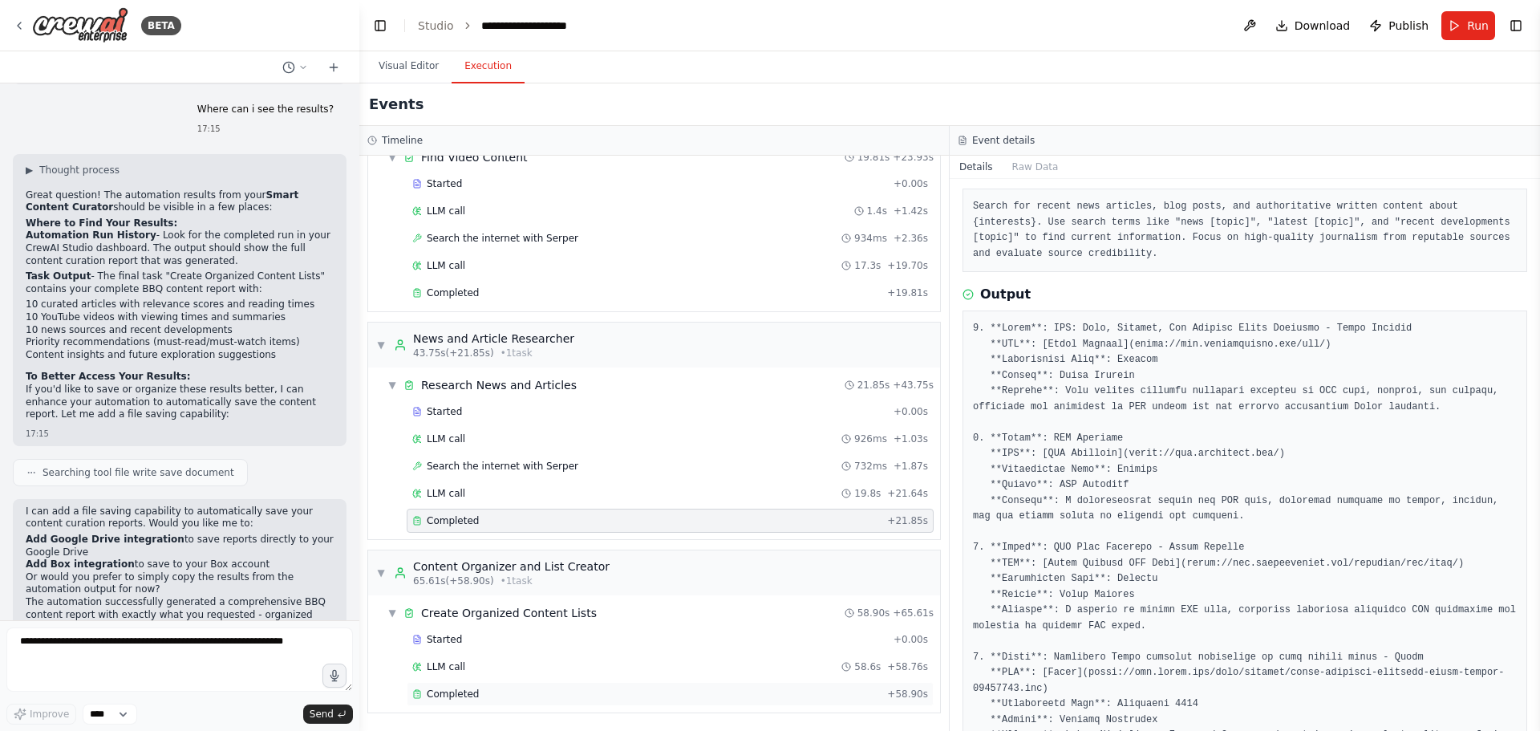
click at [519, 585] on div "Completed + 58.90s" at bounding box center [670, 694] width 527 height 24
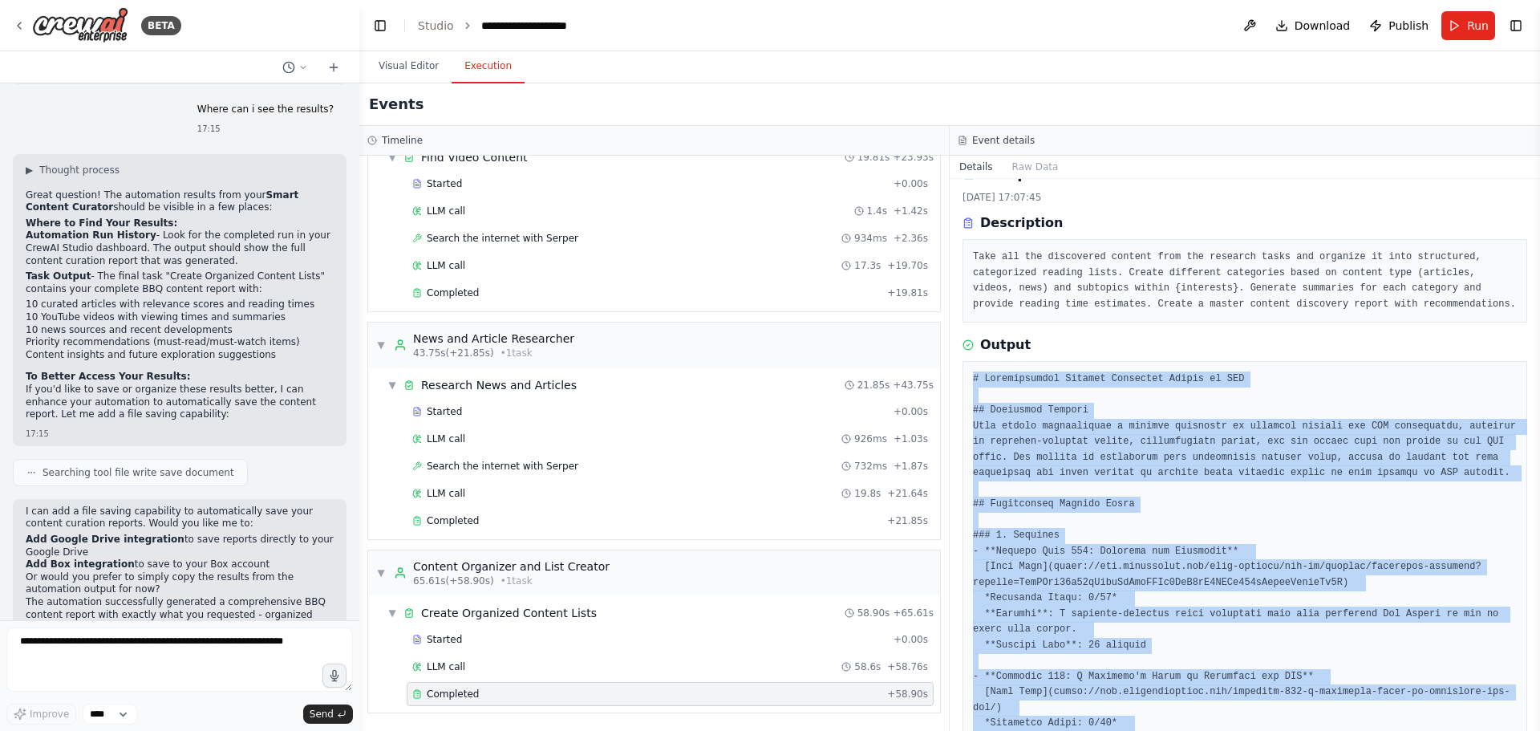
scroll to position [0, 0]
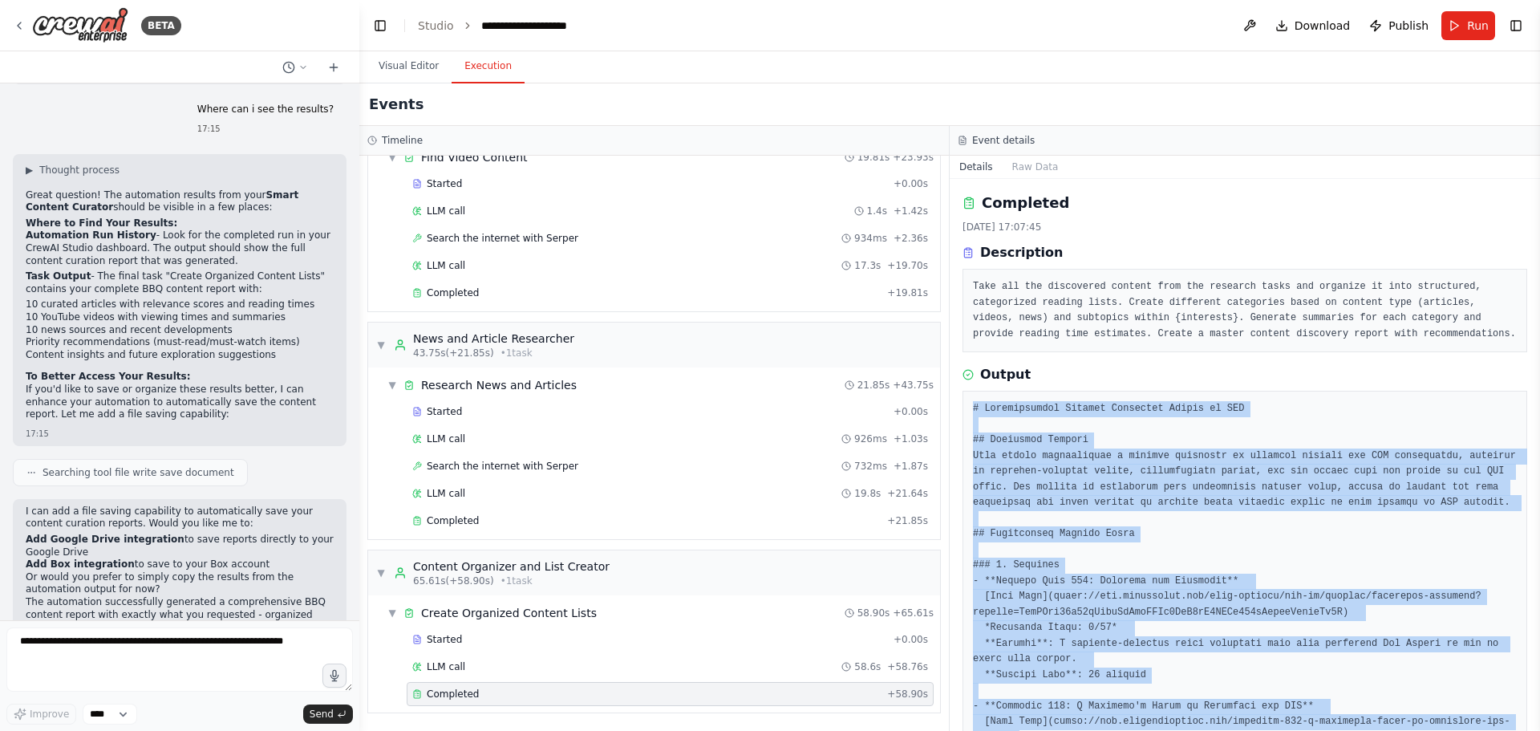
drag, startPoint x: 1261, startPoint y: 686, endPoint x: 970, endPoint y: 407, distance: 402.8
copy pre "# Comprehensive Content Discovery Report on BBQ ## Executive Summary This repor…"
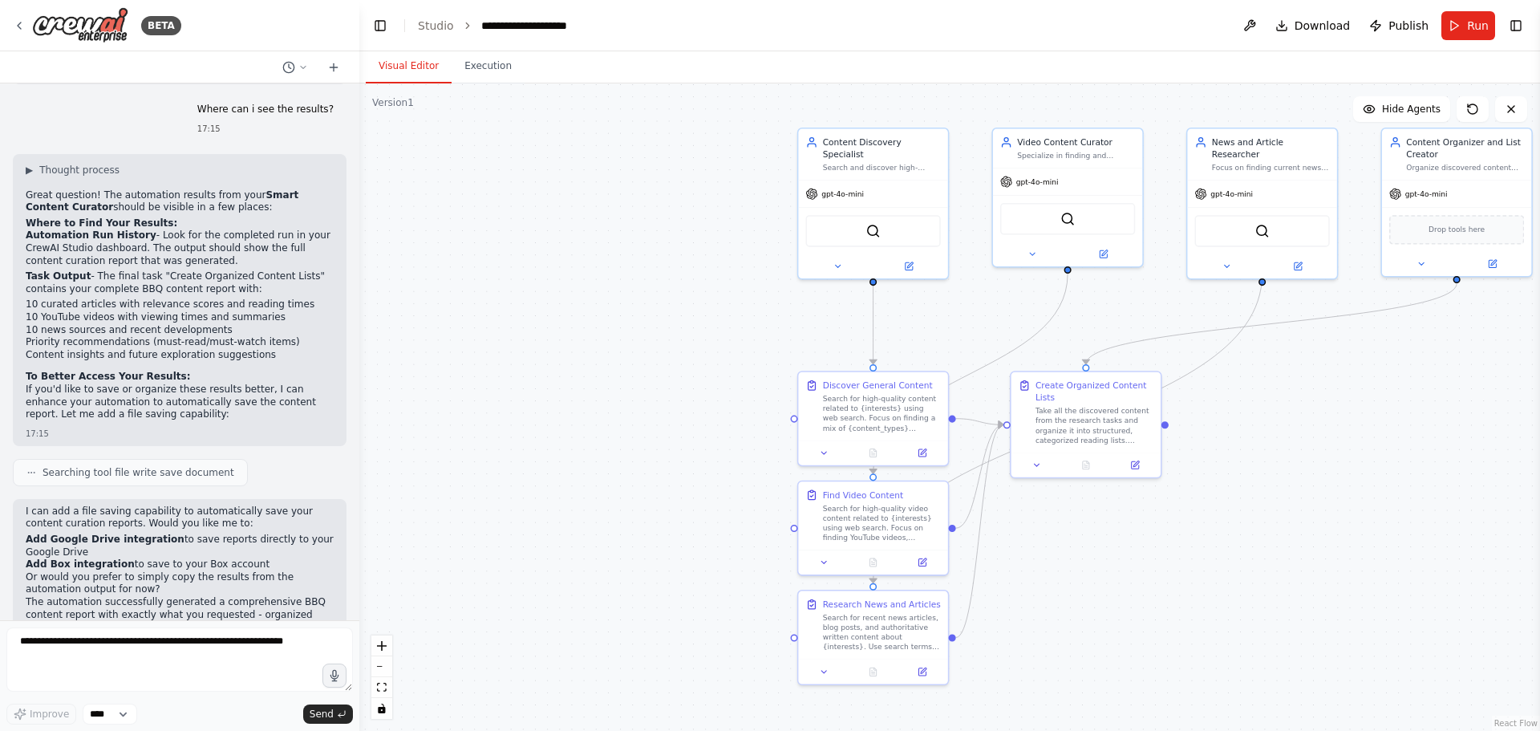
click at [413, 66] on button "Visual Editor" at bounding box center [409, 67] width 86 height 34
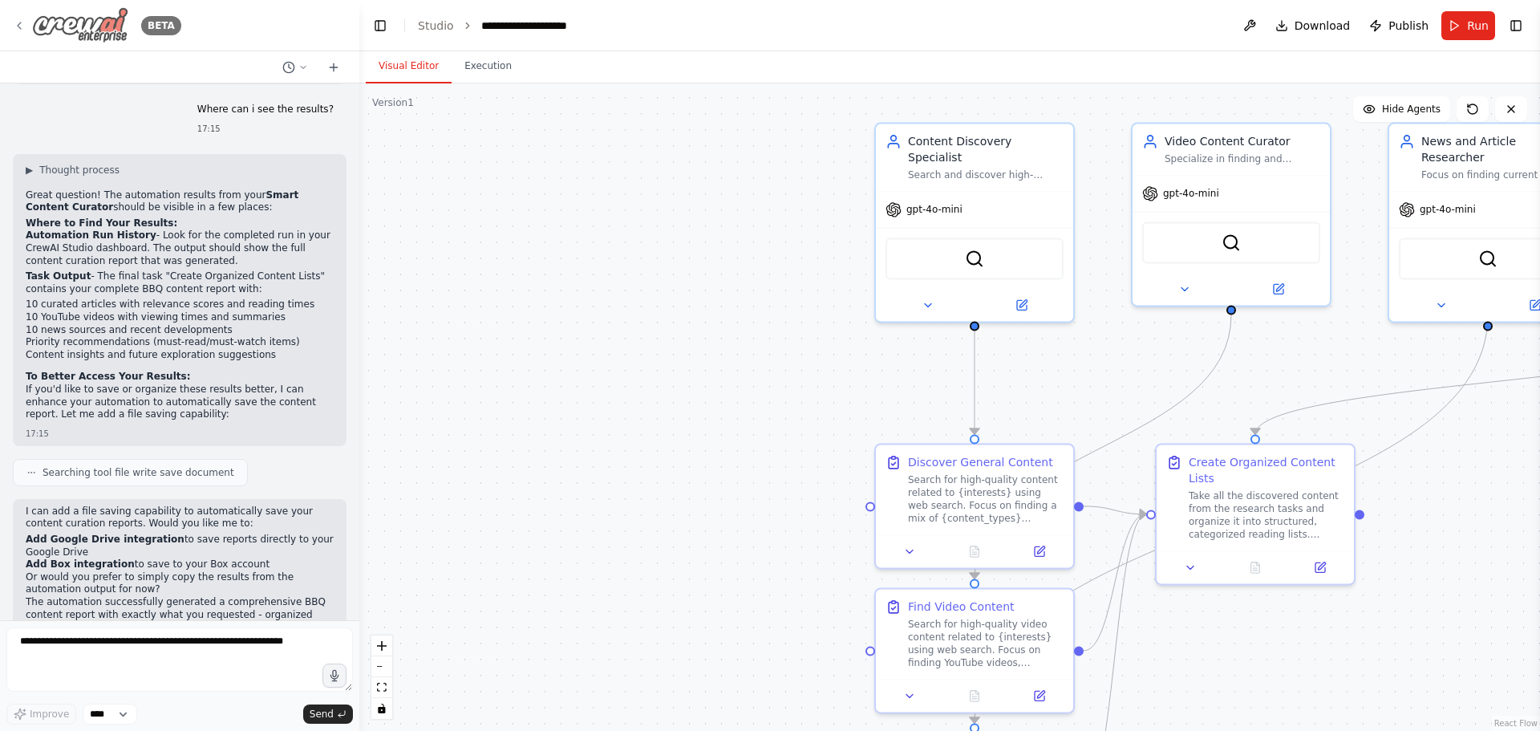
click at [76, 20] on img at bounding box center [80, 25] width 96 height 36
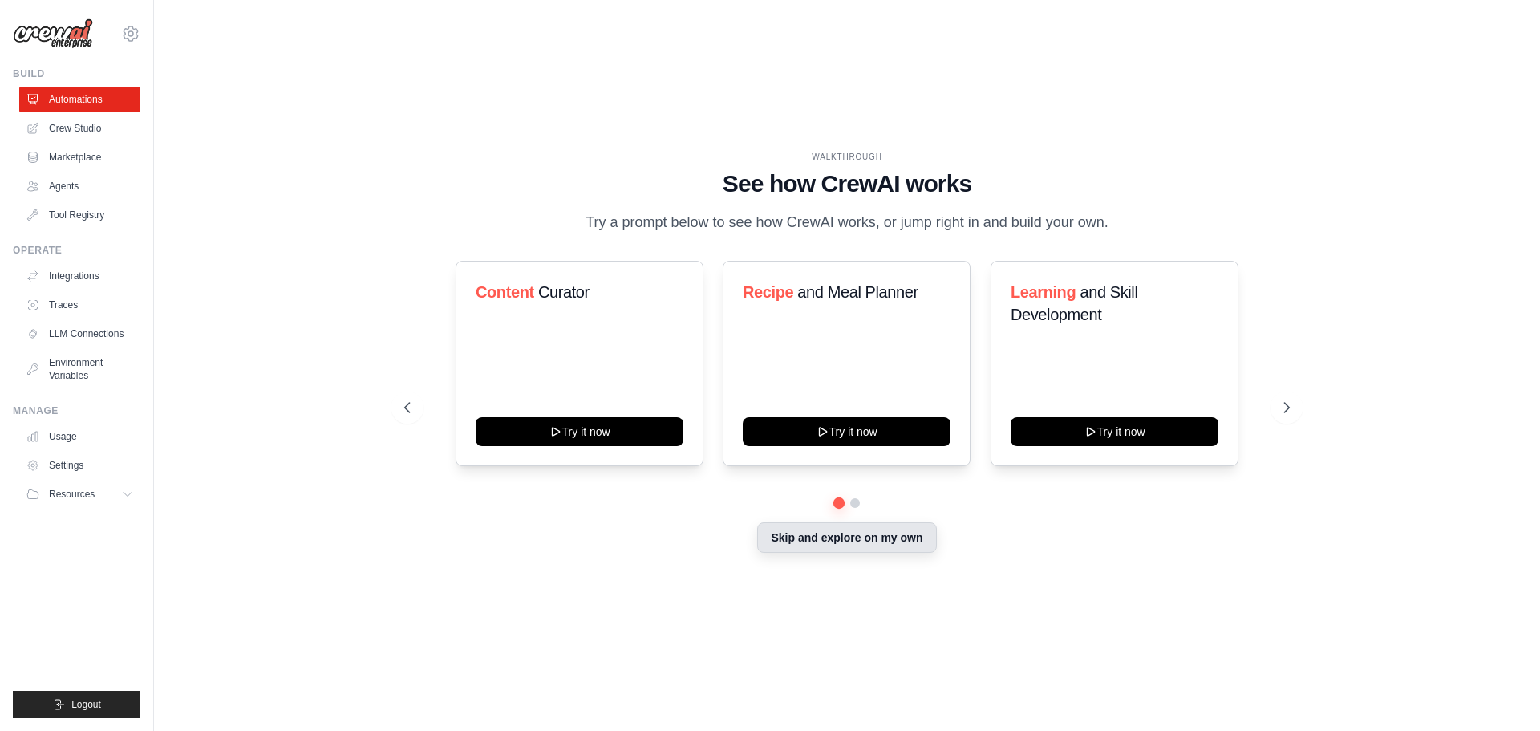
click at [860, 545] on button "Skip and explore on my own" at bounding box center [846, 537] width 179 height 30
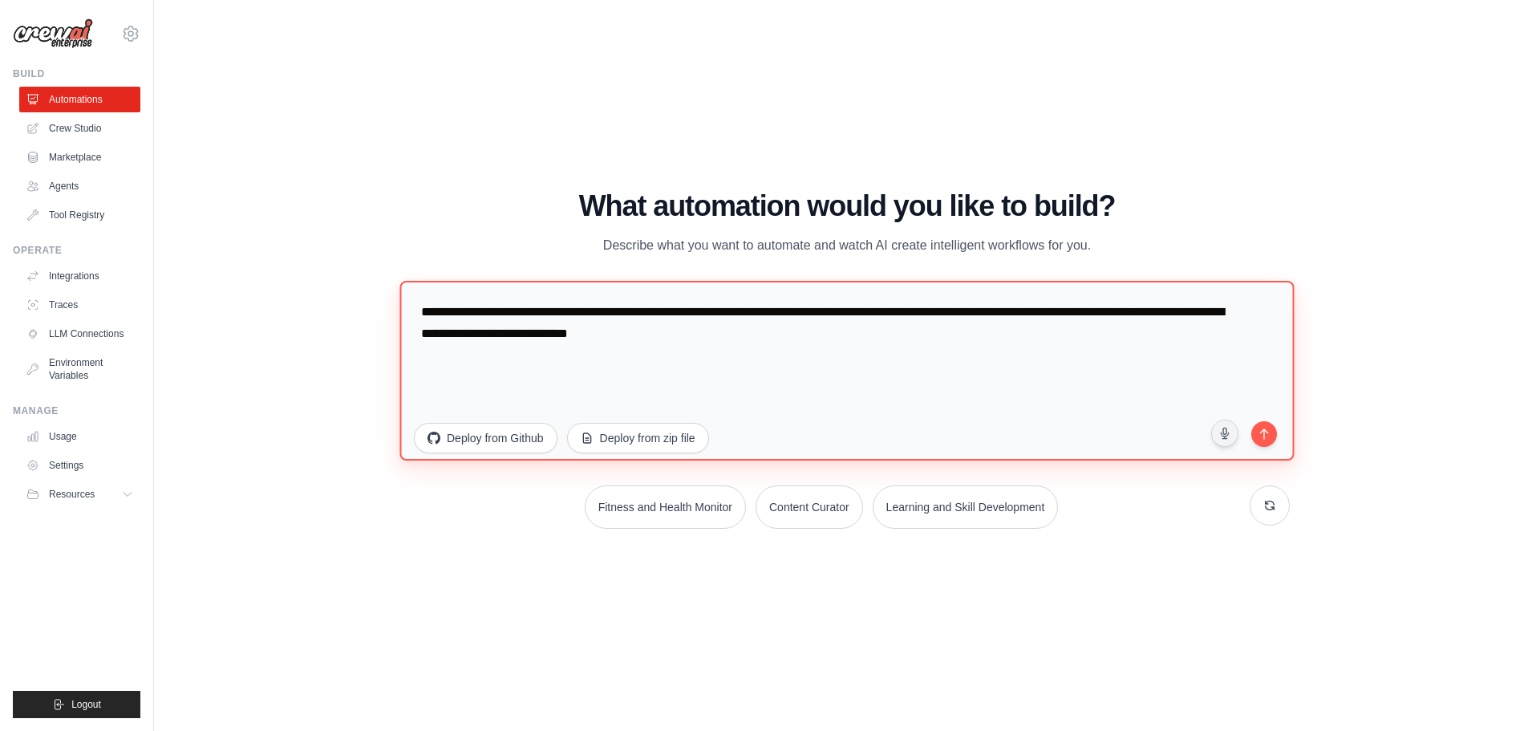
click at [534, 357] on textarea "**********" at bounding box center [846, 370] width 894 height 180
click at [756, 353] on textarea "**********" at bounding box center [846, 370] width 894 height 180
drag, startPoint x: 765, startPoint y: 346, endPoint x: 339, endPoint y: 318, distance: 426.8
click at [339, 318] on div "WALKTHROUGH See how CrewAI works Try a prompt below to see how CrewAI works, or…" at bounding box center [847, 365] width 1335 height 699
click at [768, 312] on textarea "**********" at bounding box center [846, 370] width 894 height 180
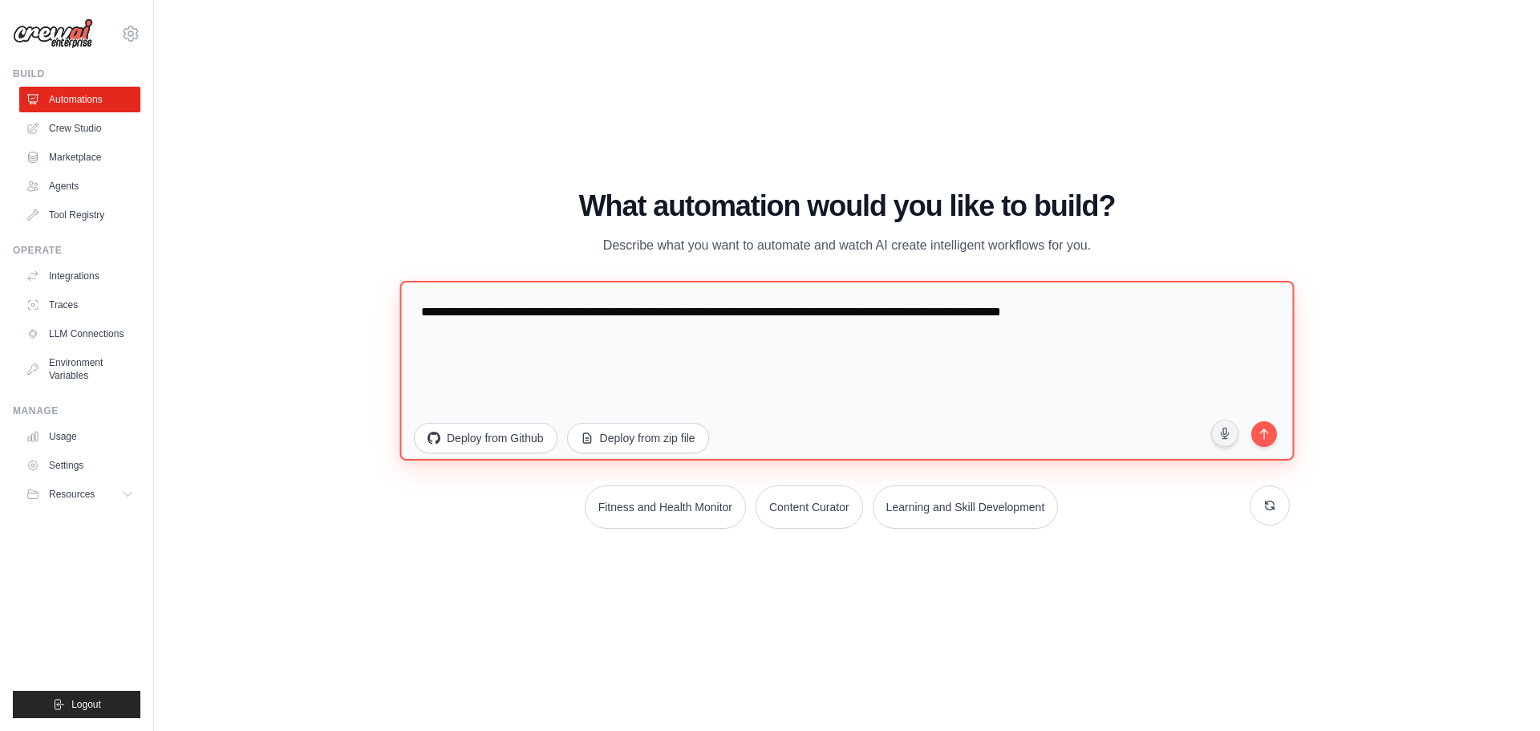
click at [768, 312] on textarea "**********" at bounding box center [846, 370] width 894 height 180
click at [1104, 297] on textarea "**********" at bounding box center [846, 370] width 894 height 180
type textarea "**********"
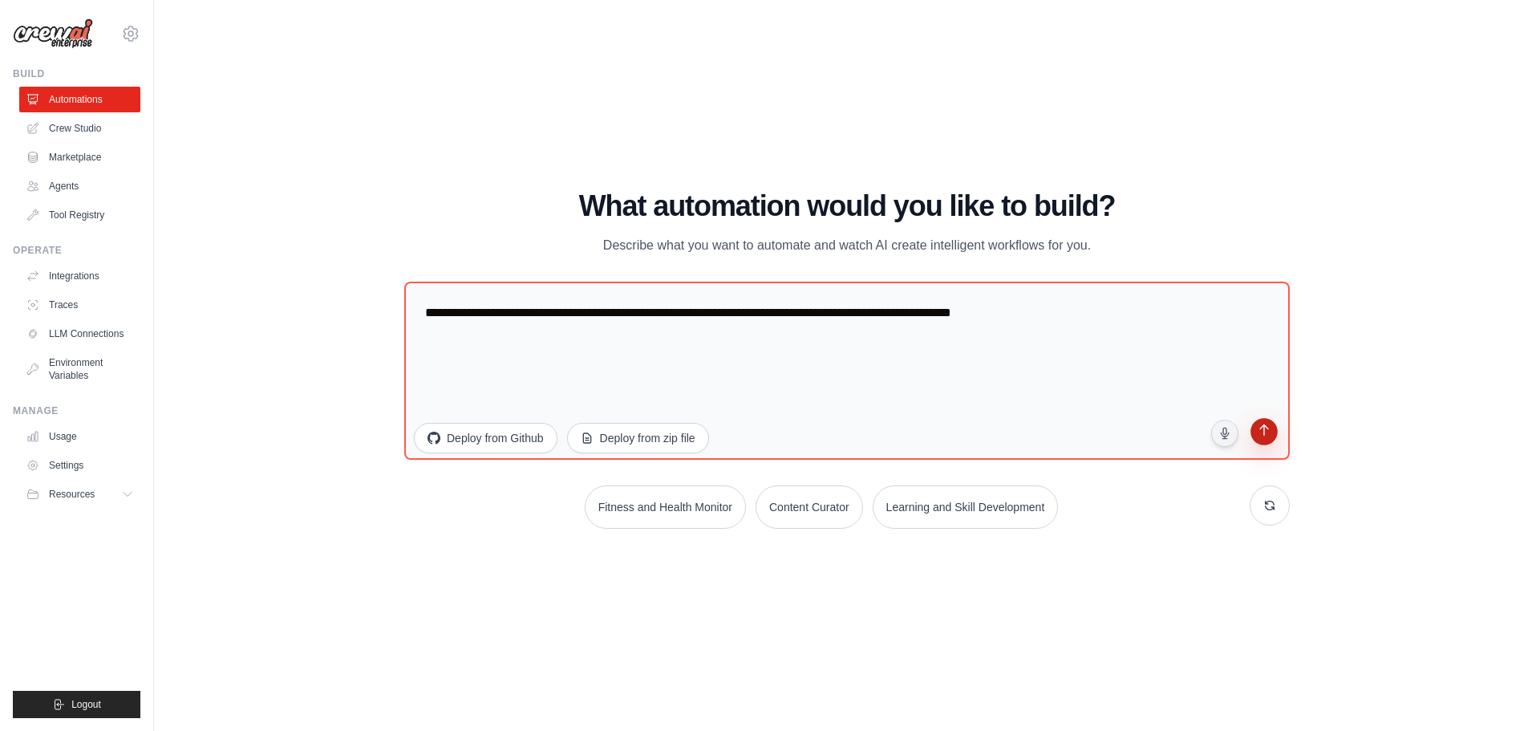
click at [1262, 432] on icon "submit" at bounding box center [1264, 431] width 16 height 16
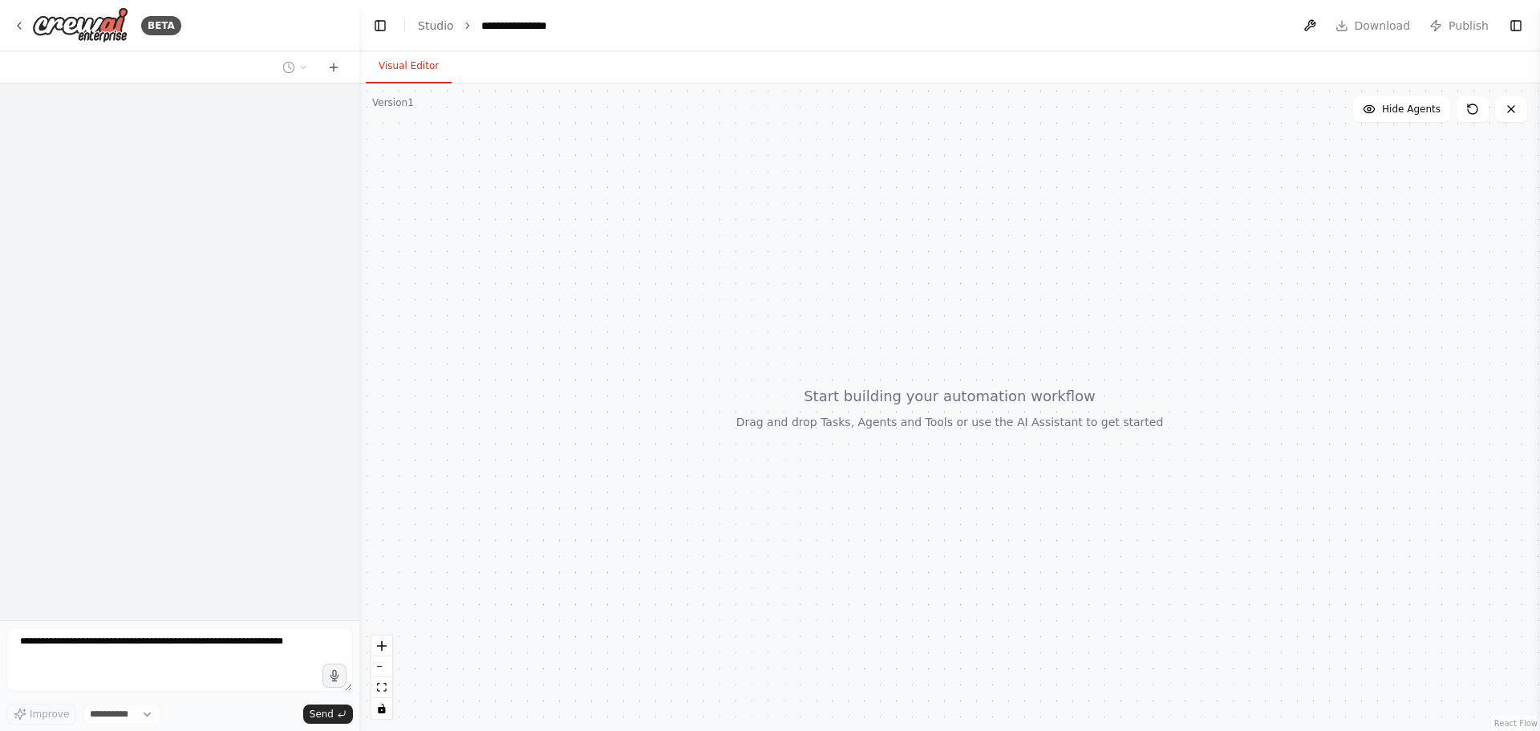
select select "****"
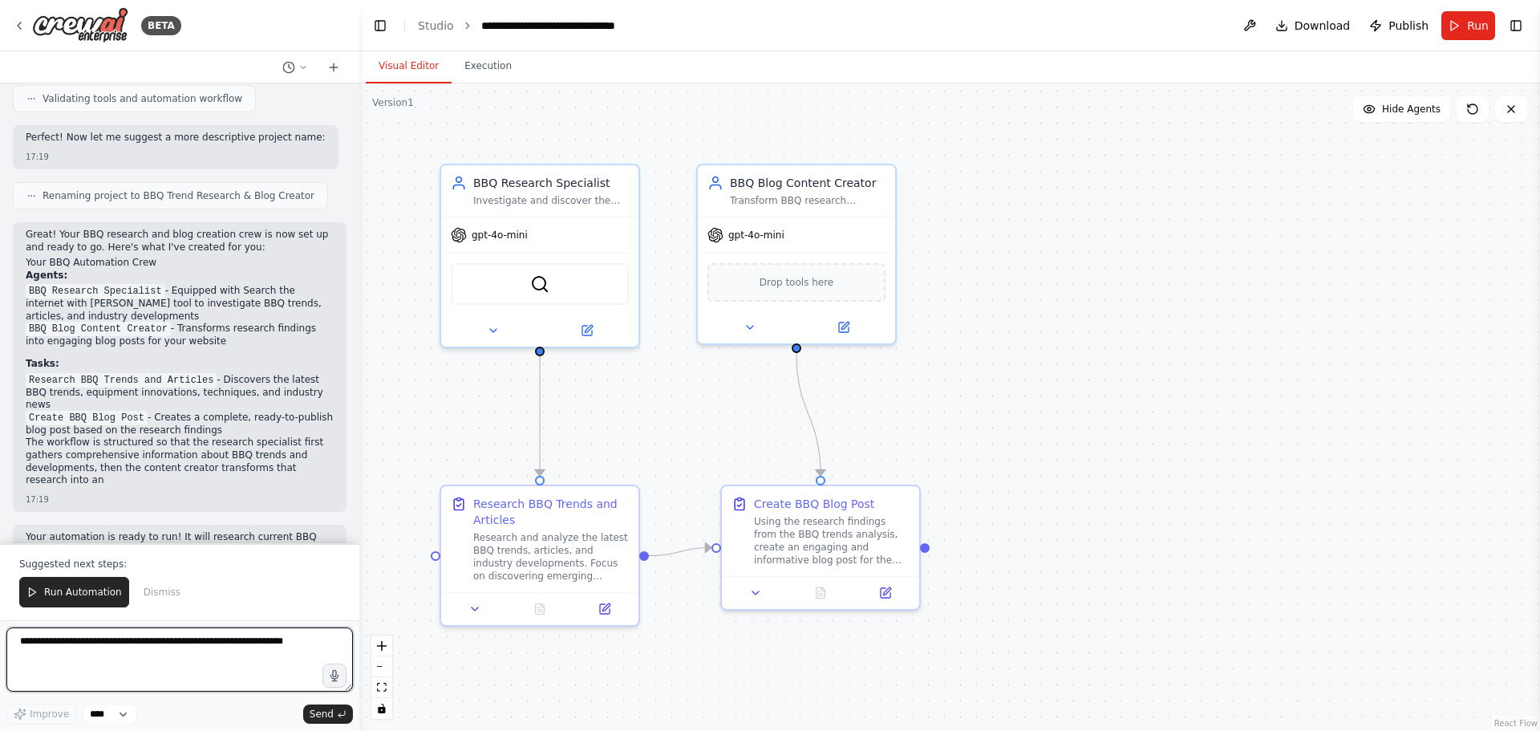
scroll to position [842, 0]
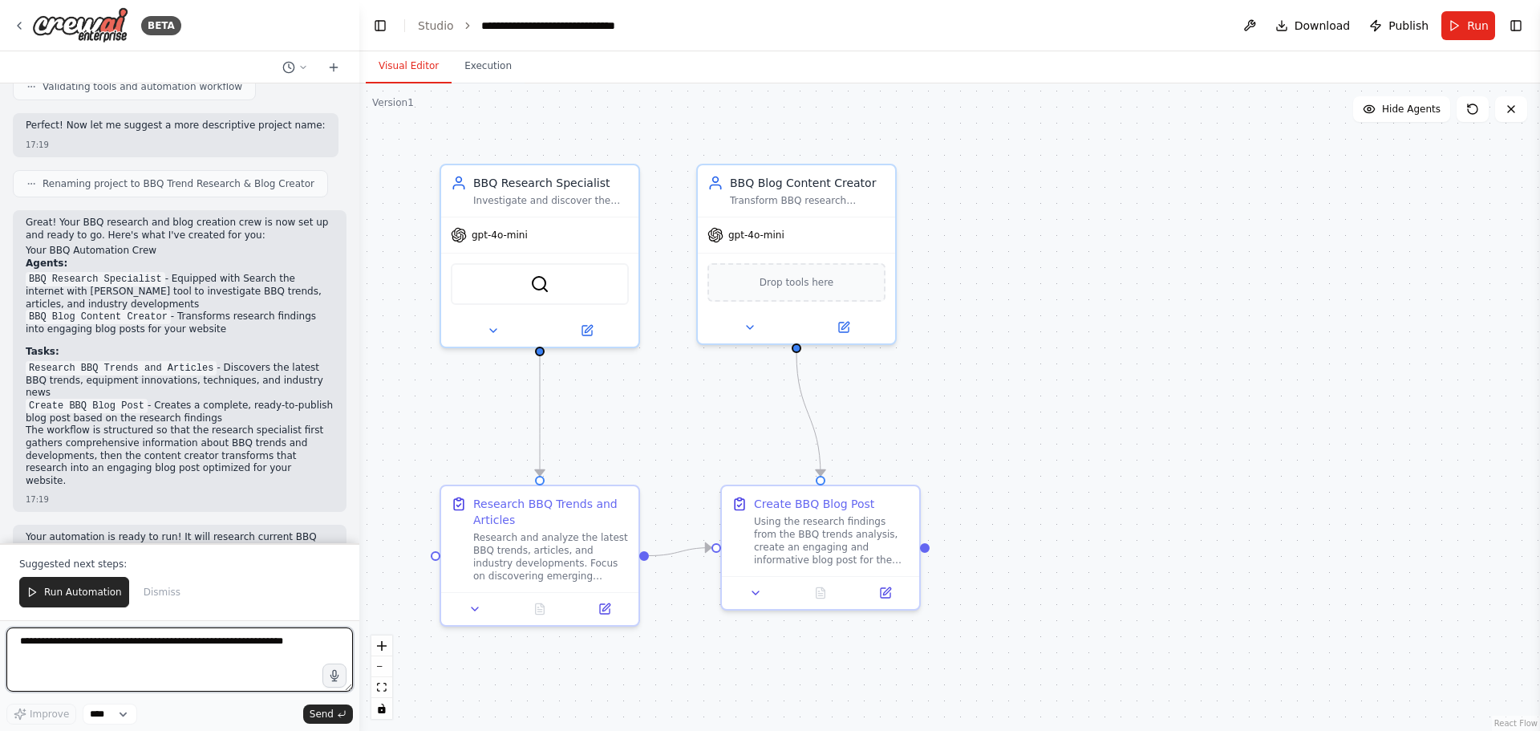
click at [210, 641] on textarea at bounding box center [179, 659] width 346 height 64
type textarea "**********"
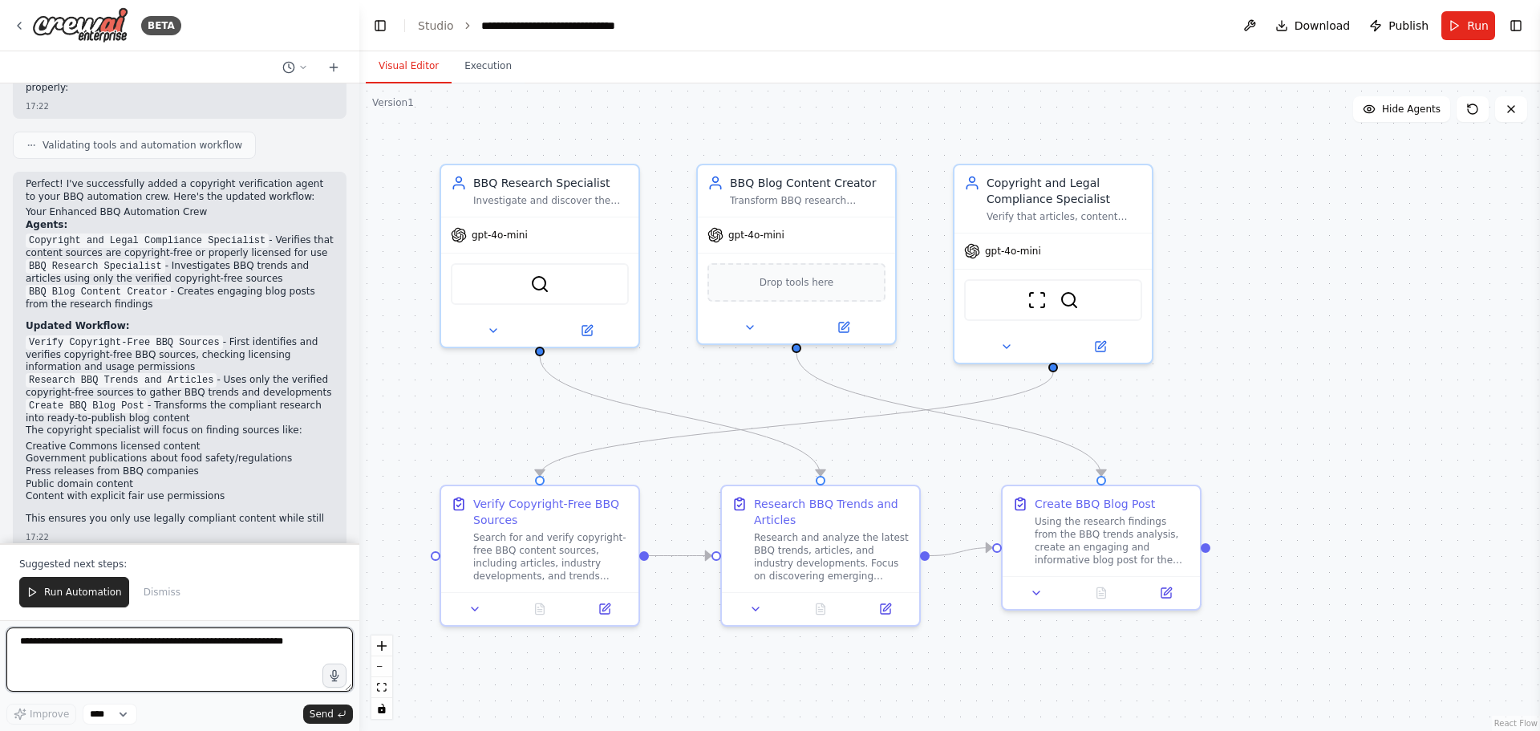
scroll to position [2185, 0]
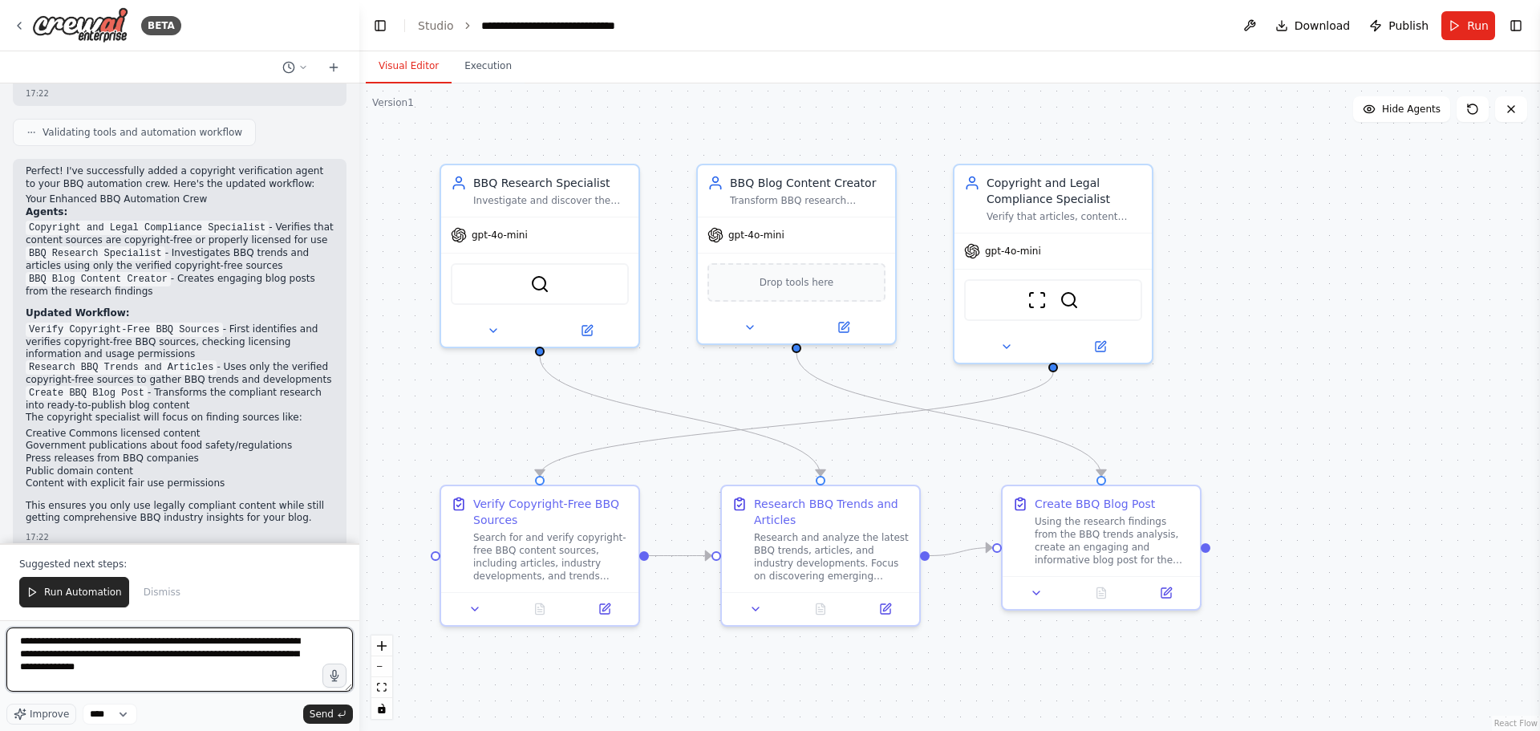
click at [290, 653] on textarea "**********" at bounding box center [179, 659] width 346 height 64
click at [297, 655] on textarea "**********" at bounding box center [179, 659] width 346 height 64
click at [286, 658] on textarea "**********" at bounding box center [179, 659] width 346 height 64
type textarea "**********"
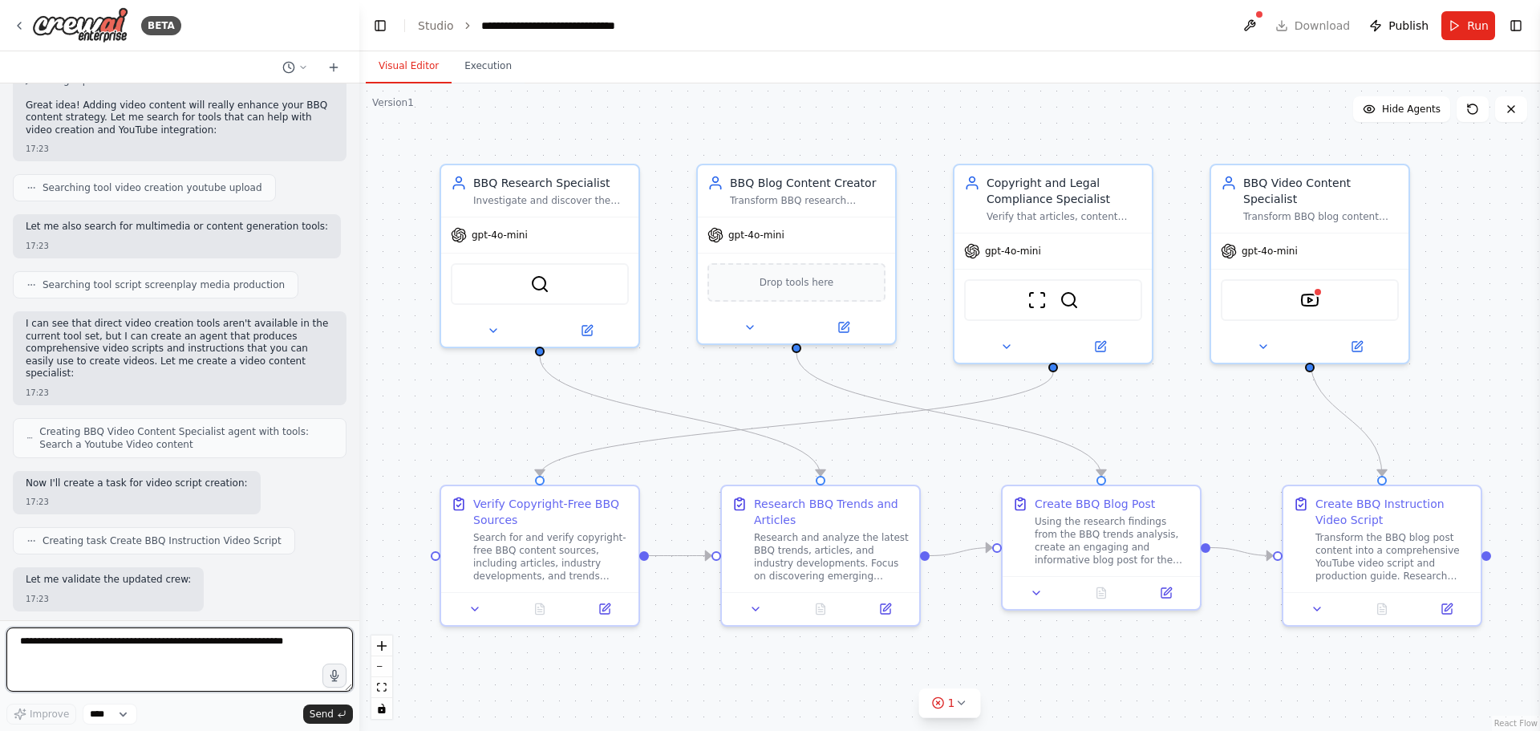
scroll to position [2859, 0]
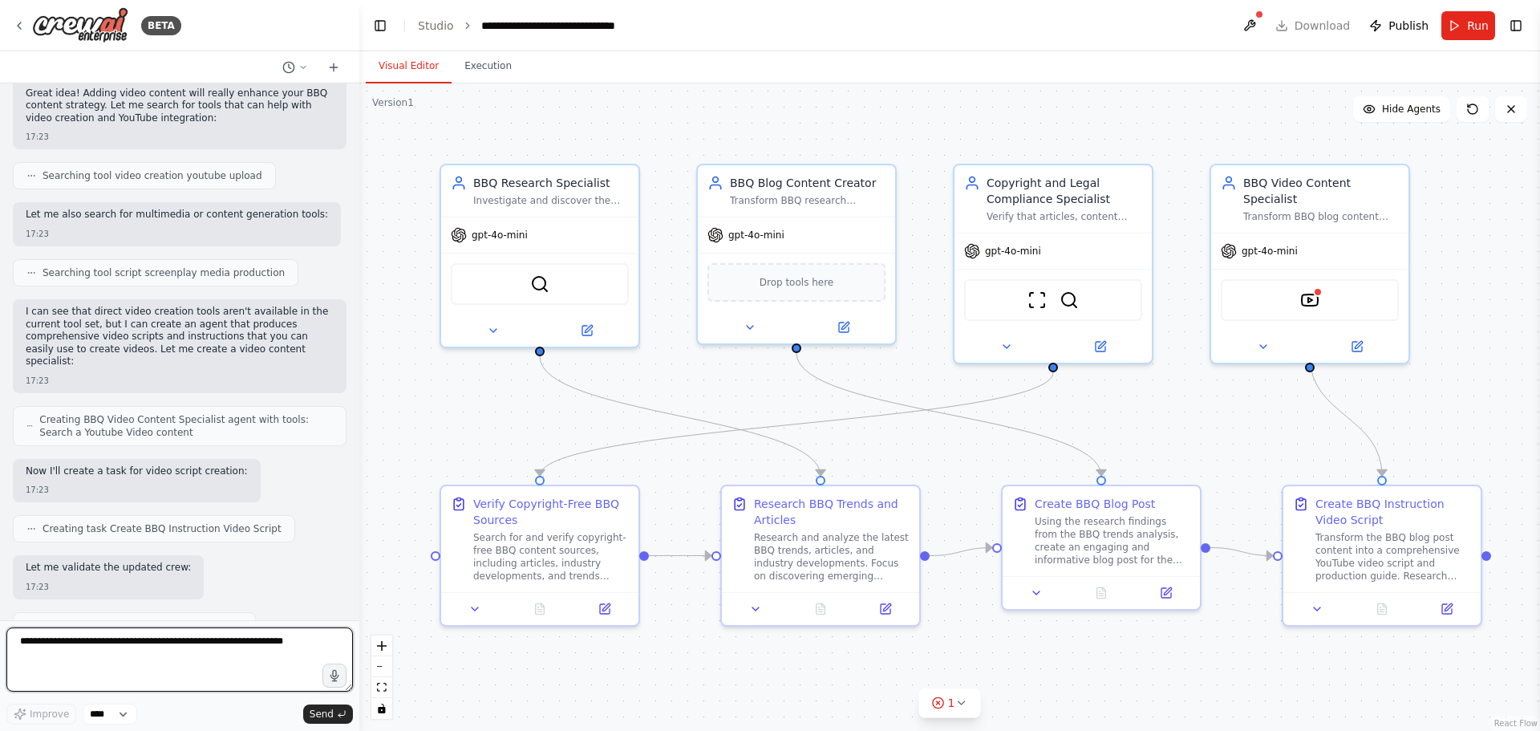
click at [213, 654] on textarea at bounding box center [179, 659] width 346 height 64
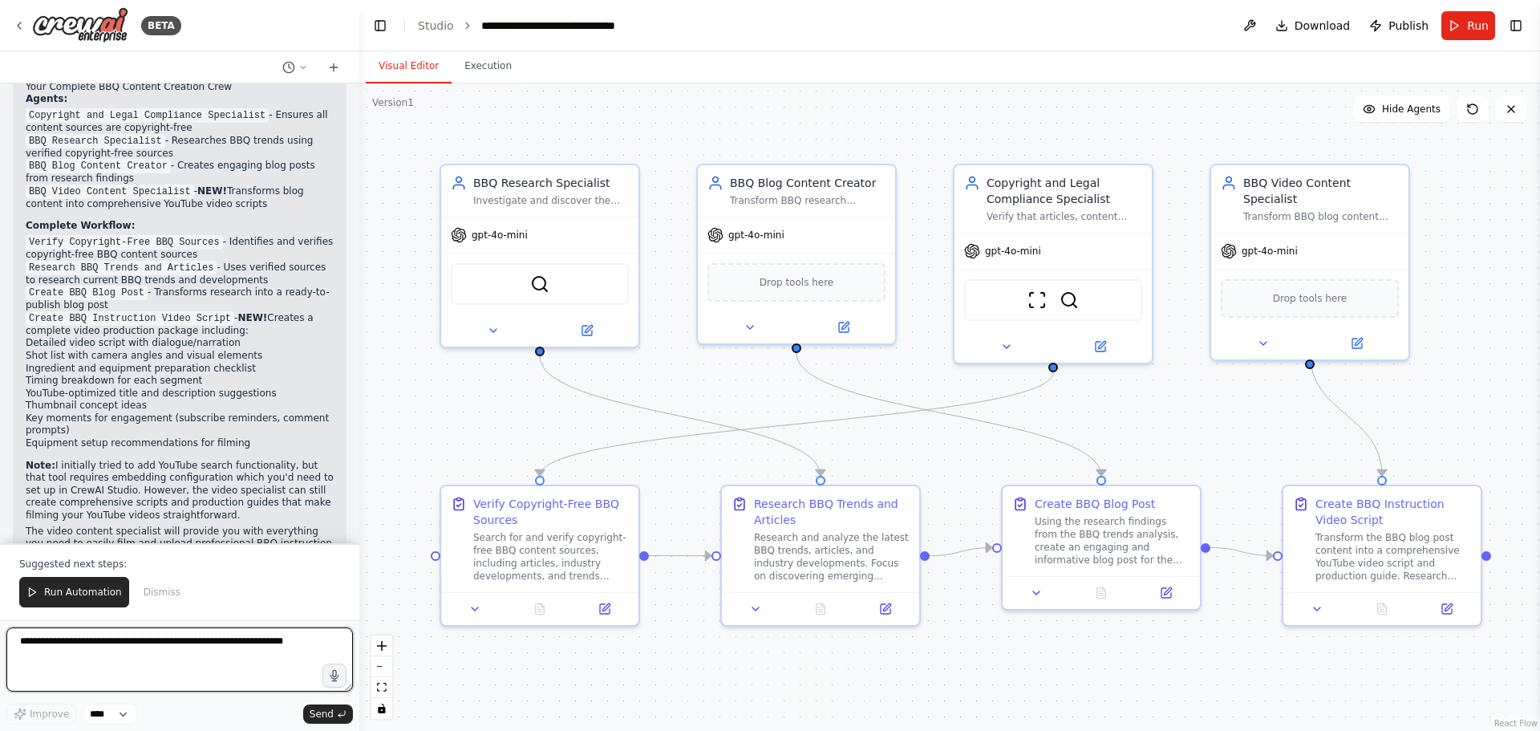
scroll to position [4080, 0]
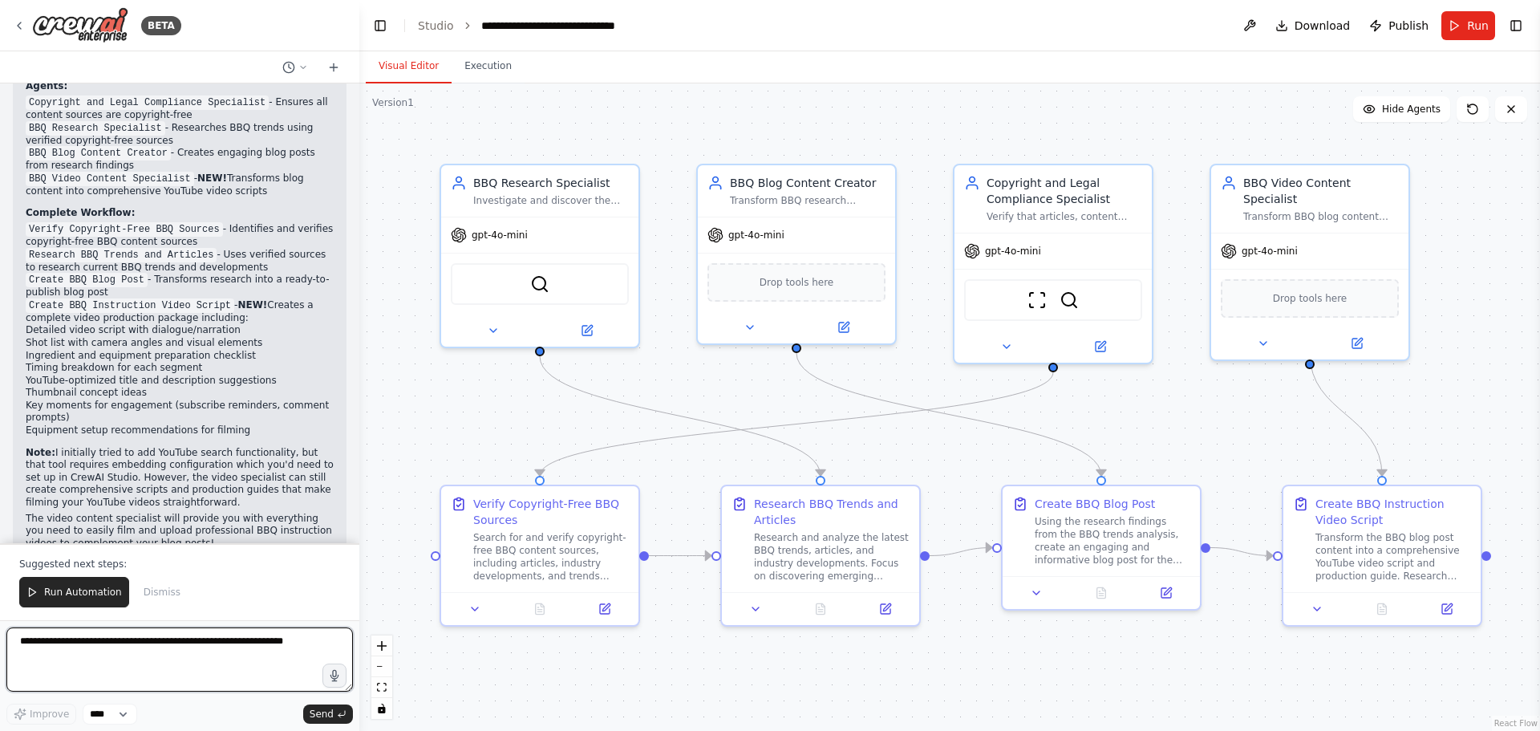
click at [213, 654] on textarea at bounding box center [179, 659] width 346 height 64
type textarea "**********"
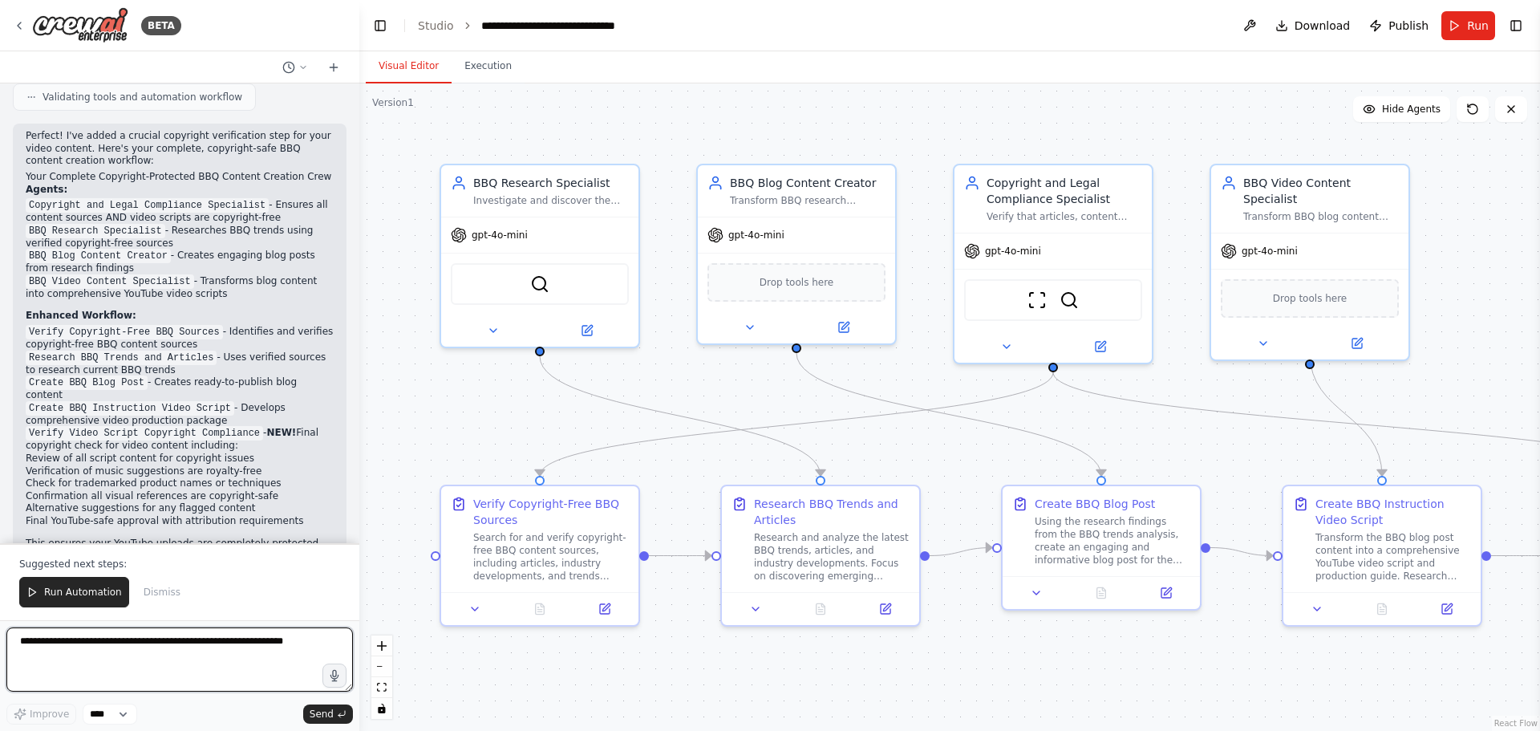
scroll to position [5004, 0]
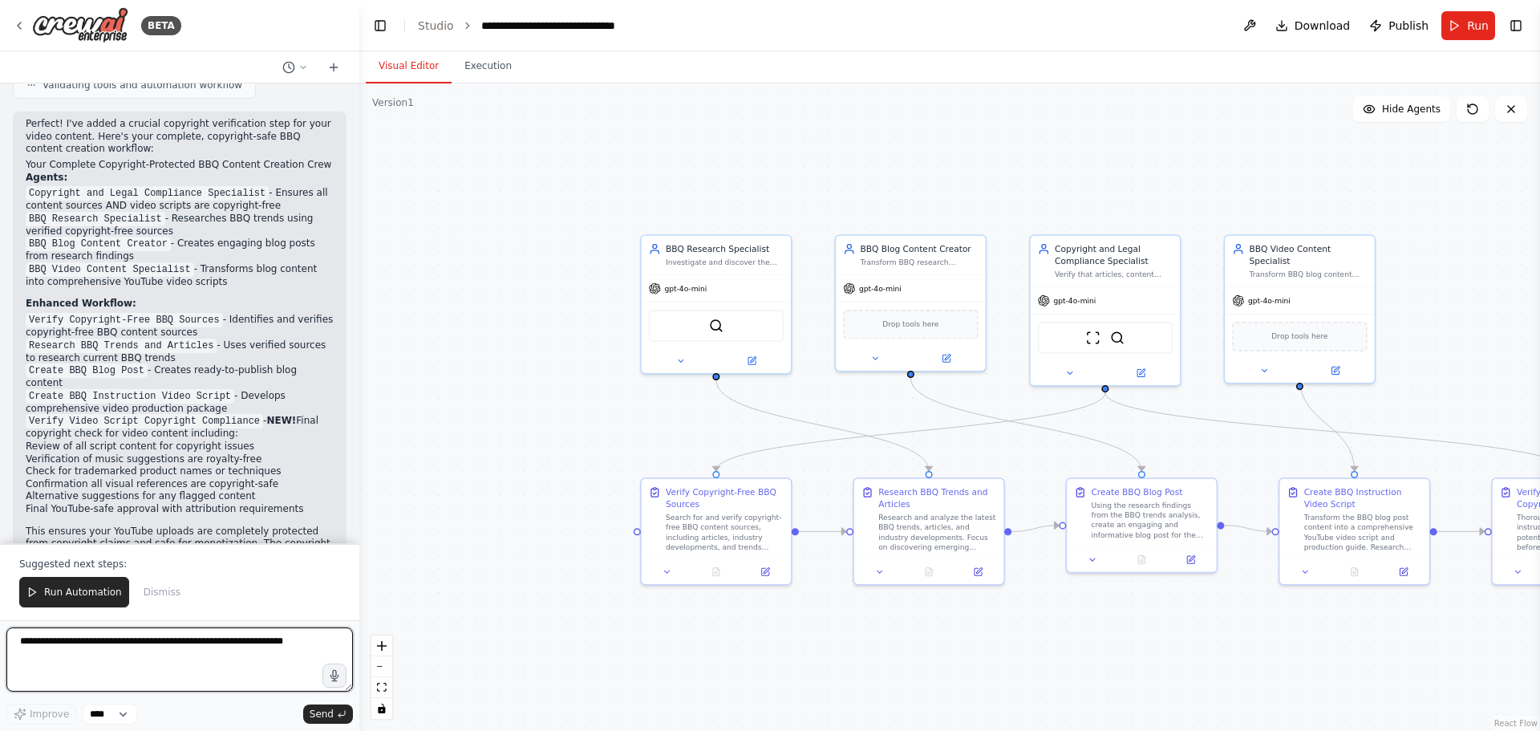
click at [235, 657] on textarea at bounding box center [179, 659] width 346 height 64
type textarea "**********"
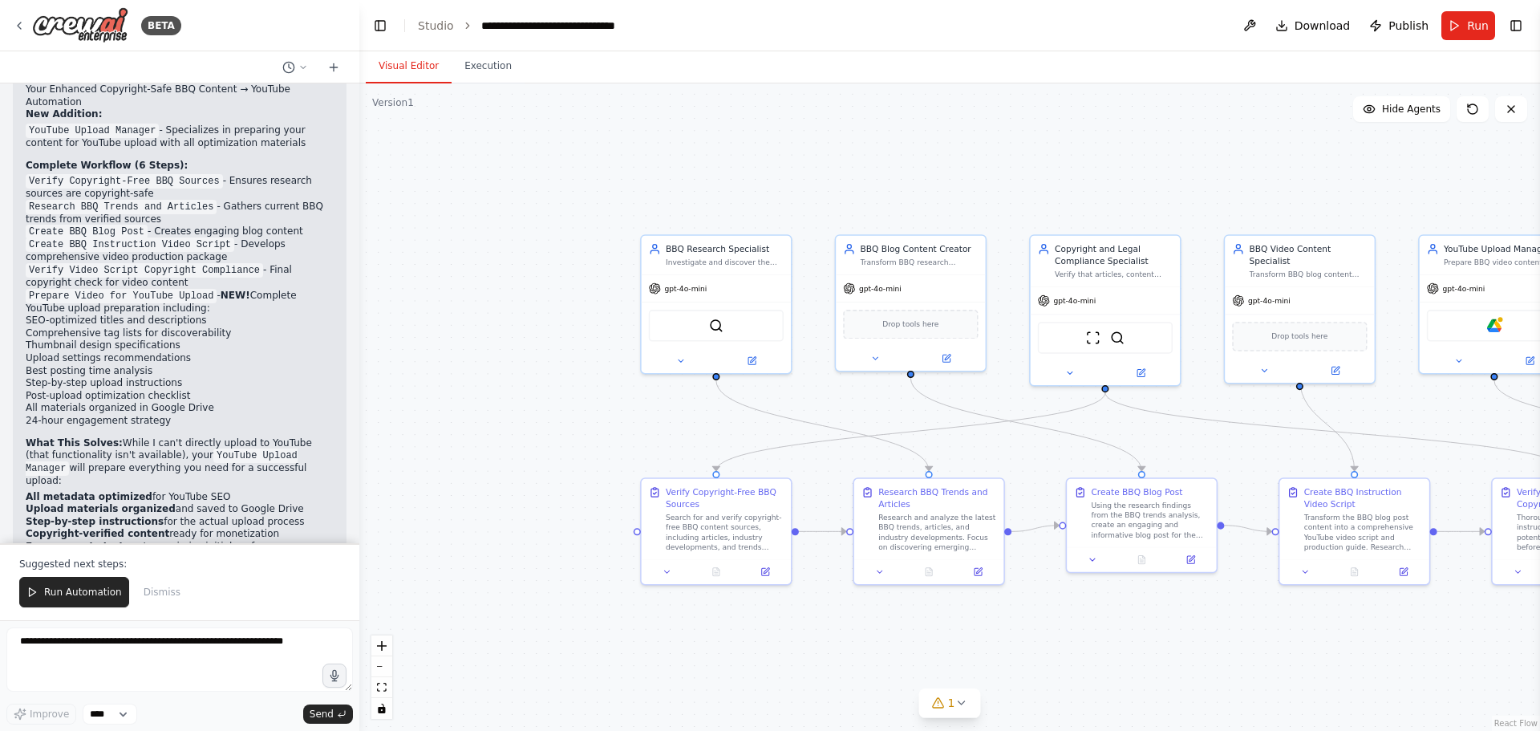
scroll to position [6481, 0]
